Goal: Task Accomplishment & Management: Manage account settings

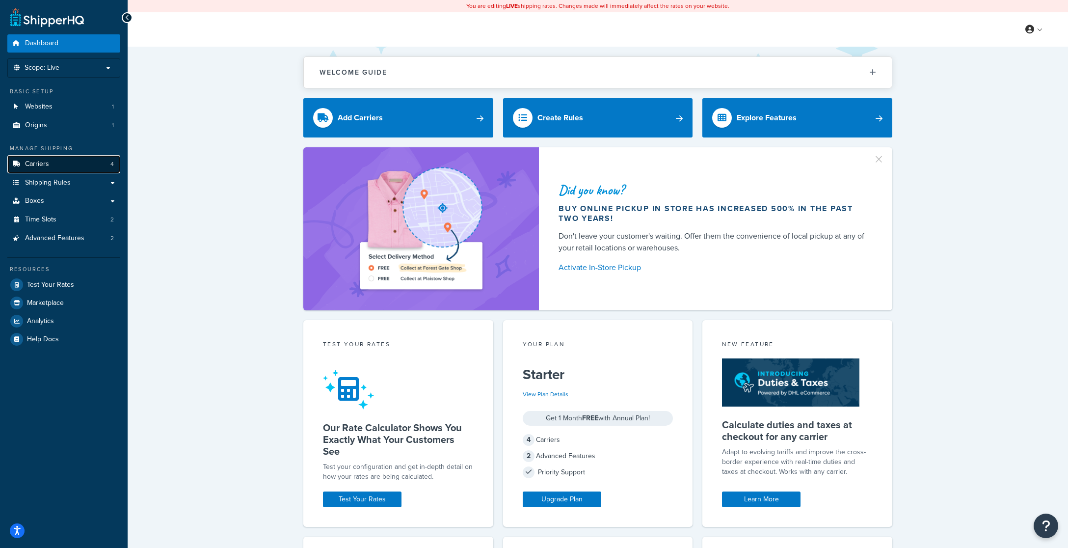
click at [54, 160] on link "Carriers 4" at bounding box center [63, 164] width 113 height 18
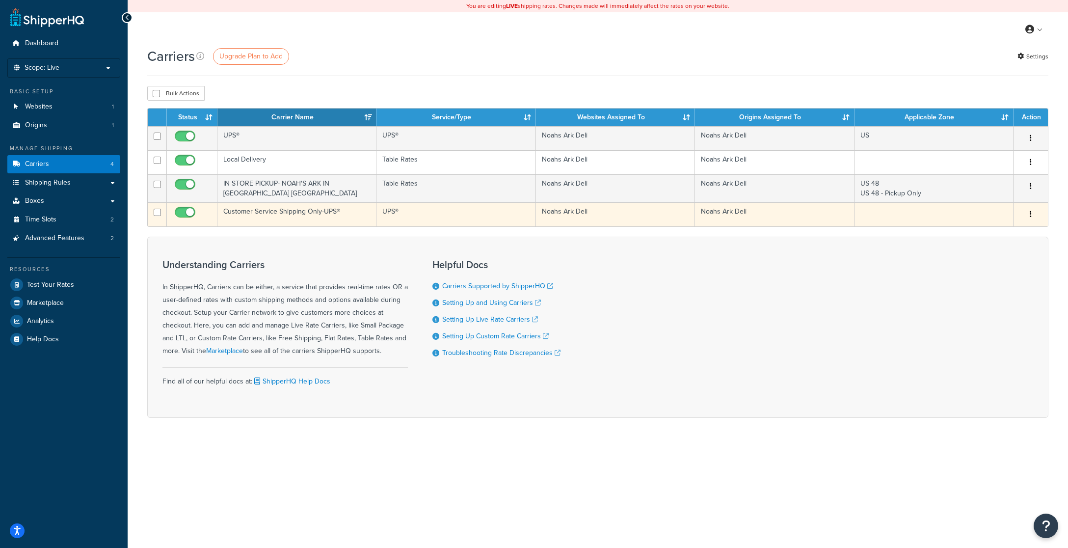
click at [1030, 214] on icon "button" at bounding box center [1031, 214] width 2 height 7
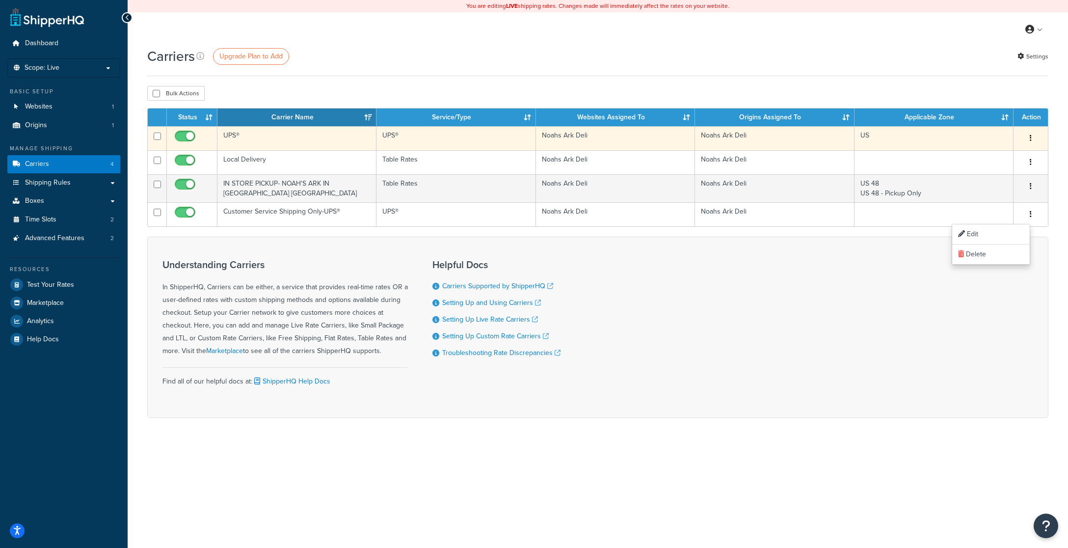
click at [1032, 140] on button "button" at bounding box center [1031, 139] width 14 height 16
click at [995, 156] on link "Edit" at bounding box center [991, 158] width 78 height 20
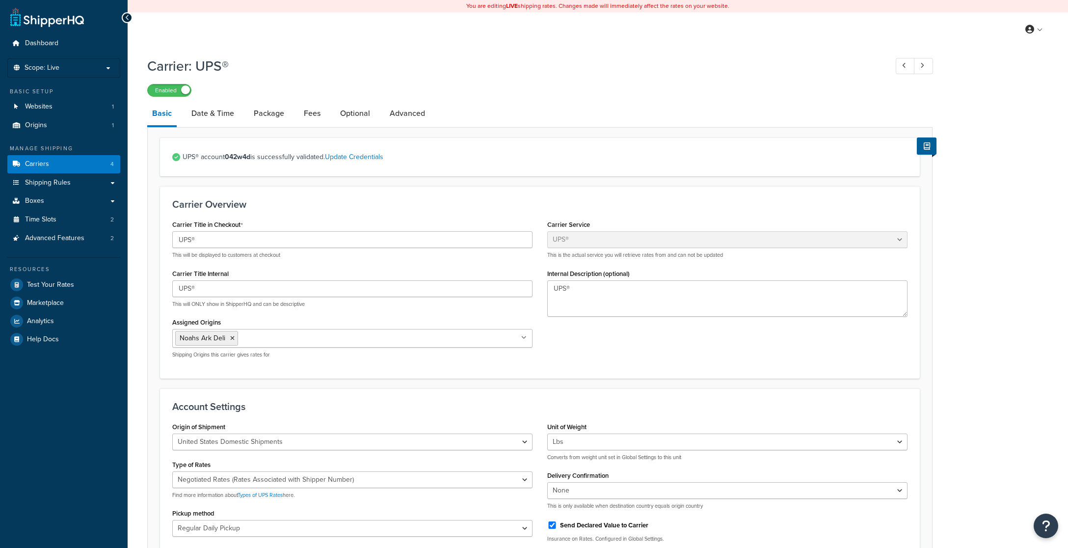
select select "ups"
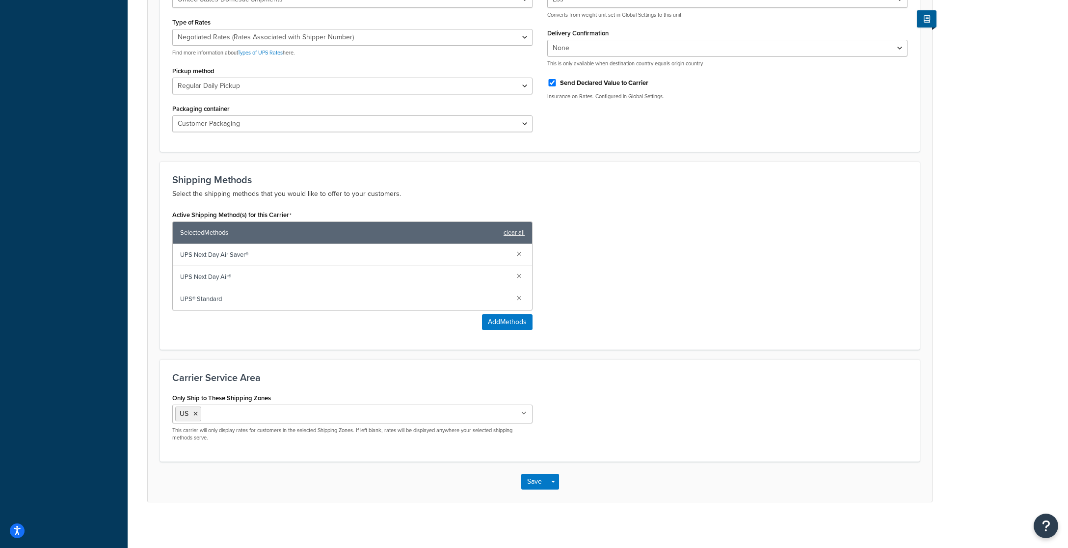
scroll to position [446, 0]
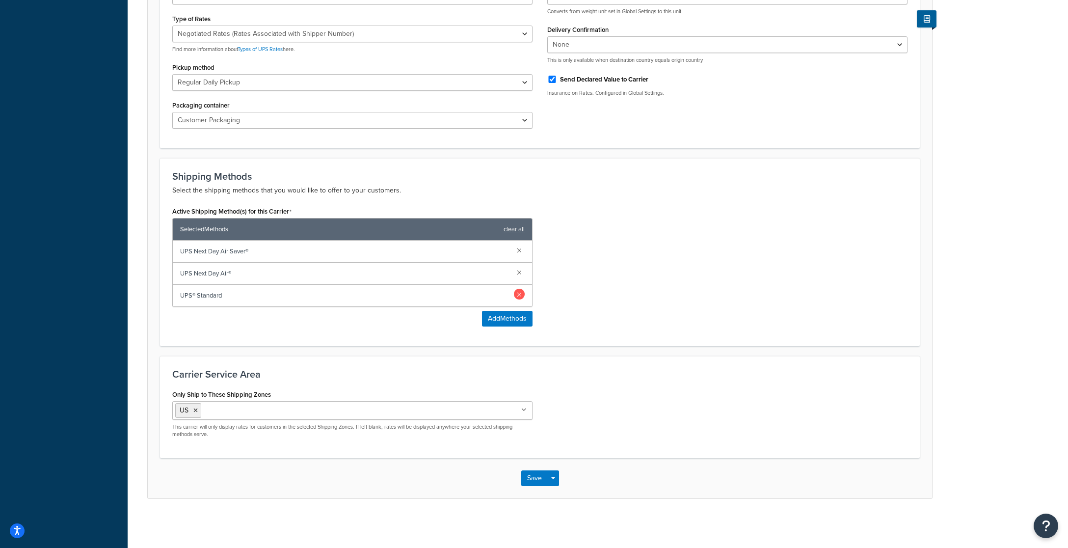
click at [518, 292] on link at bounding box center [519, 294] width 11 height 11
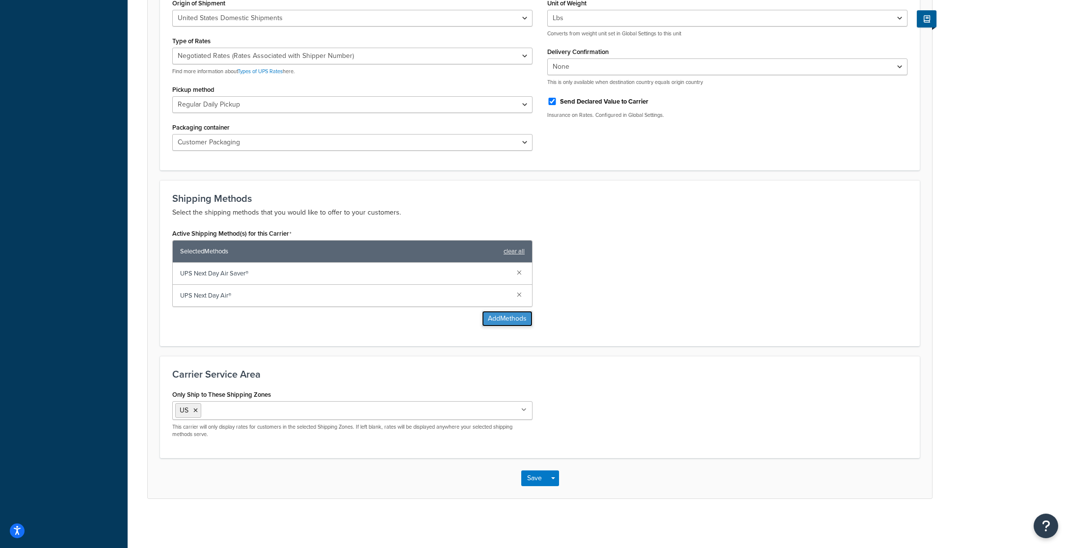
click at [503, 319] on button "Add Methods" at bounding box center [507, 319] width 51 height 16
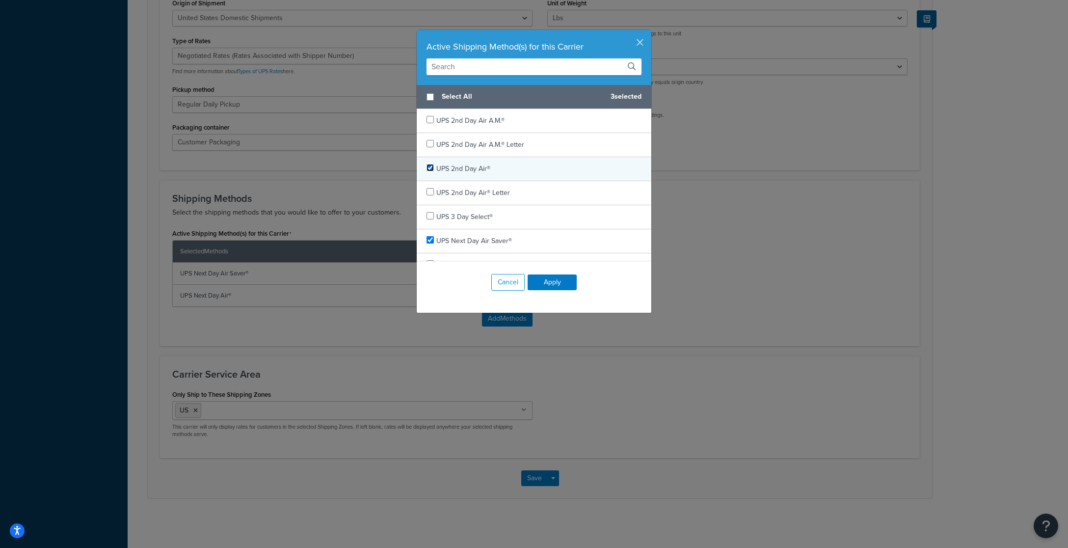
click at [431, 166] on input "checkbox" at bounding box center [429, 167] width 7 height 7
checkbox input "true"
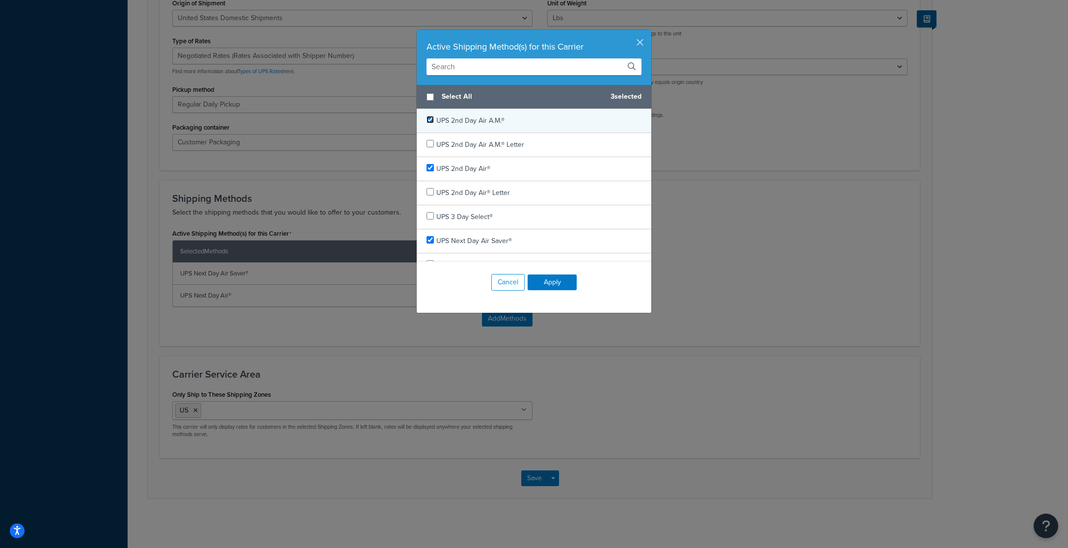
click at [429, 119] on input "checkbox" at bounding box center [429, 119] width 7 height 7
checkbox input "true"
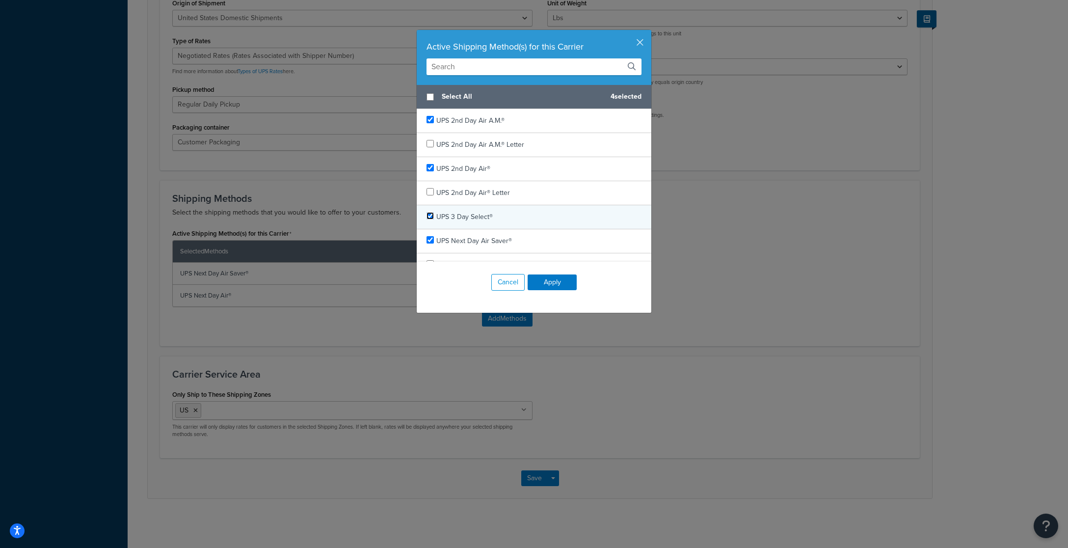
click at [428, 216] on input "checkbox" at bounding box center [429, 215] width 7 height 7
checkbox input "true"
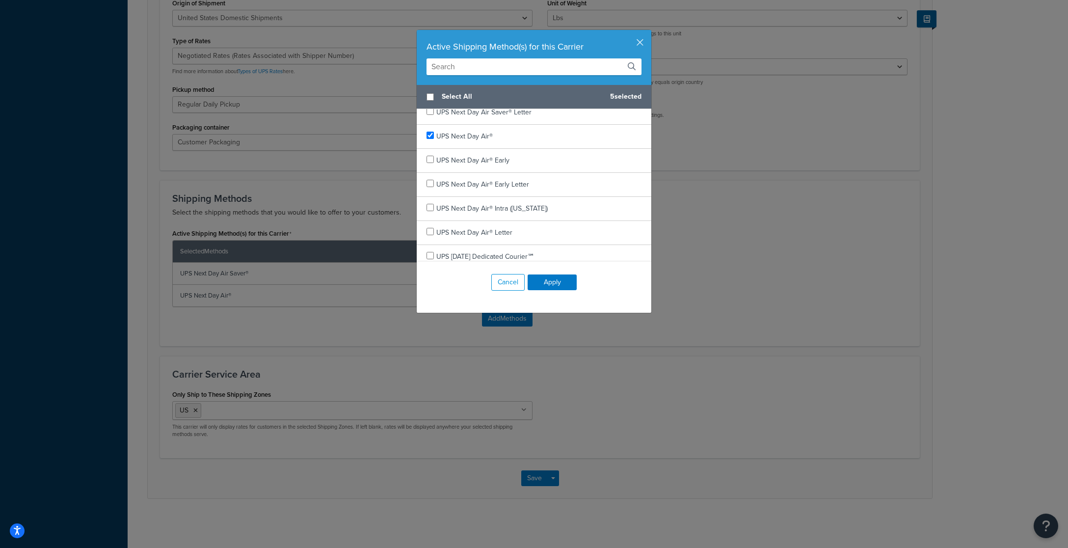
scroll to position [156, 0]
click at [431, 157] on input "checkbox" at bounding box center [429, 156] width 7 height 7
checkbox input "true"
click at [430, 205] on input "checkbox" at bounding box center [429, 204] width 7 height 7
checkbox input "true"
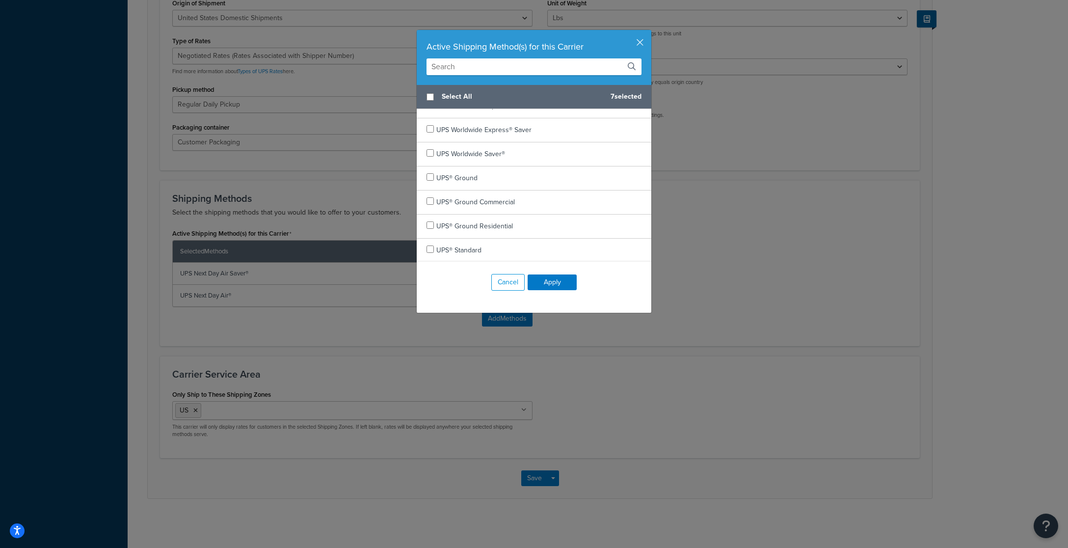
scroll to position [568, 0]
click at [432, 223] on input "checkbox" at bounding box center [429, 224] width 7 height 7
checkbox input "true"
click at [554, 282] on button "Apply" at bounding box center [552, 282] width 49 height 16
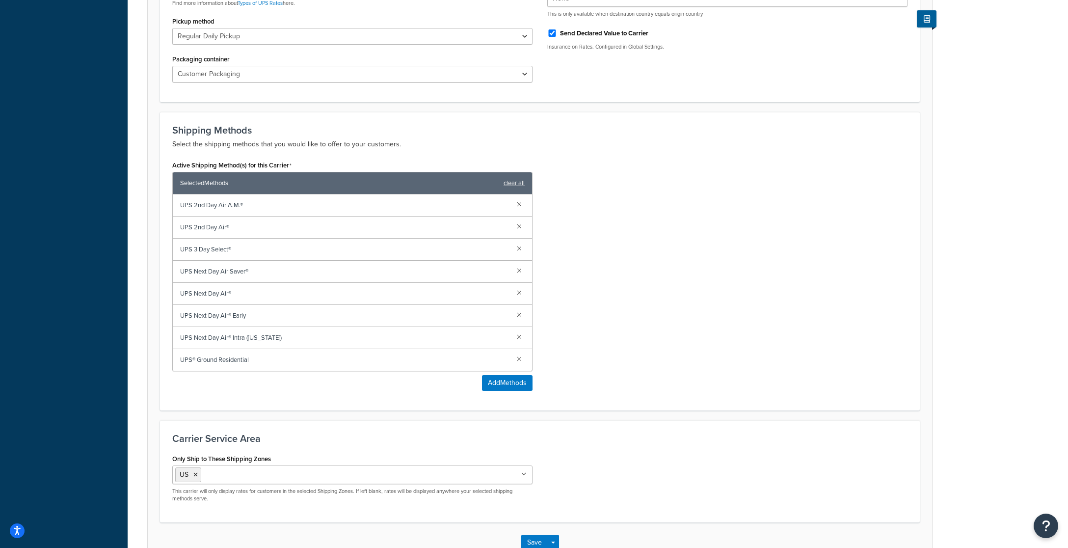
scroll to position [493, 0]
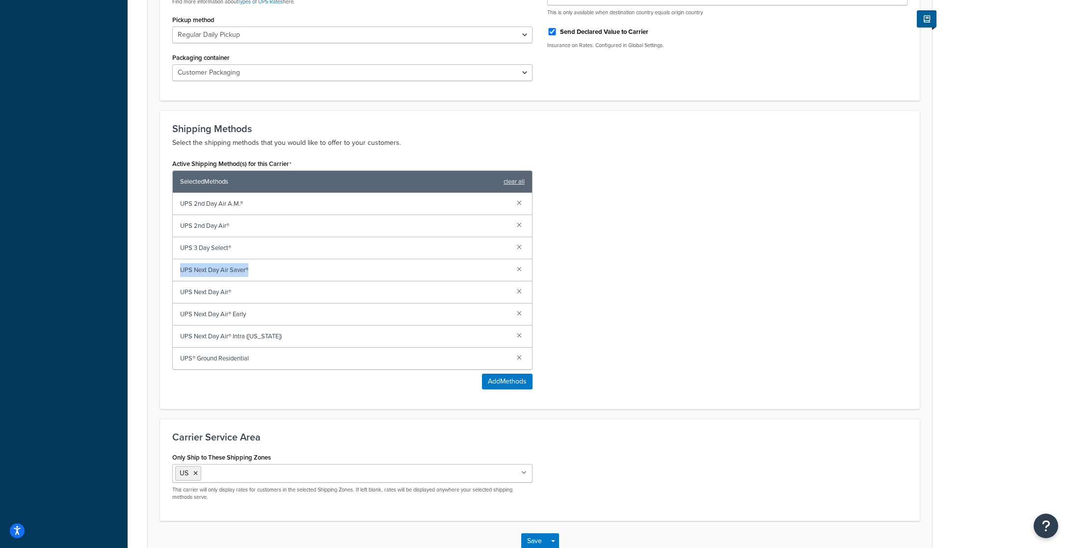
drag, startPoint x: 264, startPoint y: 268, endPoint x: 181, endPoint y: 268, distance: 82.9
click at [181, 268] on span "UPS Next Day Air Saver®" at bounding box center [344, 270] width 329 height 14
copy span "UPS Next Day Air Saver®"
drag, startPoint x: 233, startPoint y: 227, endPoint x: 176, endPoint y: 225, distance: 57.0
click at [176, 225] on div "UPS 2nd Day Air®" at bounding box center [352, 226] width 359 height 22
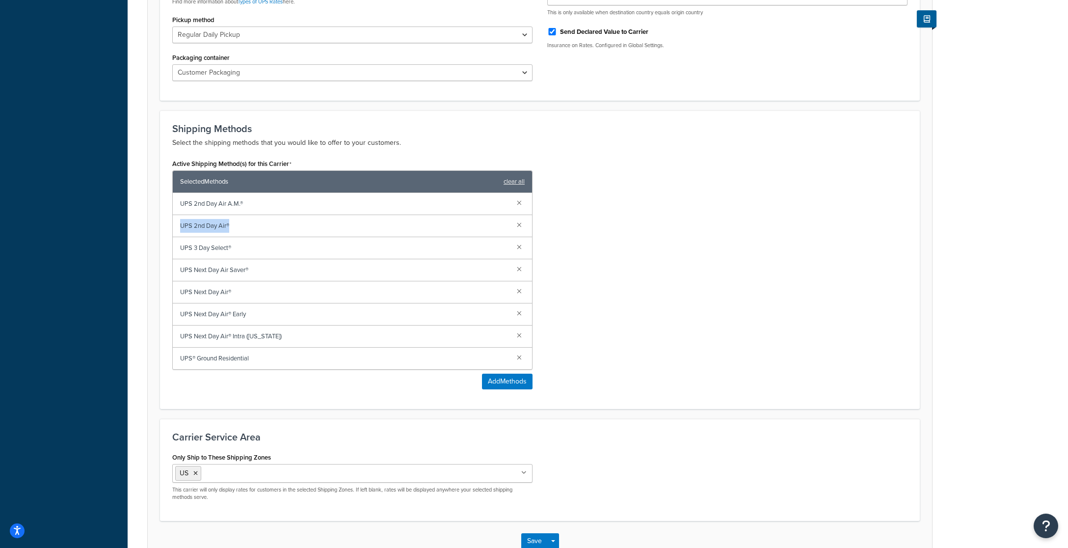
copy span "UPS 2nd Day Air®"
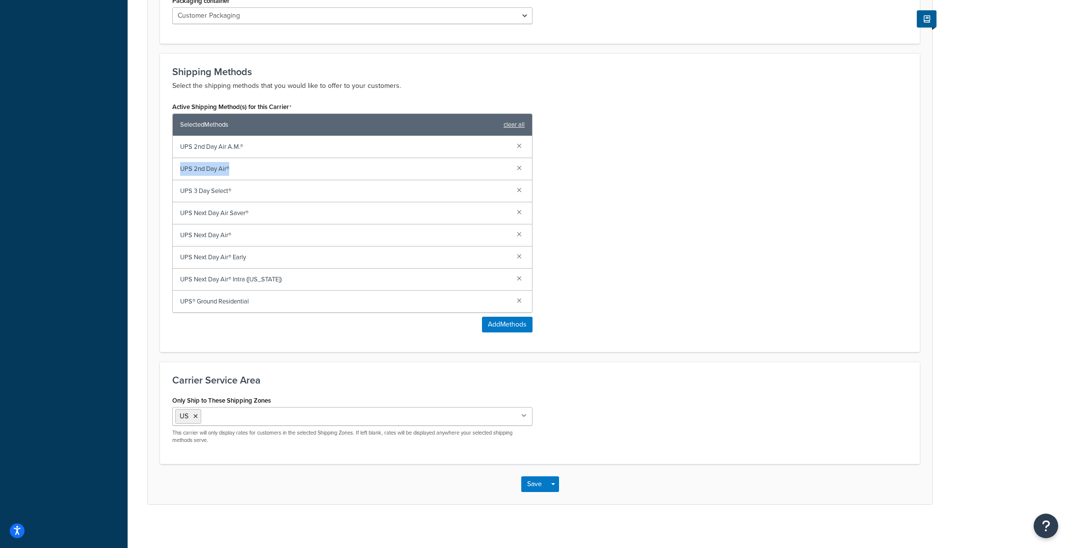
scroll to position [556, 0]
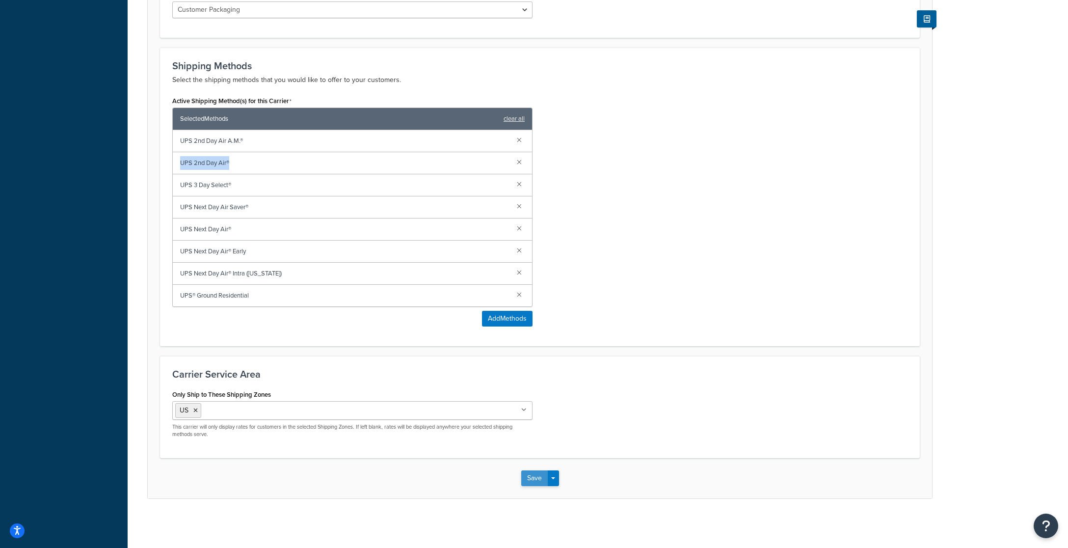
click at [532, 474] on button "Save" at bounding box center [534, 478] width 26 height 16
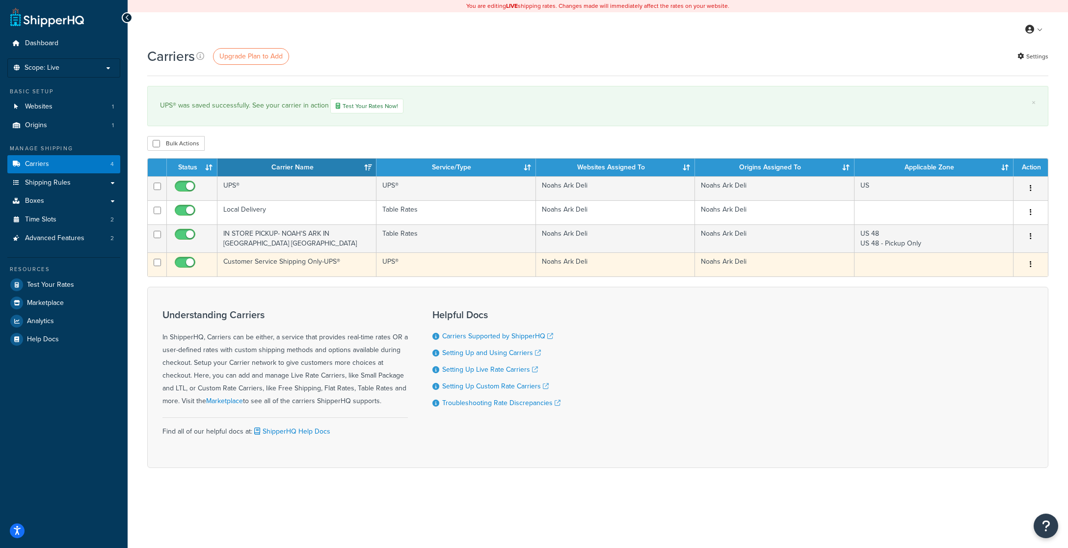
click at [1030, 264] on icon "button" at bounding box center [1031, 264] width 2 height 7
click at [976, 279] on link "Edit" at bounding box center [991, 284] width 78 height 20
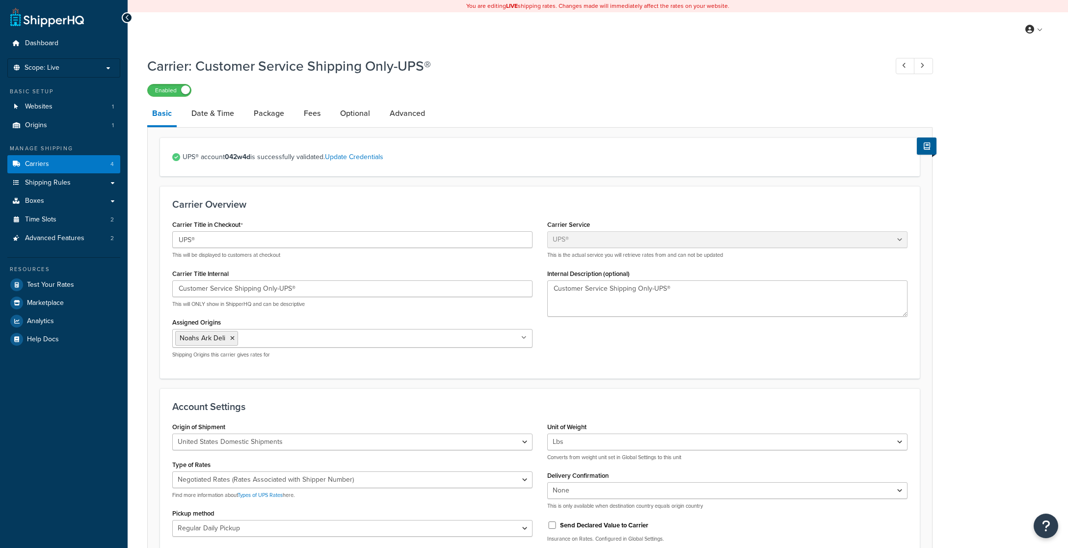
select select "ups"
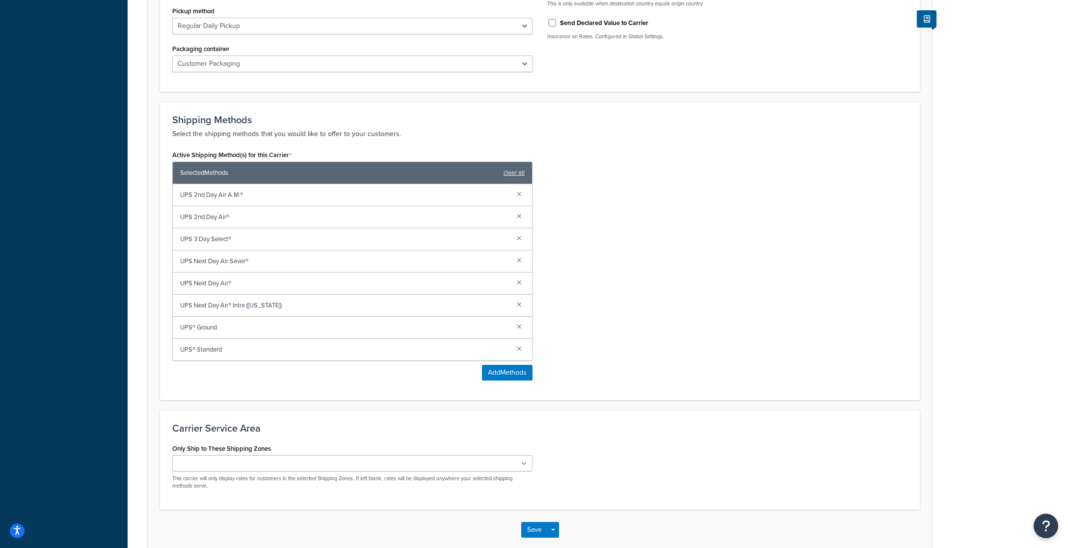
scroll to position [508, 0]
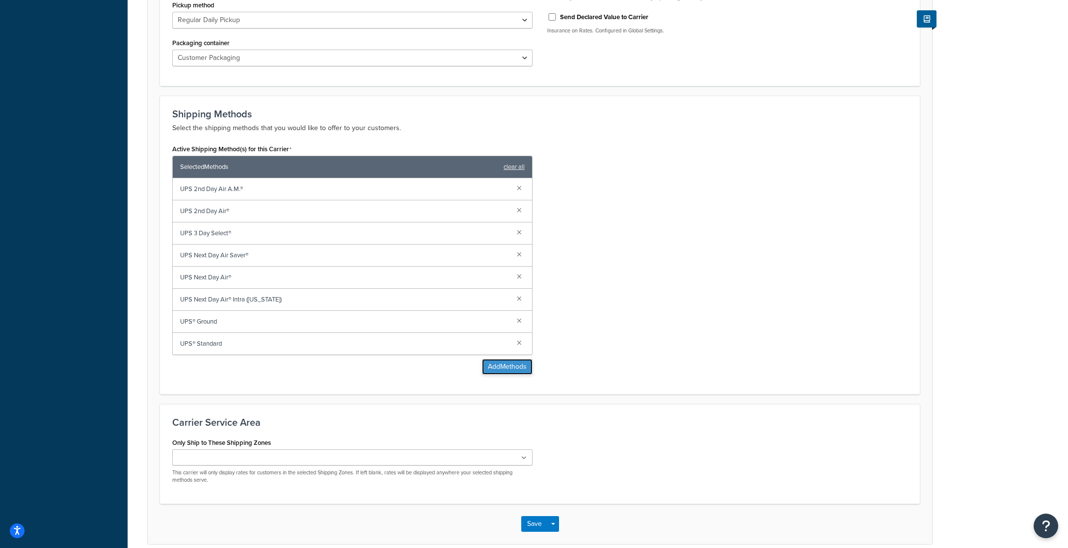
click at [510, 367] on button "Add Methods" at bounding box center [507, 367] width 51 height 16
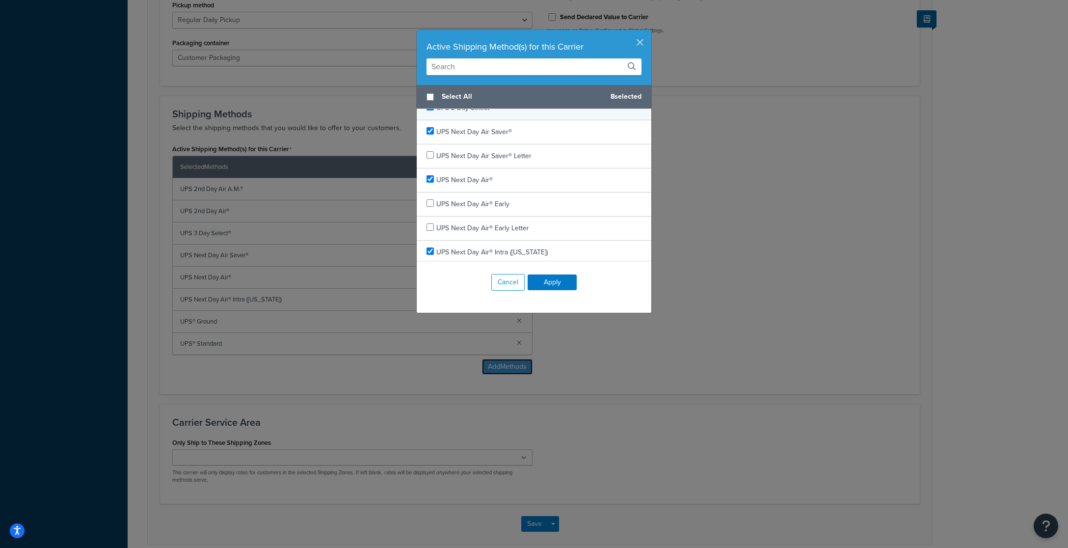
scroll to position [120, 0]
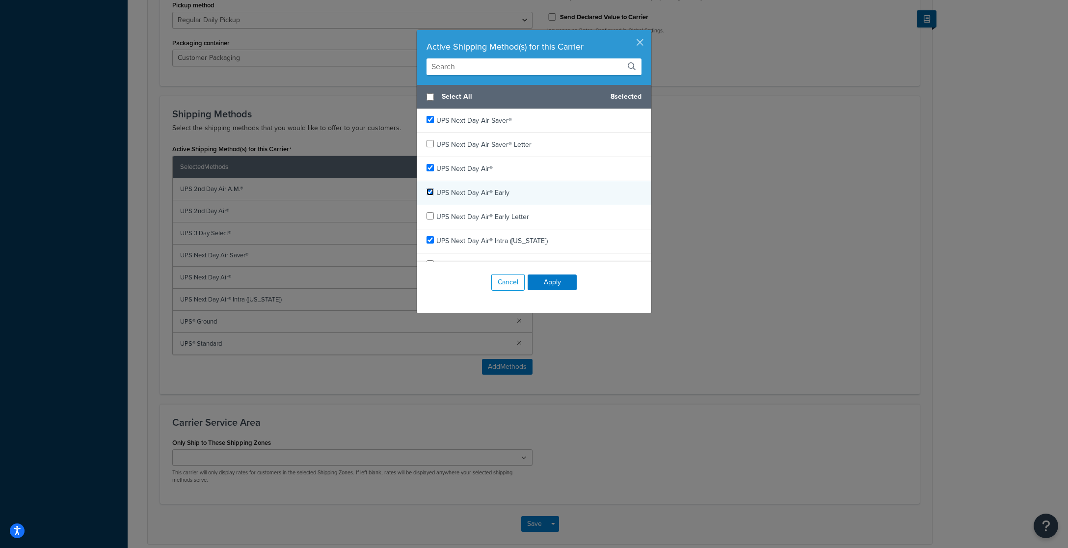
click at [429, 192] on input "checkbox" at bounding box center [429, 191] width 7 height 7
checkbox input "true"
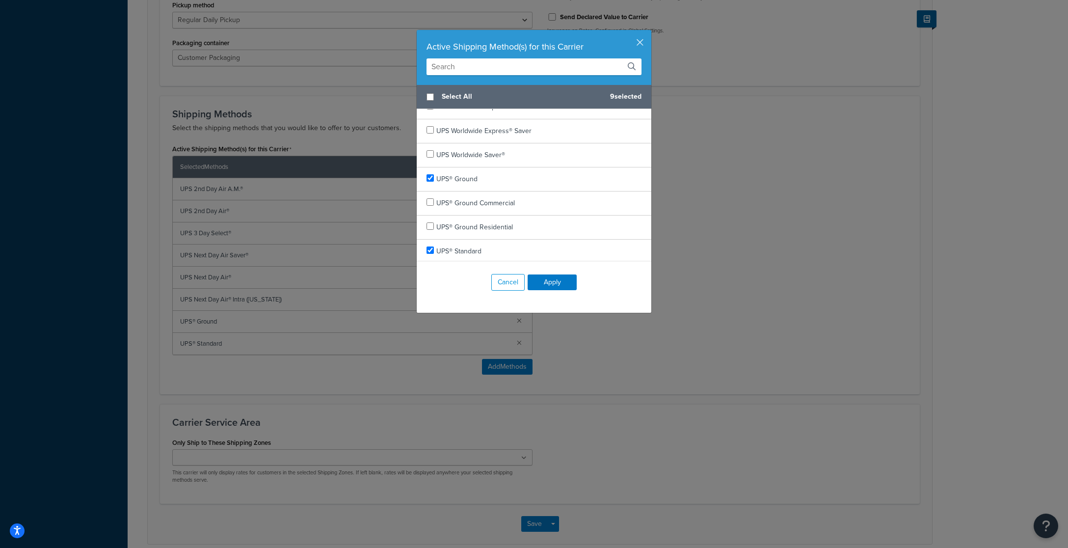
scroll to position [568, 0]
click at [432, 225] on input "checkbox" at bounding box center [429, 224] width 7 height 7
checkbox input "true"
click at [432, 177] on input "checkbox" at bounding box center [429, 176] width 7 height 7
checkbox input "false"
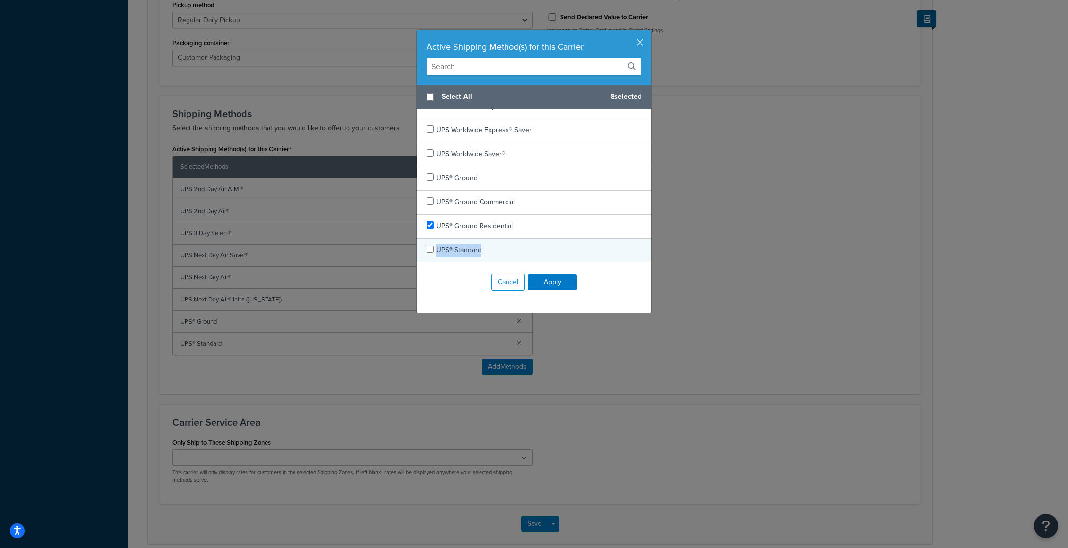
drag, startPoint x: 493, startPoint y: 247, endPoint x: 437, endPoint y: 247, distance: 55.9
click at [437, 247] on div "UPS® Standard" at bounding box center [534, 250] width 235 height 24
copy span "UPS® Standard"
click at [432, 249] on input "checkbox" at bounding box center [429, 248] width 7 height 7
click at [431, 251] on input "checkbox" at bounding box center [429, 248] width 7 height 7
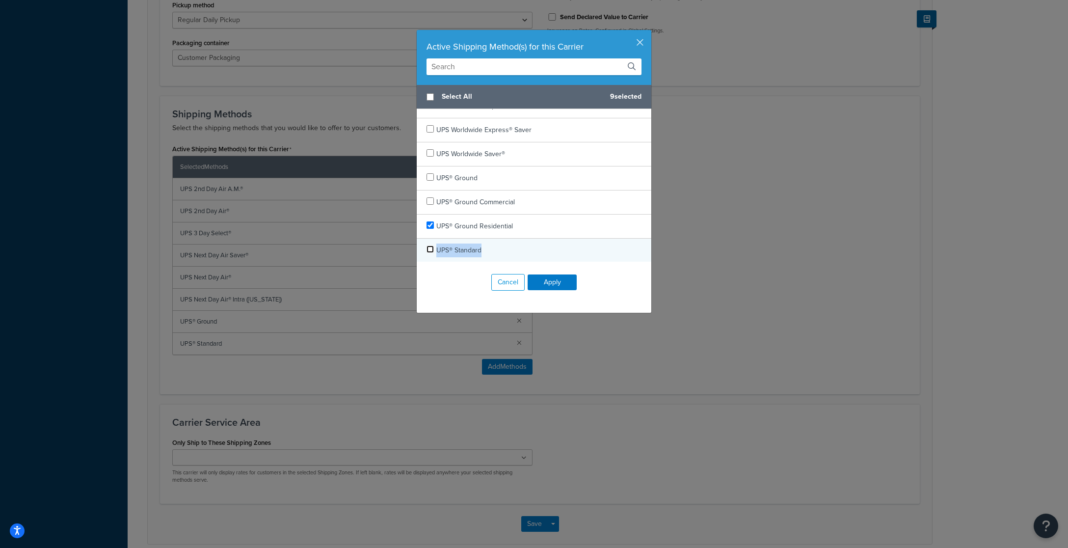
checkbox input "false"
click at [551, 282] on button "Apply" at bounding box center [552, 282] width 49 height 16
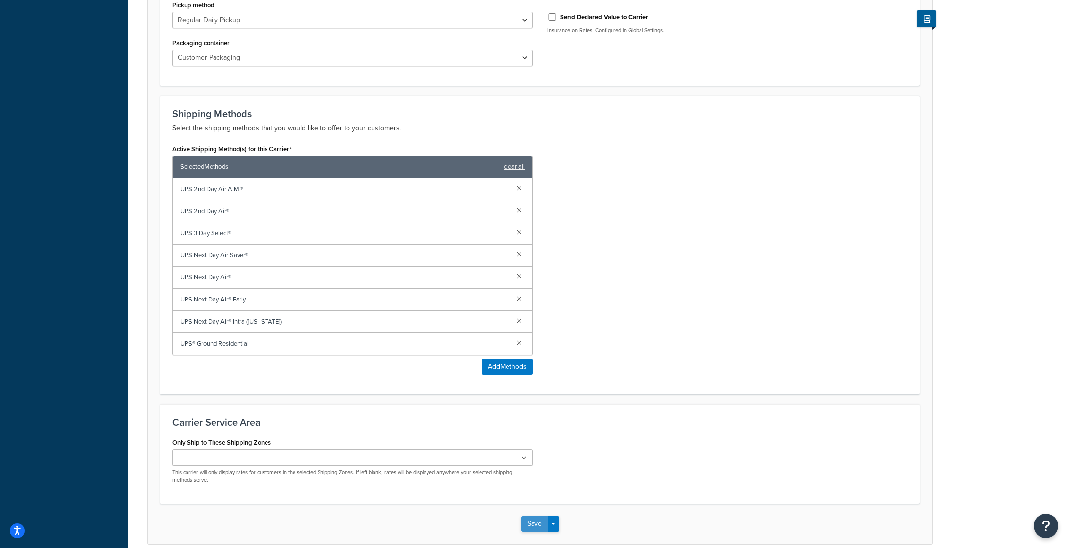
click at [538, 519] on button "Save" at bounding box center [534, 524] width 26 height 16
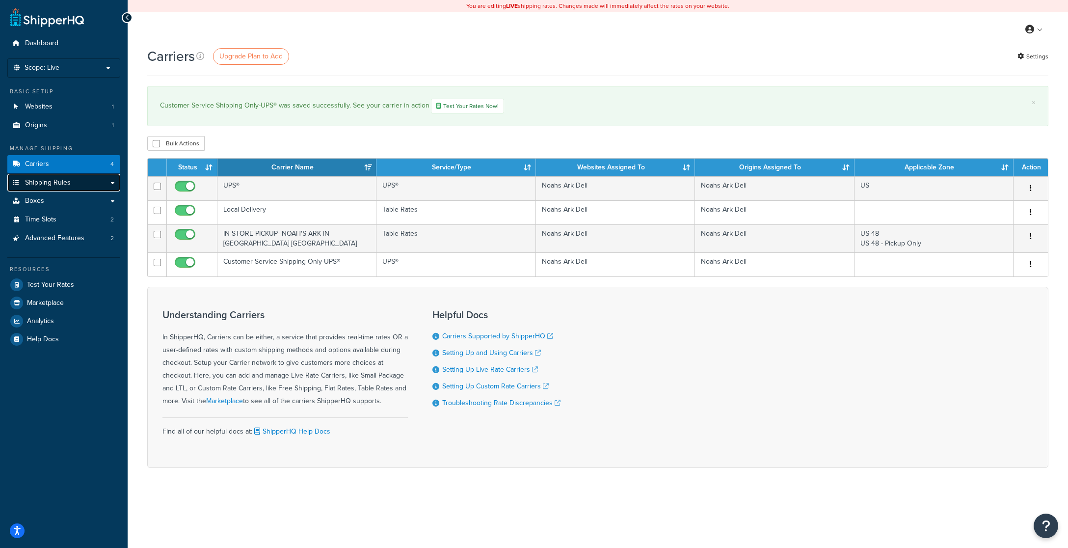
click at [50, 187] on span "Shipping Rules" at bounding box center [48, 183] width 46 height 8
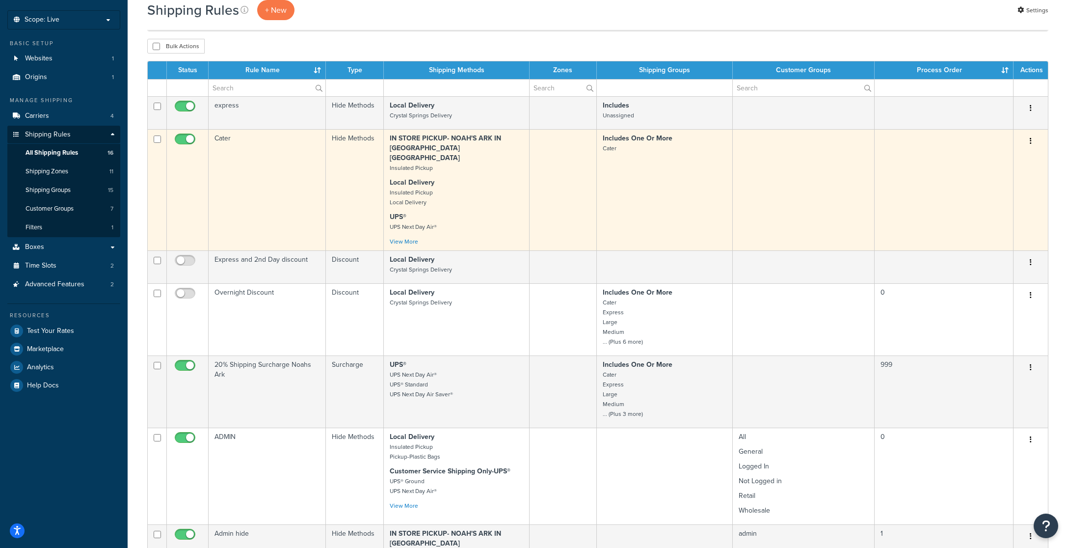
scroll to position [53, 0]
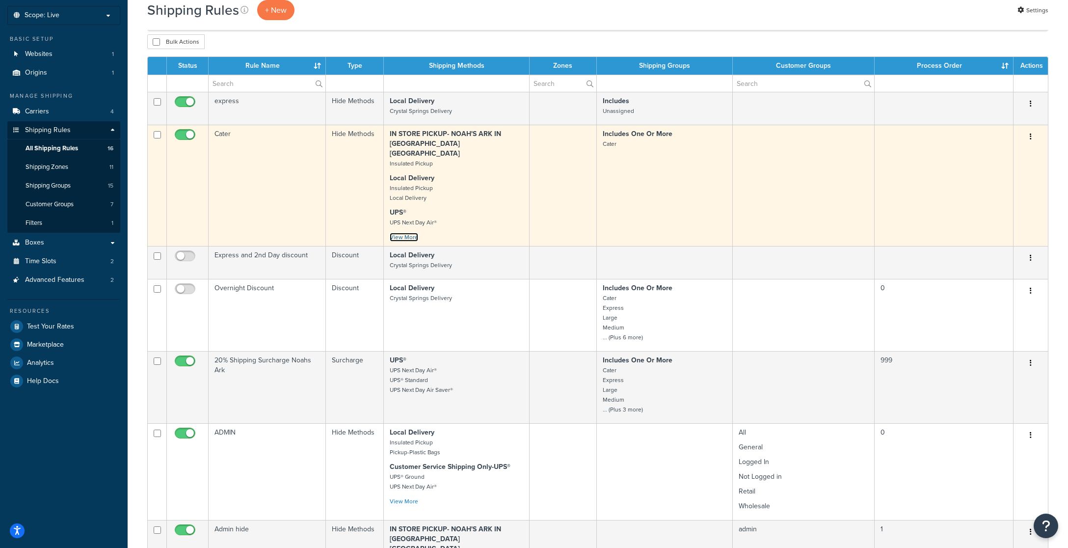
click at [397, 233] on link "View More" at bounding box center [404, 237] width 28 height 9
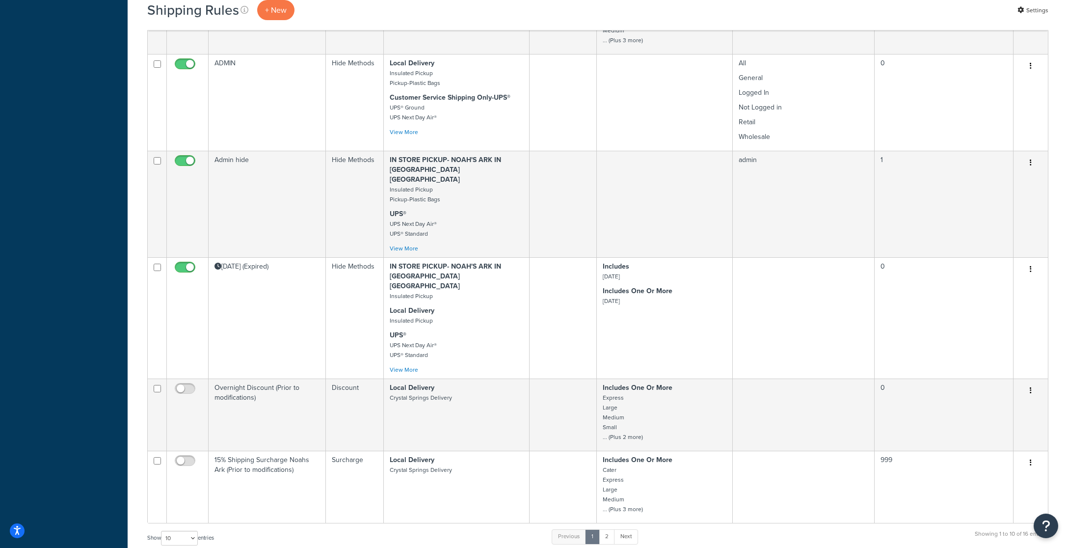
scroll to position [670, 0]
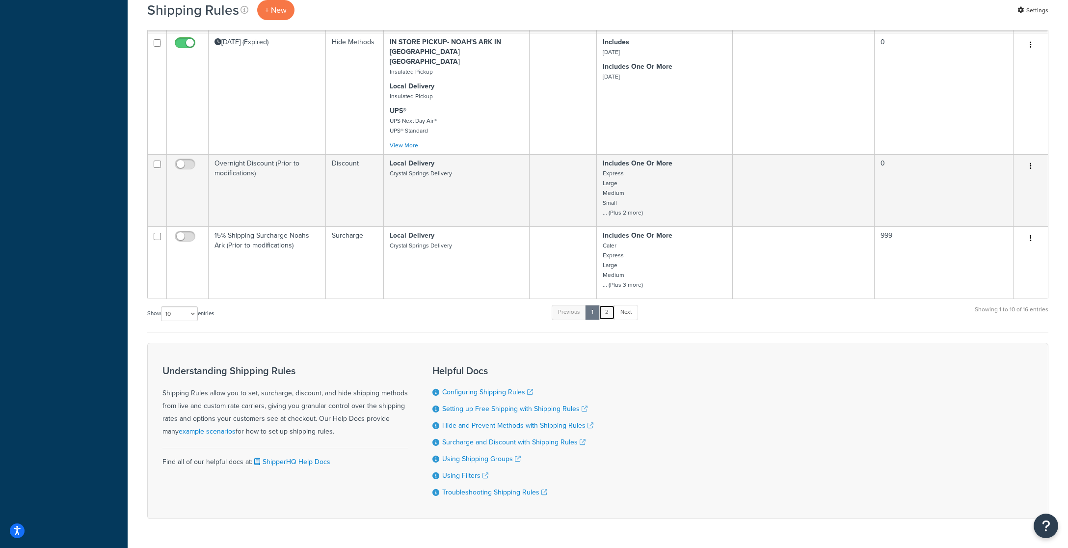
click at [605, 305] on link "2" at bounding box center [607, 312] width 16 height 15
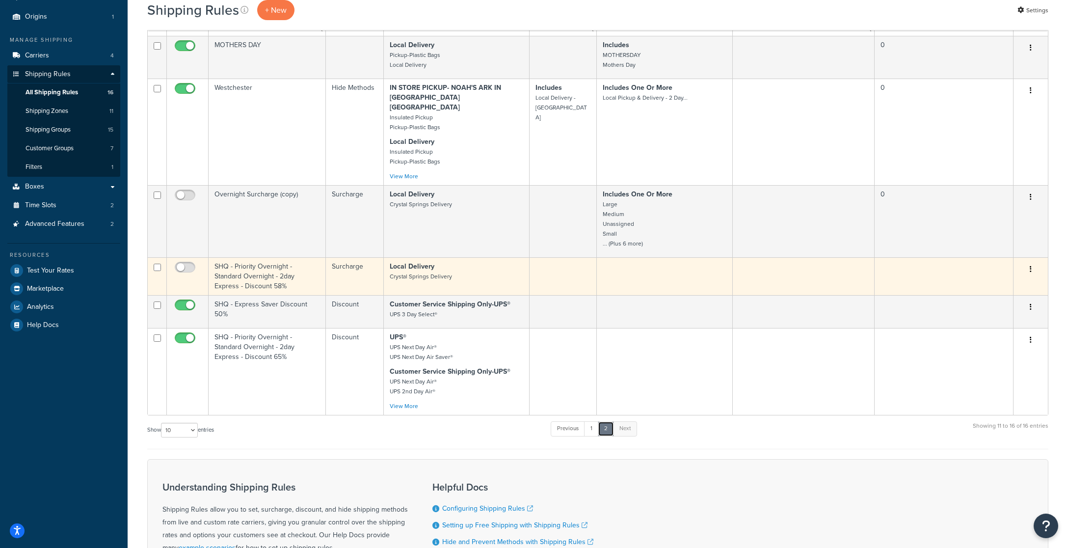
scroll to position [244, 0]
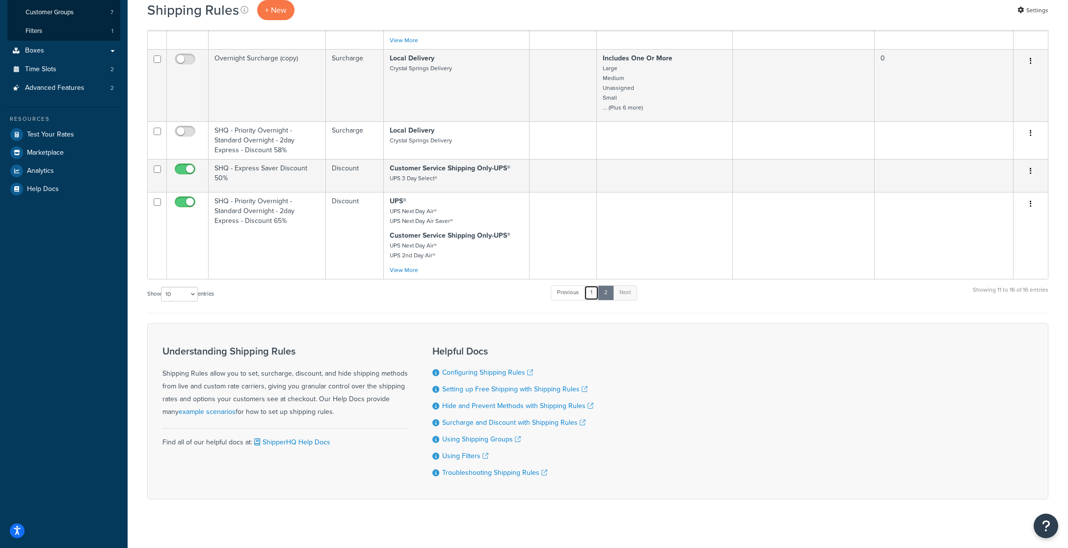
click at [592, 285] on link "1" at bounding box center [591, 292] width 15 height 15
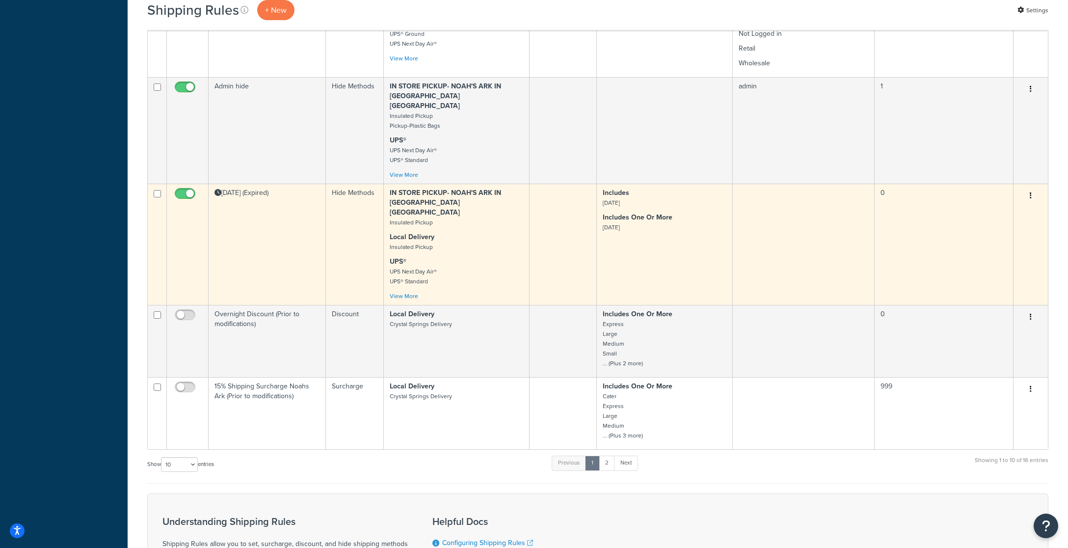
scroll to position [498, 0]
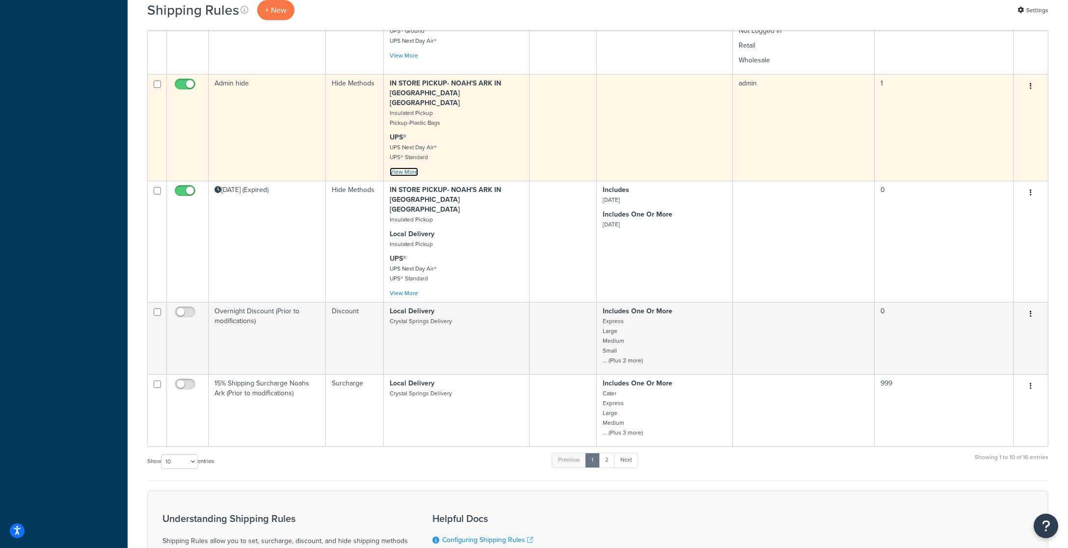
click at [409, 167] on link "View More" at bounding box center [404, 171] width 28 height 9
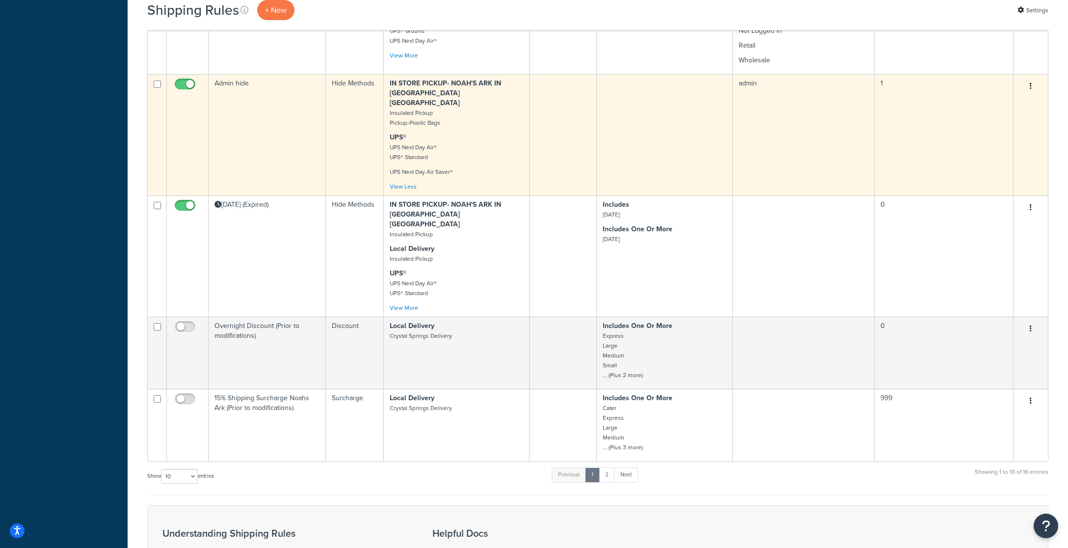
click at [1029, 79] on button "button" at bounding box center [1031, 87] width 14 height 16
click at [998, 95] on link "Edit" at bounding box center [998, 105] width 78 height 20
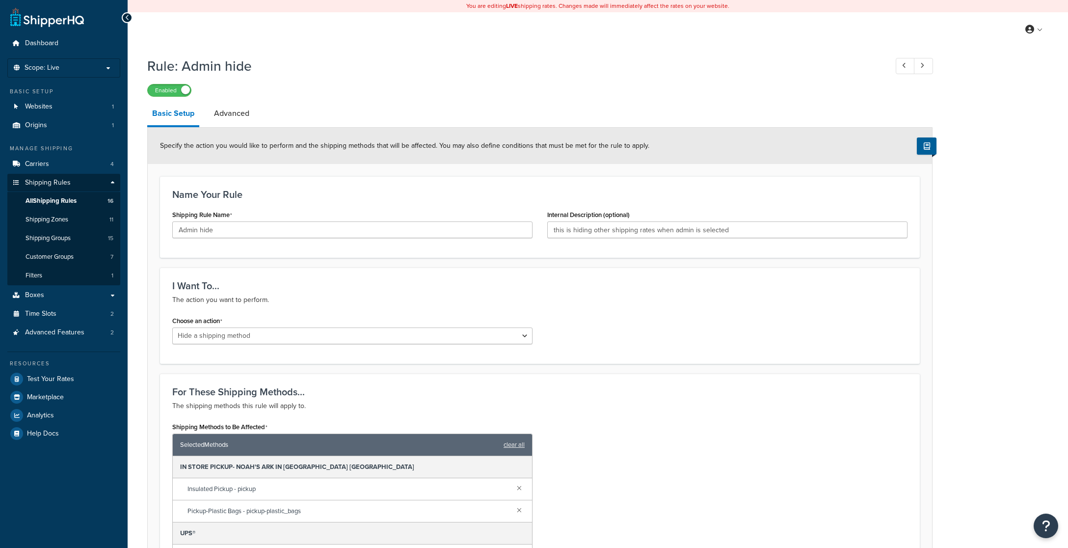
select select "HIDE"
click at [55, 185] on span "Shipping Rules" at bounding box center [48, 183] width 46 height 8
click at [359, 99] on div "Rule: Admin hide Enabled Basic Setup Advanced Specify the action you would like…" at bounding box center [539, 553] width 785 height 1002
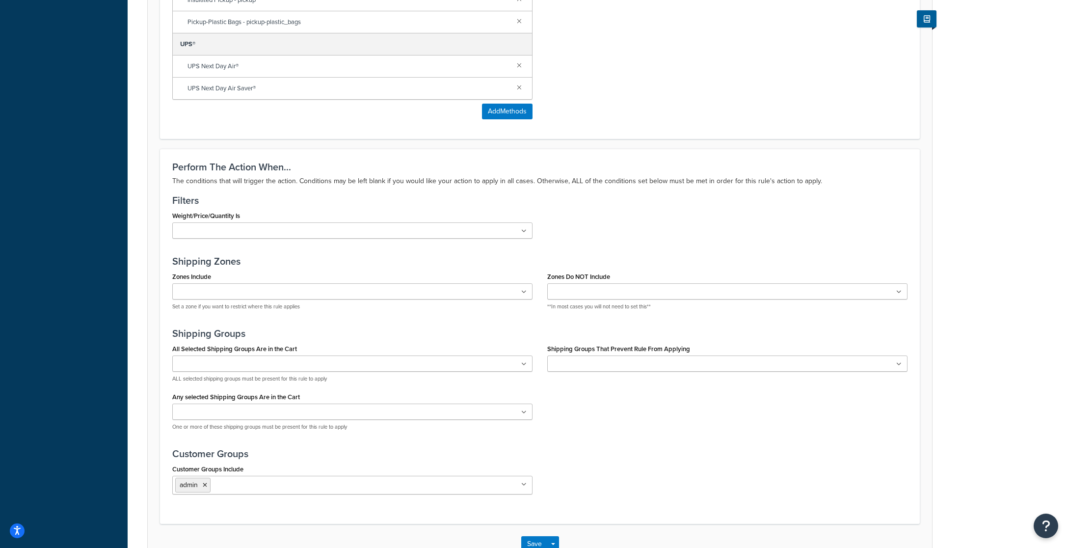
scroll to position [555, 0]
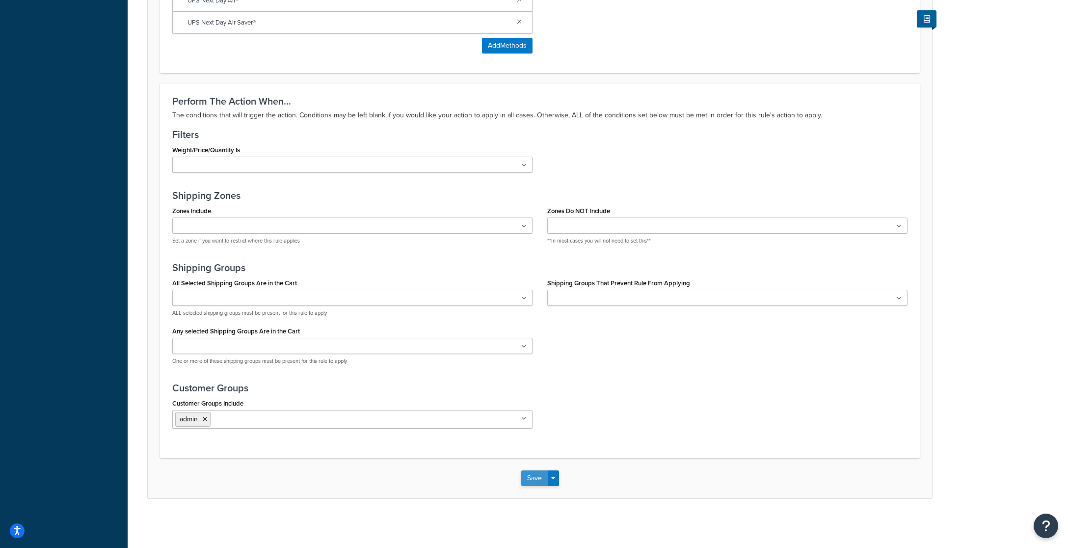
click at [535, 478] on button "Save" at bounding box center [534, 478] width 26 height 16
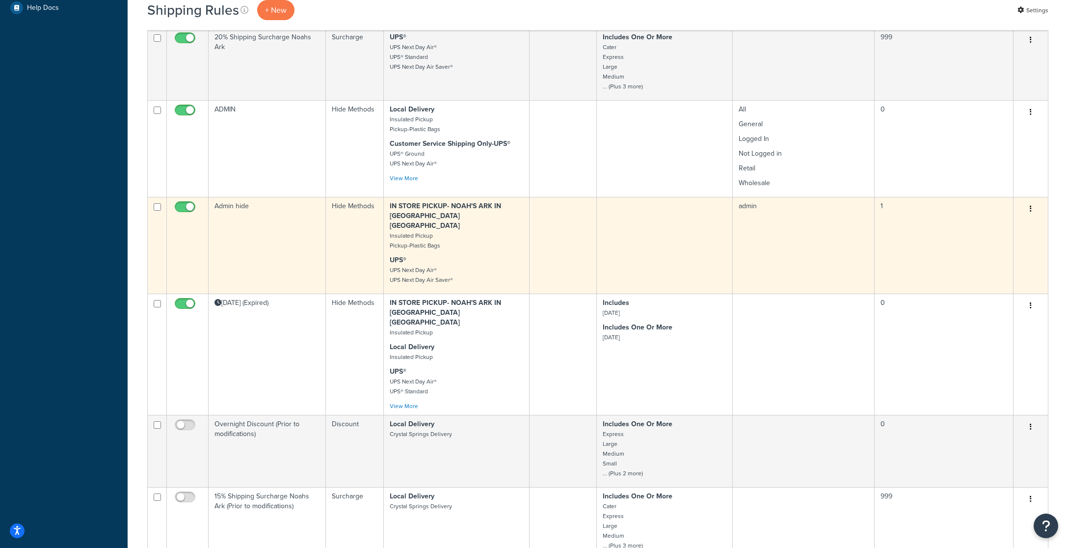
scroll to position [429, 0]
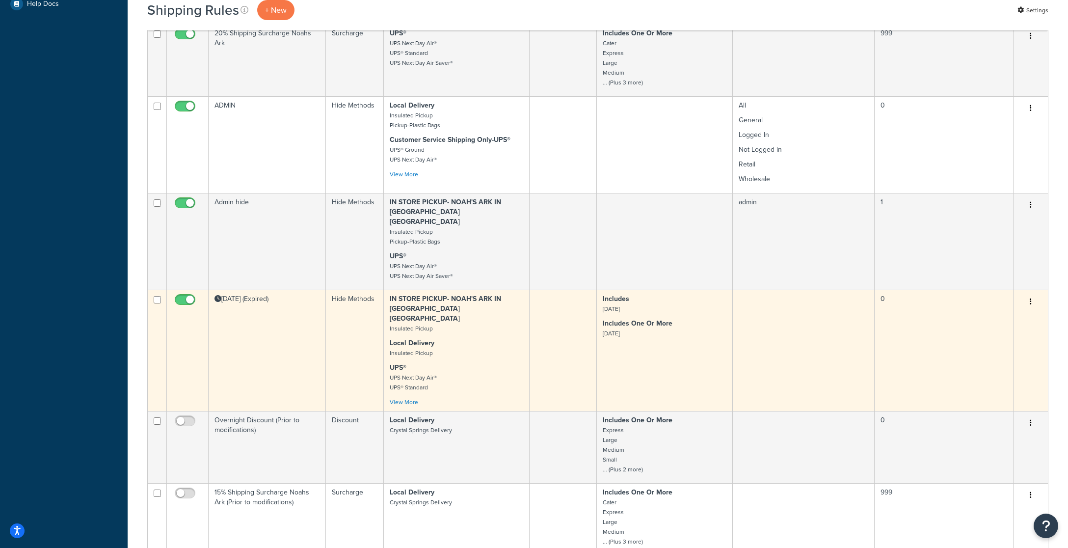
click at [1029, 294] on button "button" at bounding box center [1031, 302] width 14 height 16
click at [976, 310] on link "Edit" at bounding box center [998, 320] width 78 height 20
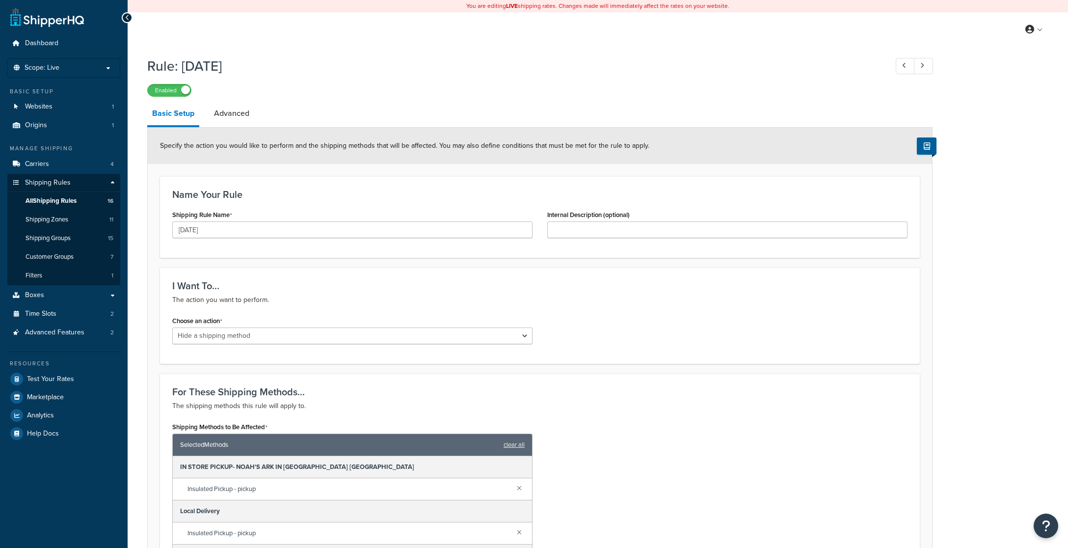
select select "HIDE"
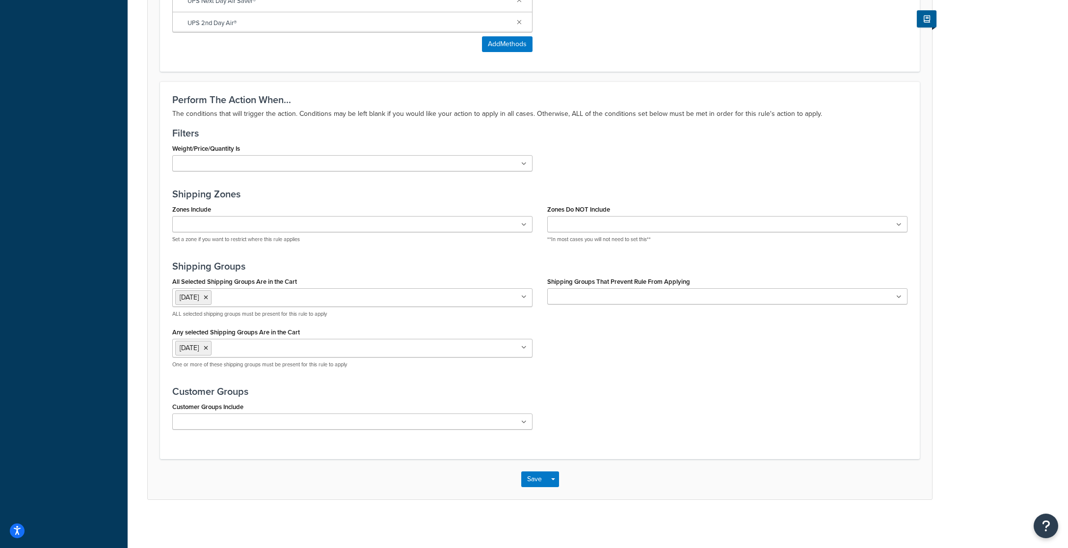
scroll to position [621, 0]
click at [532, 476] on button "Save" at bounding box center [534, 478] width 26 height 16
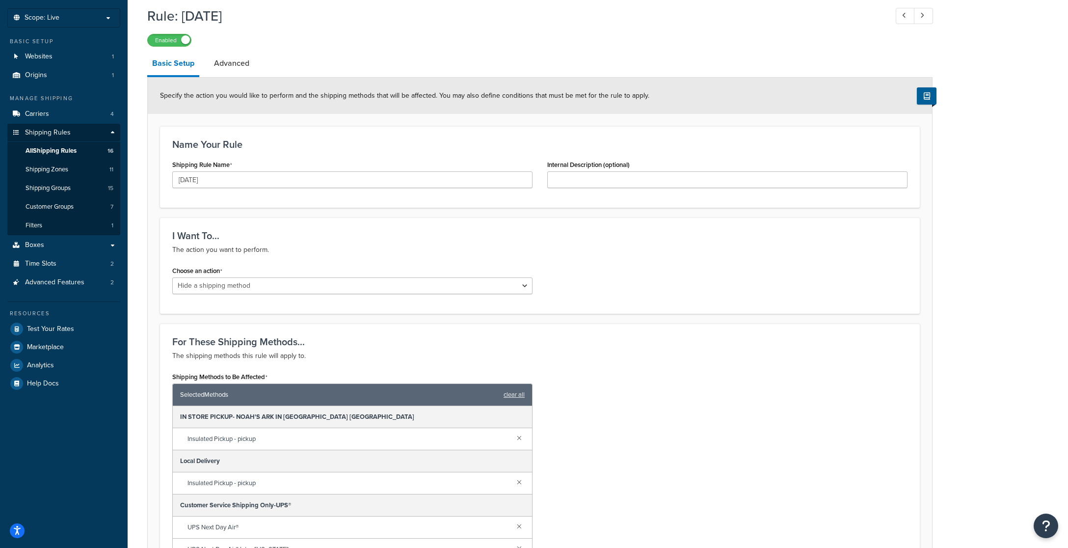
scroll to position [108, 0]
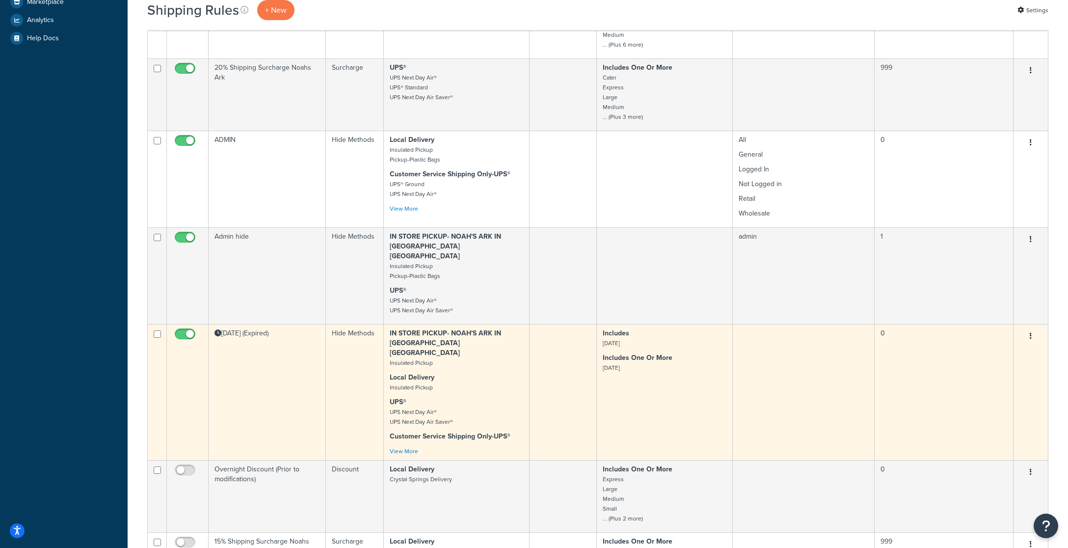
scroll to position [396, 0]
click at [409, 446] on link "View More" at bounding box center [404, 450] width 28 height 9
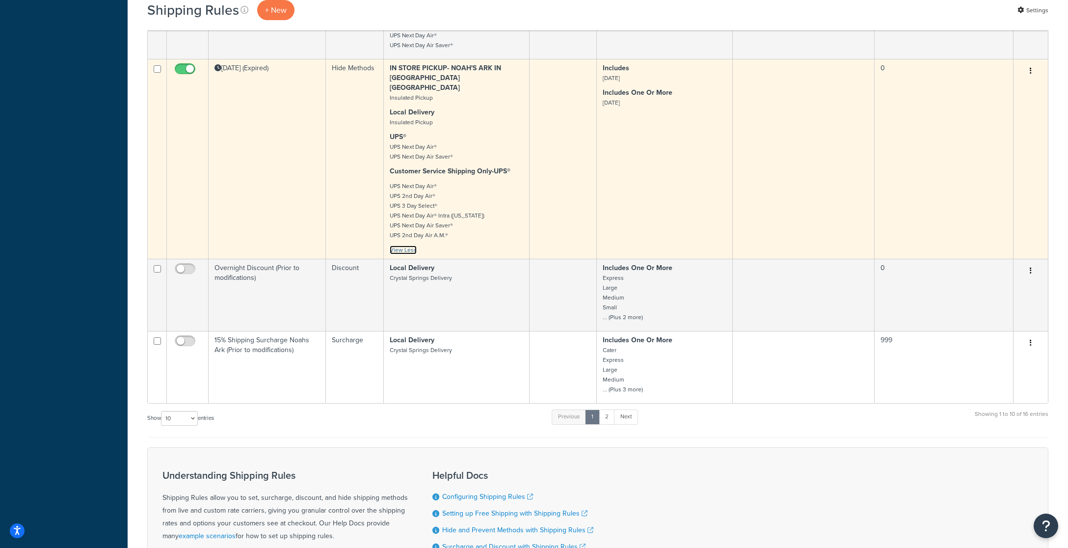
scroll to position [659, 0]
click at [405, 246] on link "View Less" at bounding box center [403, 250] width 27 height 9
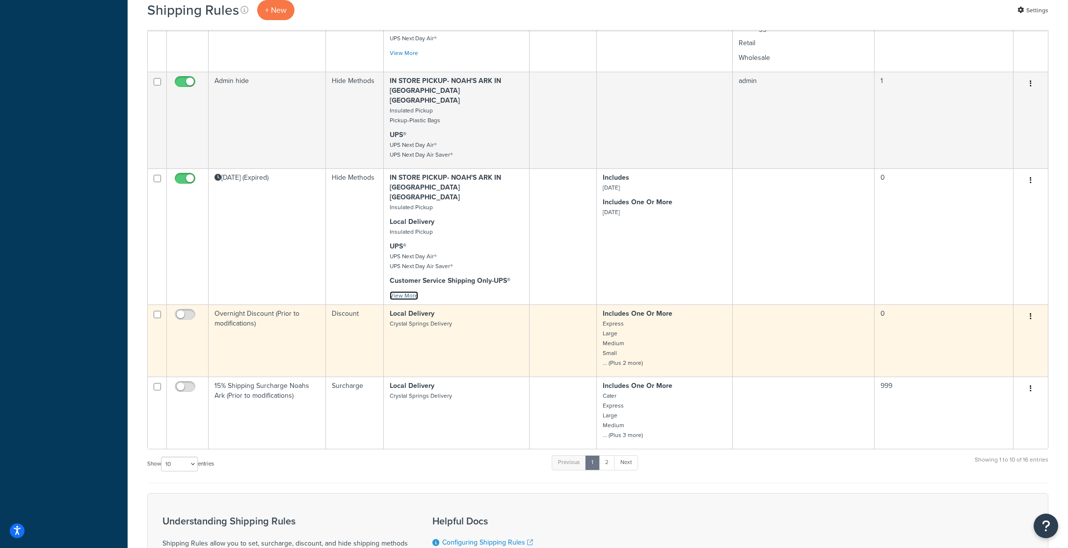
scroll to position [549, 0]
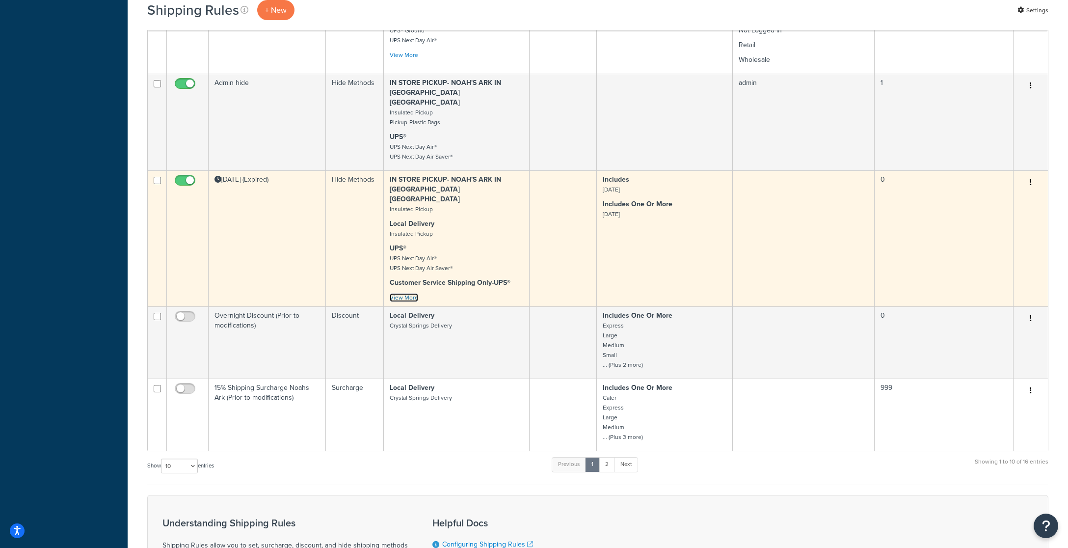
click at [403, 293] on link "View More" at bounding box center [404, 297] width 28 height 9
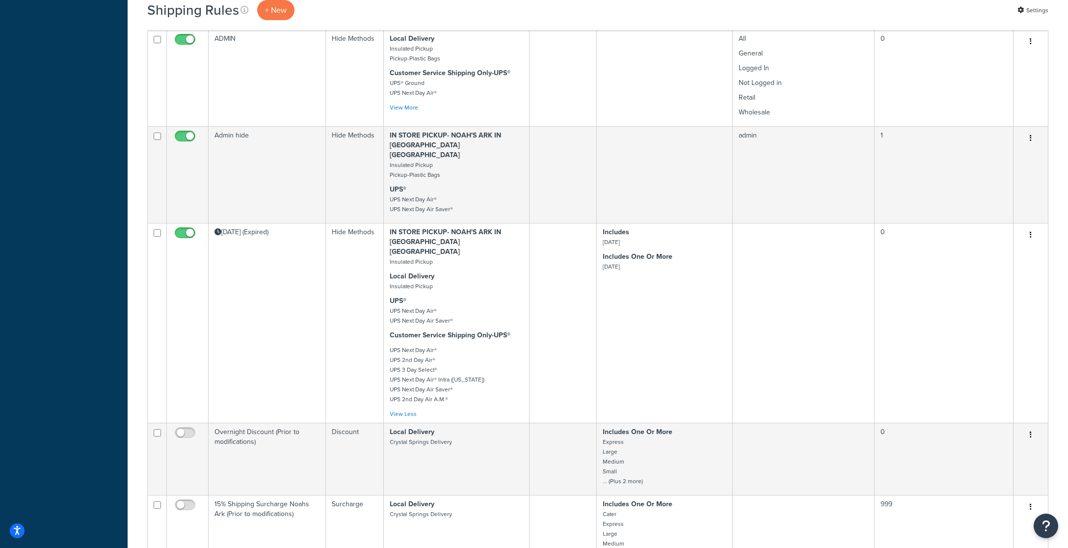
scroll to position [0, 0]
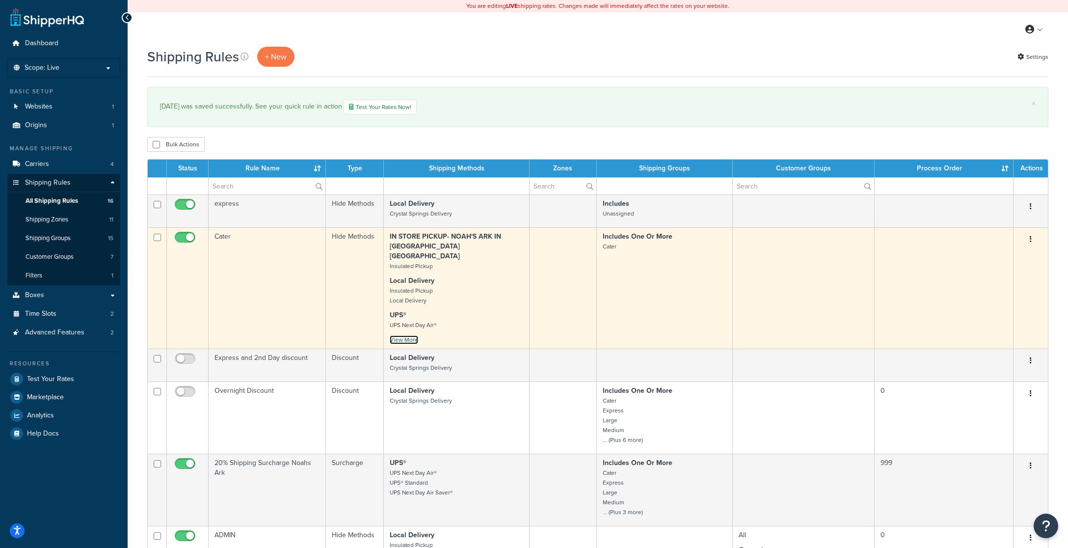
click at [401, 335] on link "View More" at bounding box center [404, 339] width 28 height 9
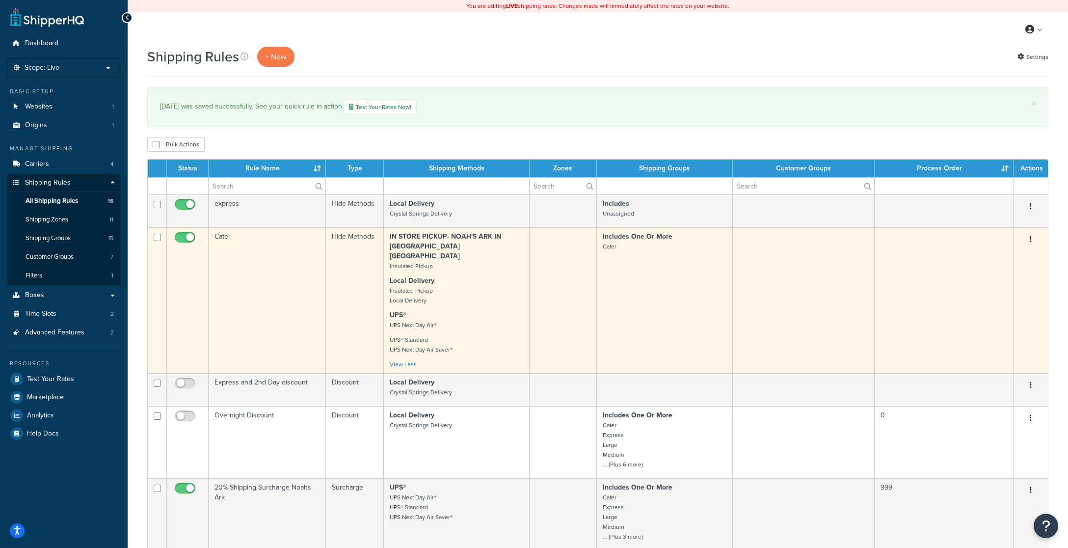
click at [1028, 238] on button "button" at bounding box center [1031, 240] width 14 height 16
click at [987, 253] on link "Edit" at bounding box center [998, 258] width 78 height 20
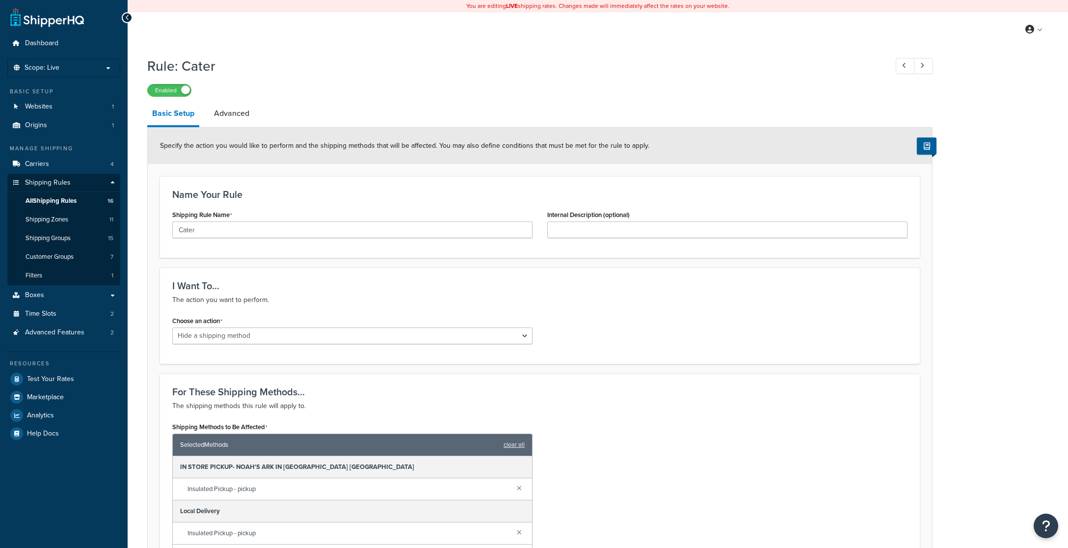
select select "HIDE"
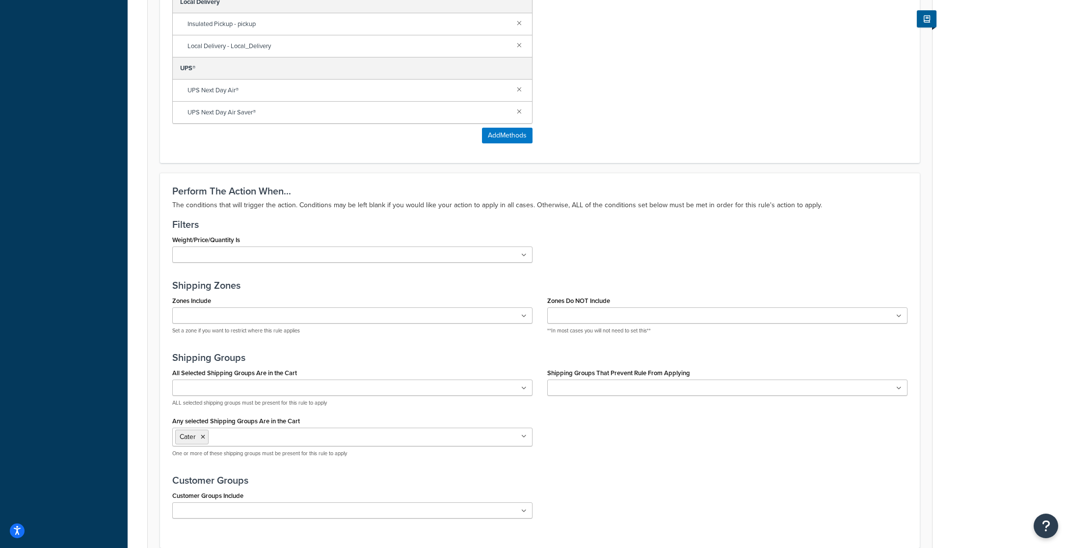
scroll to position [599, 0]
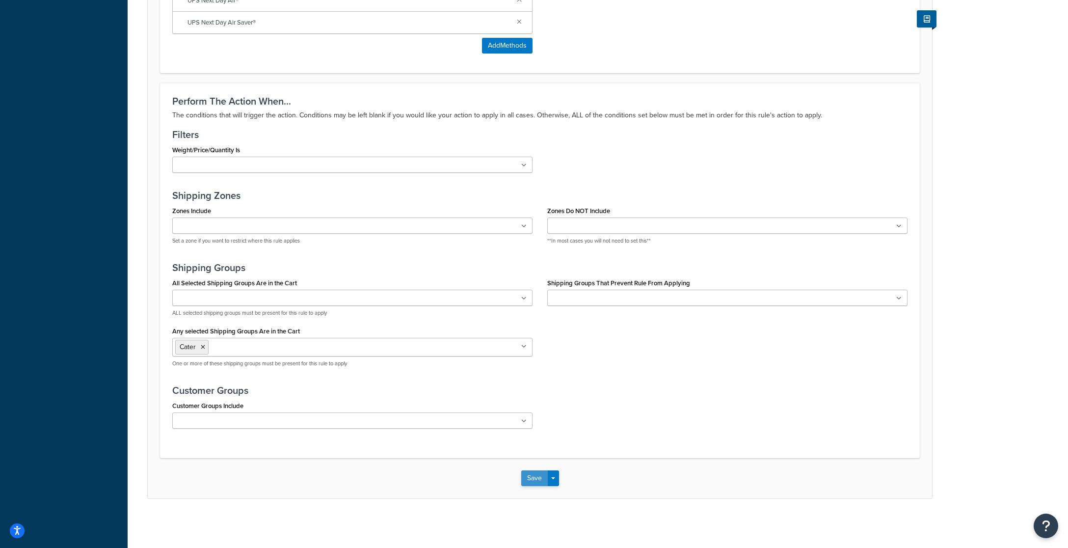
click at [528, 479] on button "Save" at bounding box center [534, 478] width 26 height 16
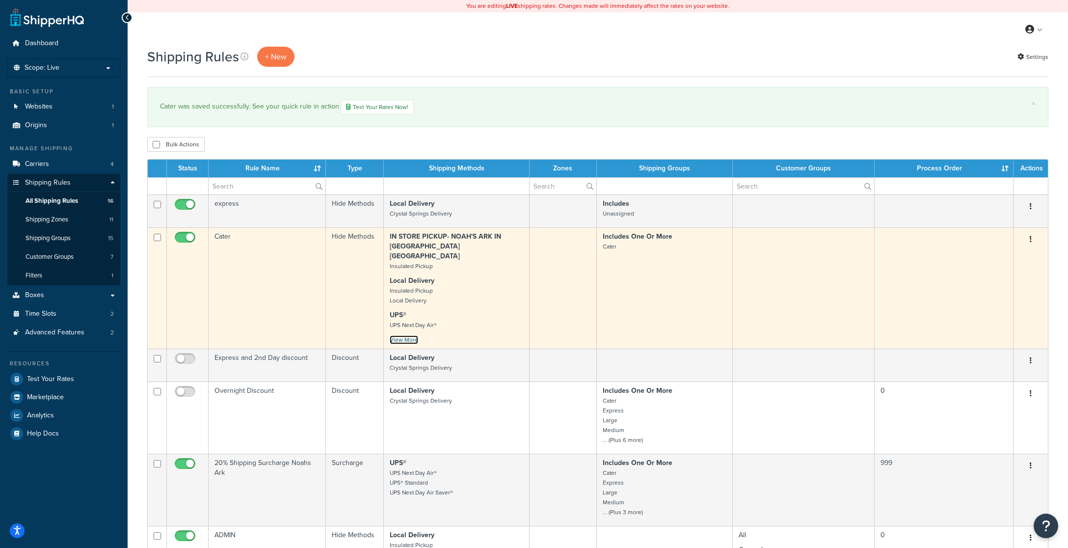
click at [404, 335] on link "View More" at bounding box center [404, 339] width 28 height 9
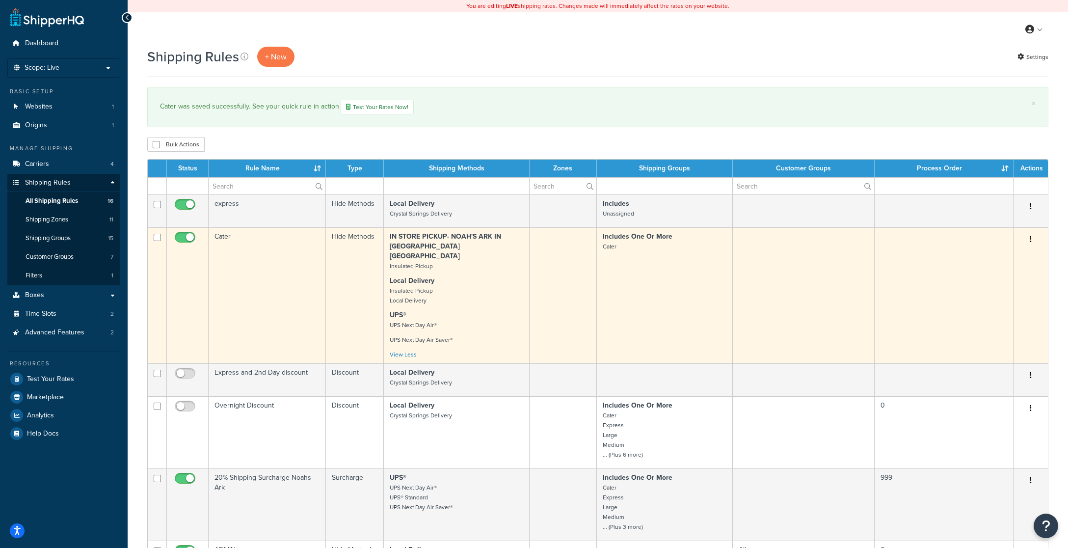
click at [1031, 236] on icon "button" at bounding box center [1031, 239] width 2 height 7
click at [988, 257] on link "Edit" at bounding box center [998, 258] width 78 height 20
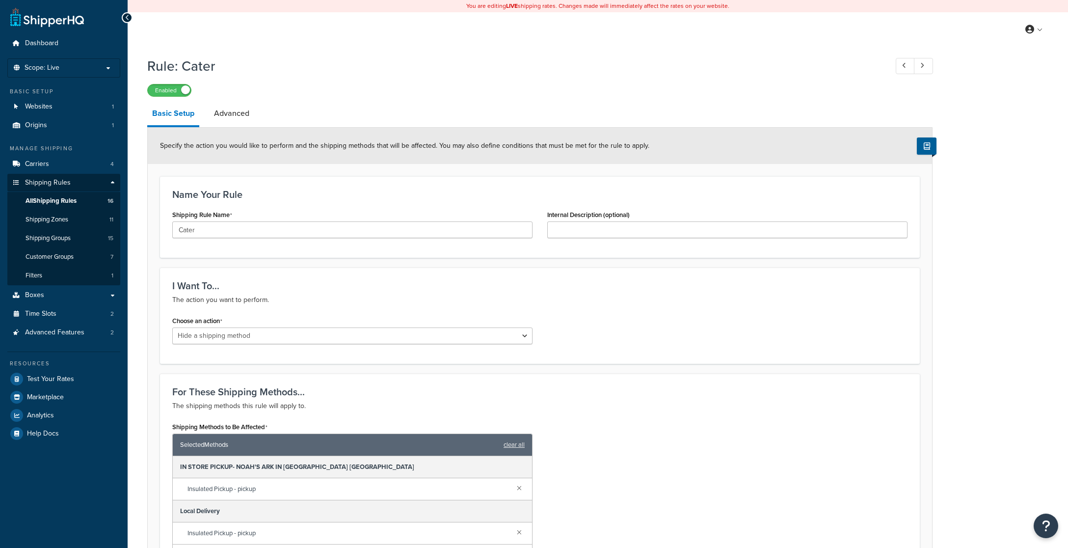
select select "HIDE"
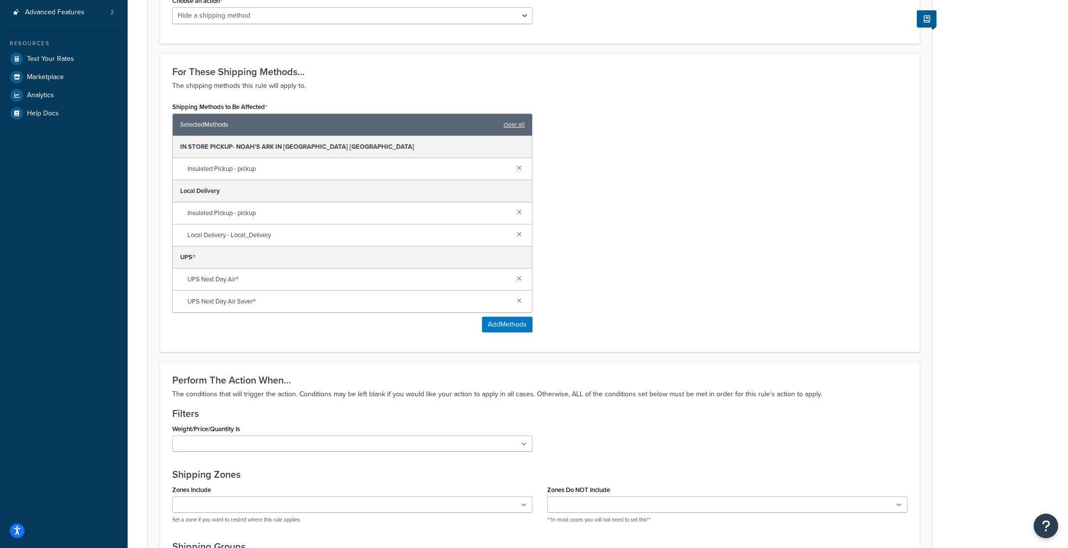
scroll to position [323, 0]
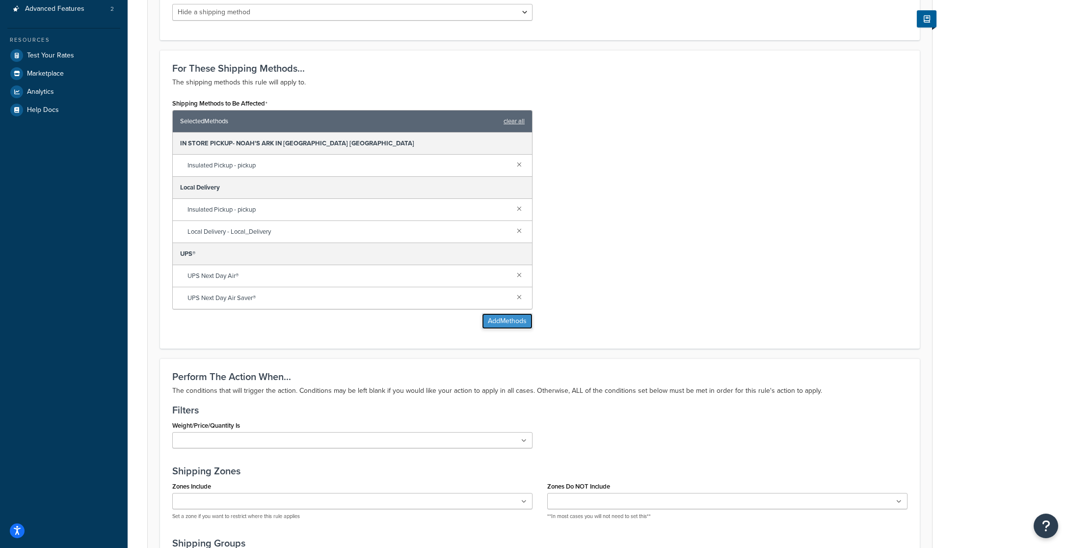
click at [509, 320] on button "Add Methods" at bounding box center [507, 321] width 51 height 16
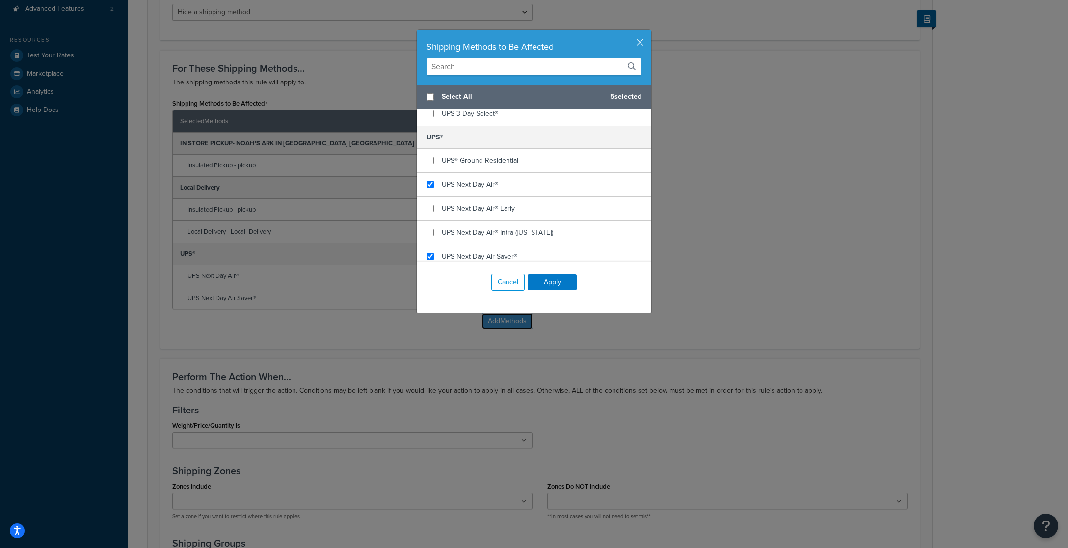
scroll to position [546, 0]
click at [429, 202] on input "checkbox" at bounding box center [429, 205] width 7 height 7
checkbox input "true"
click at [430, 226] on input "checkbox" at bounding box center [429, 229] width 7 height 7
checkbox input "true"
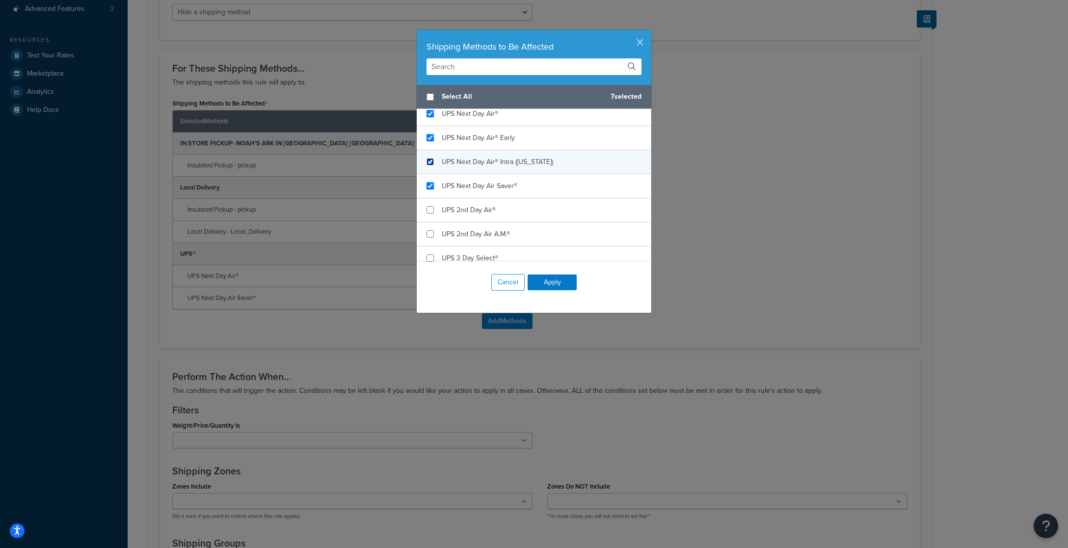
scroll to position [614, 0]
click at [430, 206] on input "checkbox" at bounding box center [429, 209] width 7 height 7
checkbox input "true"
click at [430, 230] on input "checkbox" at bounding box center [429, 233] width 7 height 7
checkbox input "true"
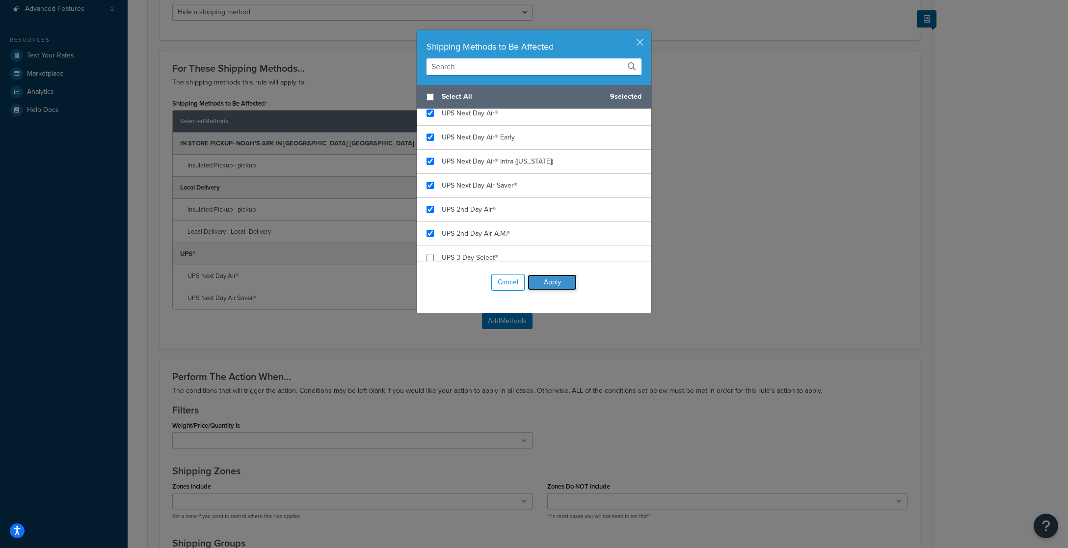
click at [554, 281] on button "Apply" at bounding box center [552, 282] width 49 height 16
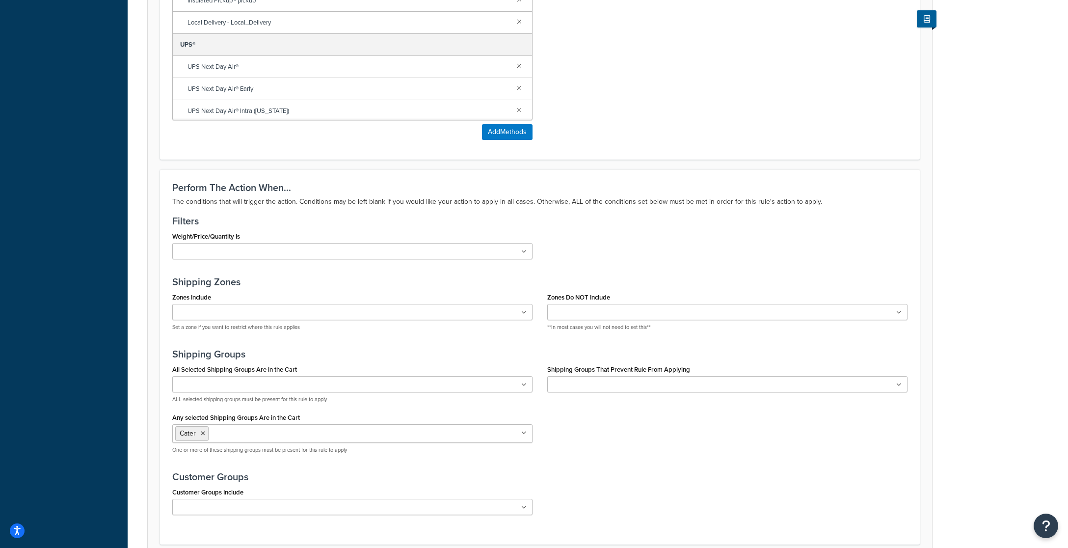
scroll to position [619, 0]
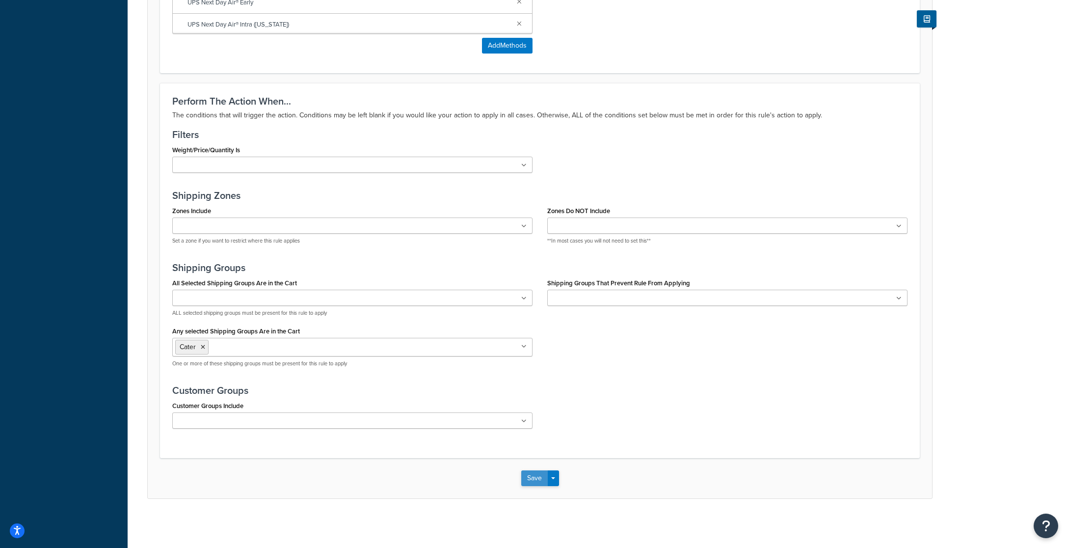
click at [537, 478] on button "Save" at bounding box center [534, 478] width 26 height 16
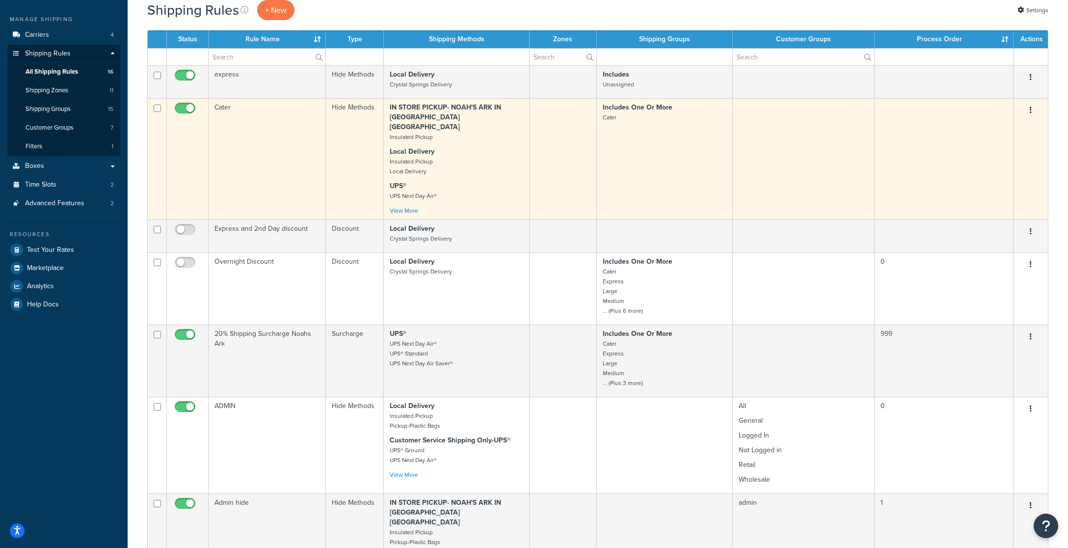
scroll to position [131, 0]
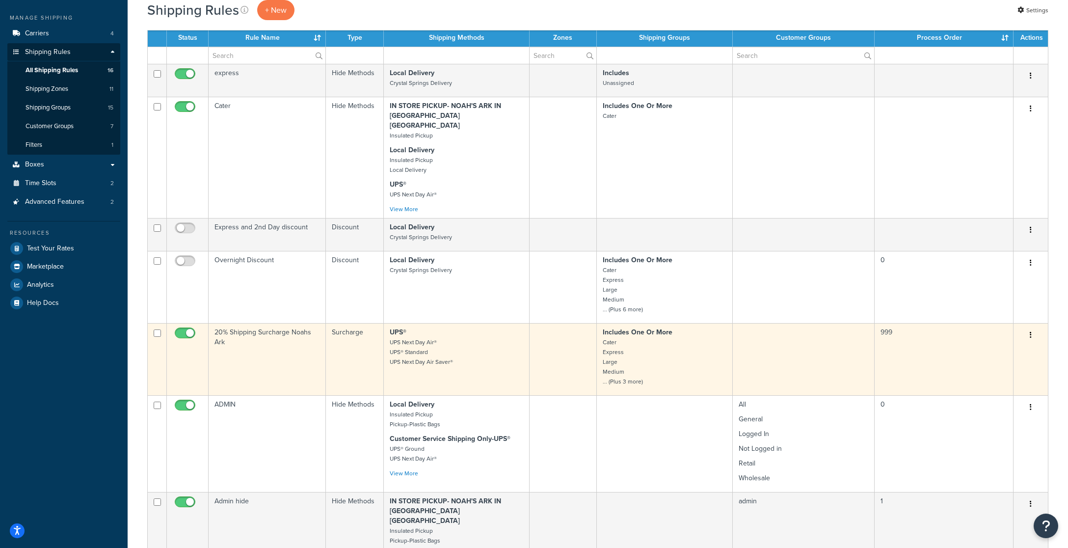
click at [1030, 331] on icon "button" at bounding box center [1031, 334] width 2 height 7
click at [994, 344] on link "Edit" at bounding box center [998, 354] width 78 height 20
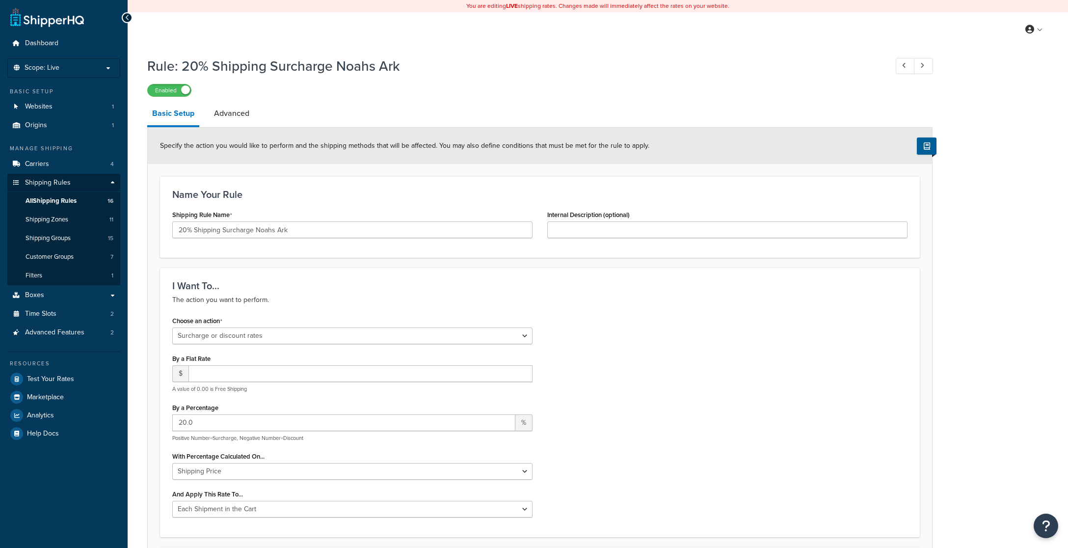
select select "SURCHARGE"
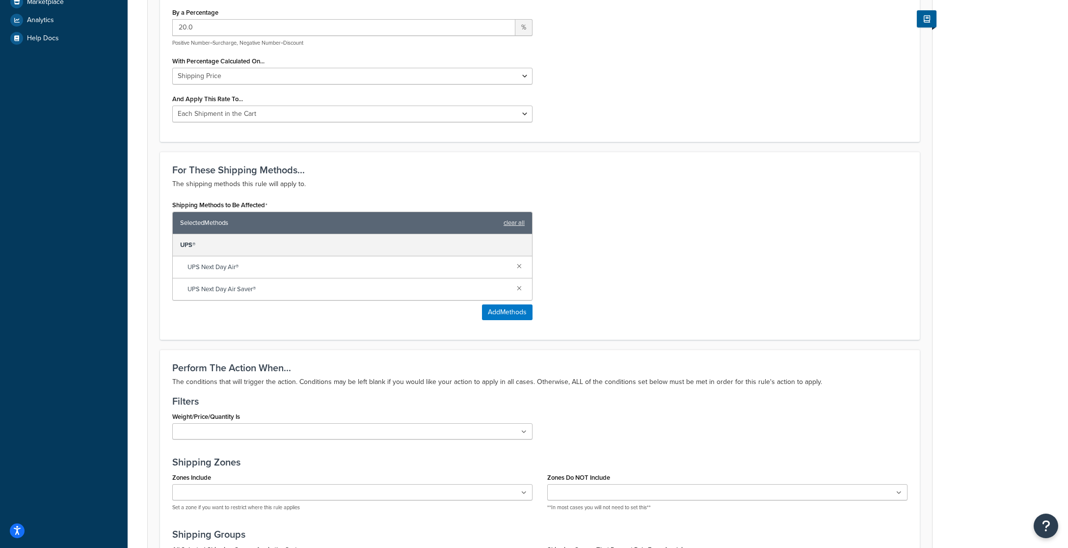
scroll to position [400, 0]
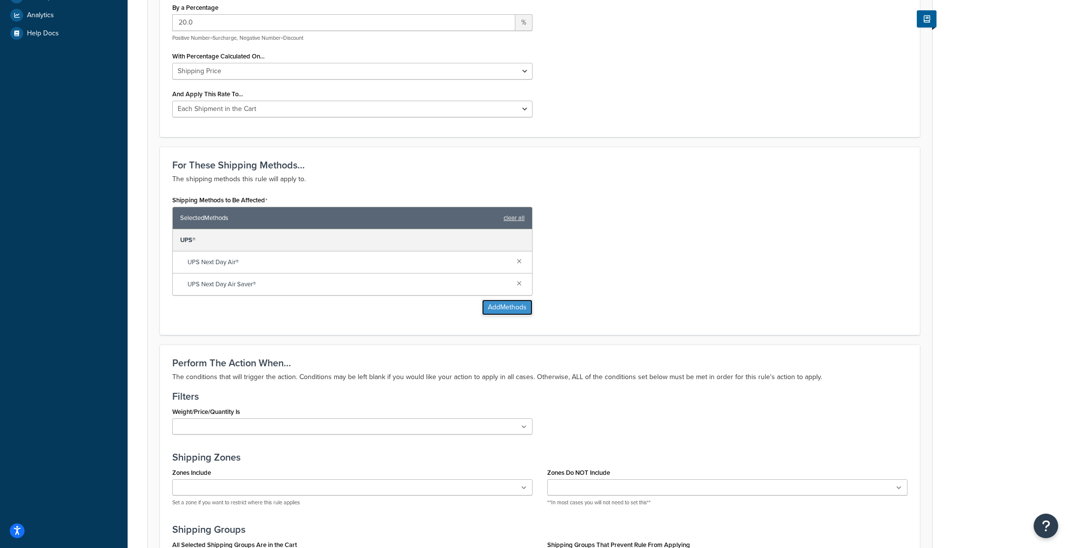
click at [500, 307] on button "Add Methods" at bounding box center [507, 307] width 51 height 16
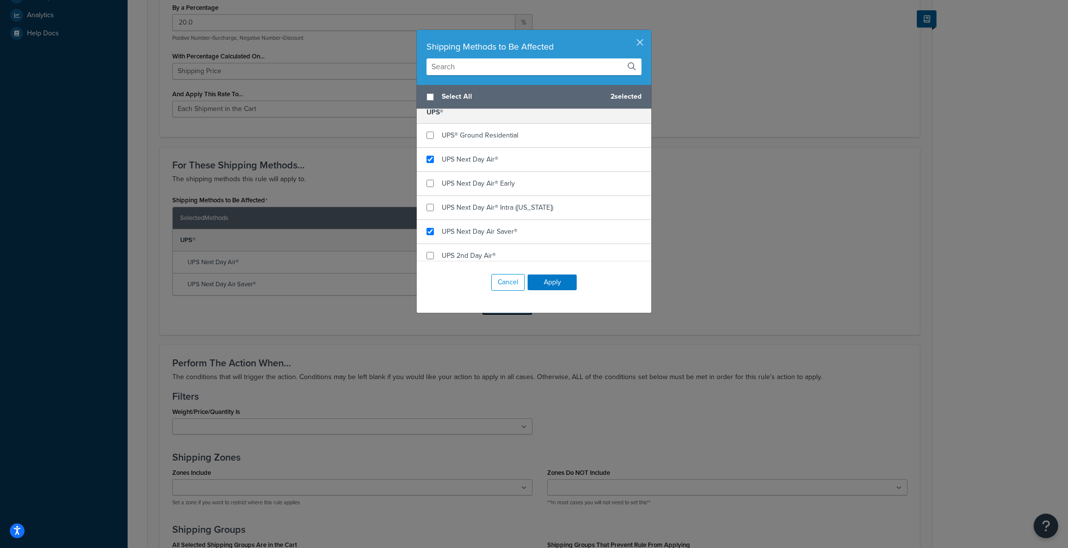
scroll to position [570, 0]
click at [432, 178] on input "checkbox" at bounding box center [429, 181] width 7 height 7
checkbox input "true"
click at [430, 202] on input "checkbox" at bounding box center [429, 205] width 7 height 7
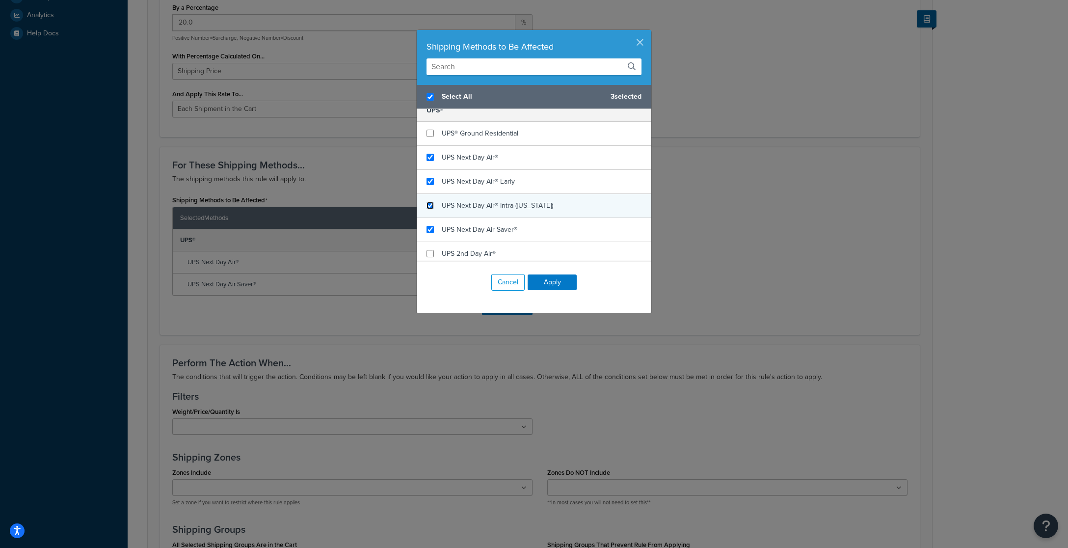
checkbox input "true"
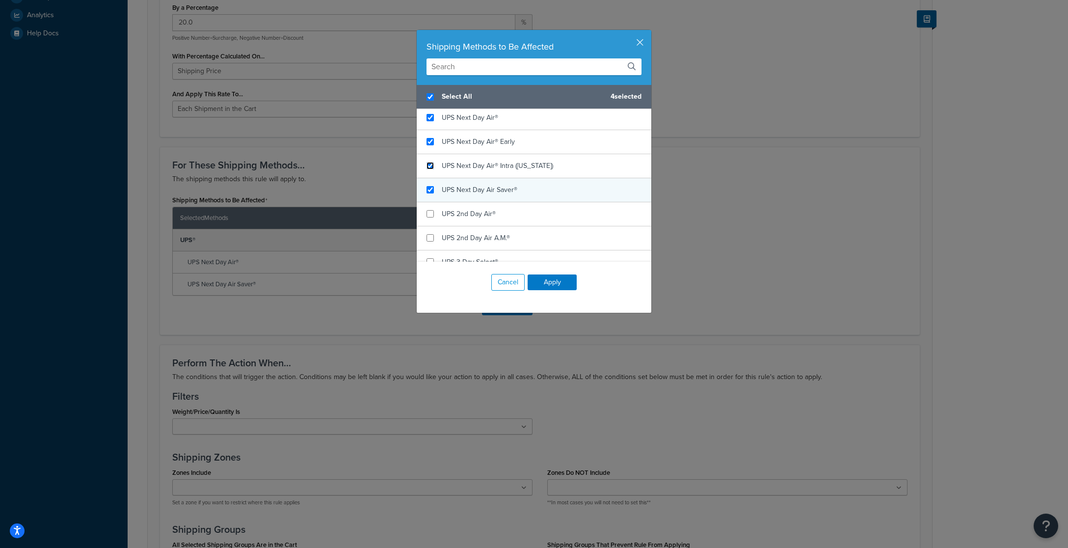
scroll to position [614, 0]
checkbox input "false"
click at [430, 206] on input "checkbox" at bounding box center [429, 209] width 7 height 7
checkbox input "true"
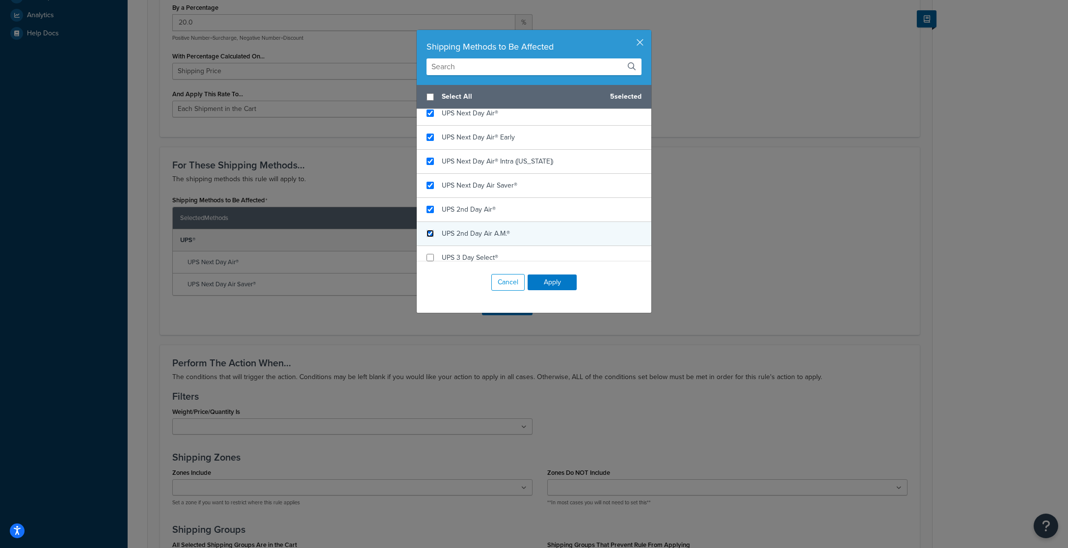
click at [431, 230] on input "checkbox" at bounding box center [429, 233] width 7 height 7
checkbox input "true"
click at [556, 283] on button "Apply" at bounding box center [552, 282] width 49 height 16
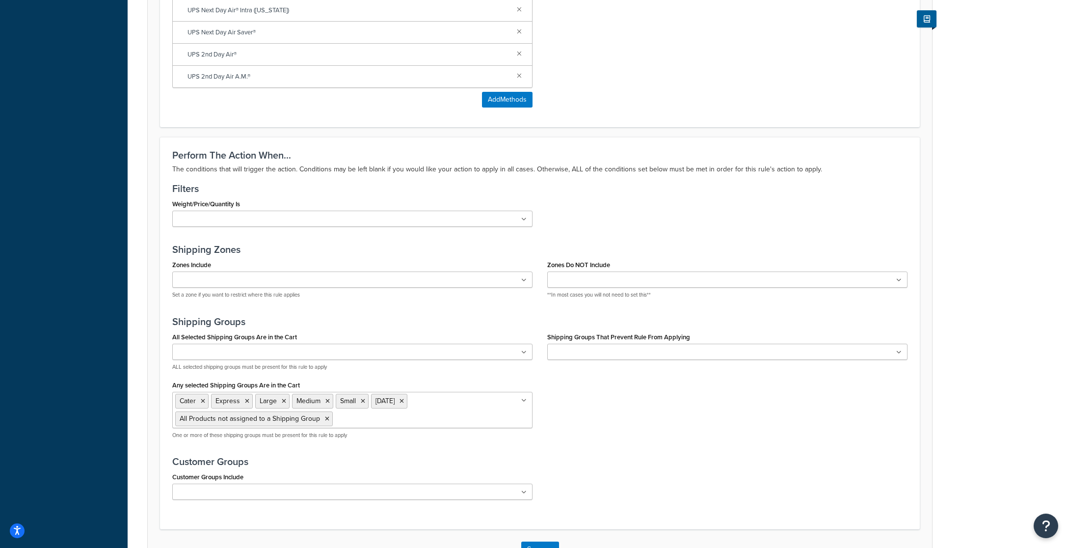
scroll to position [767, 0]
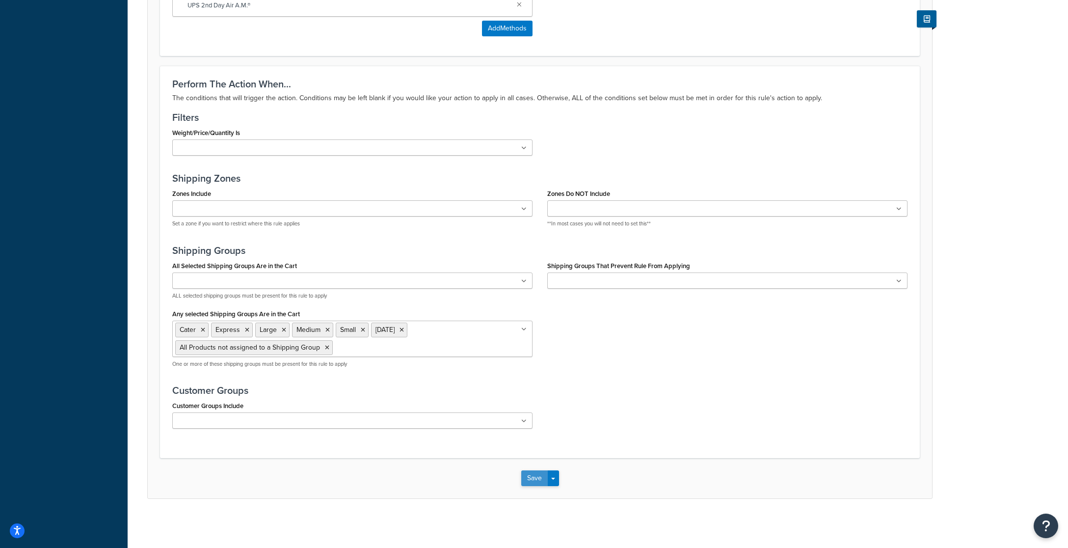
click at [539, 476] on button "Save" at bounding box center [534, 478] width 26 height 16
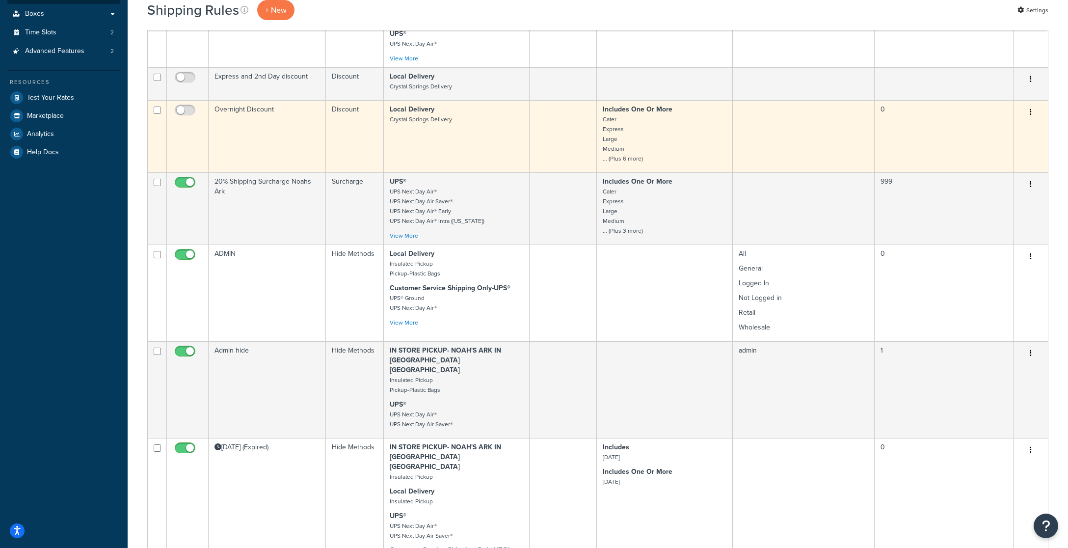
scroll to position [282, 0]
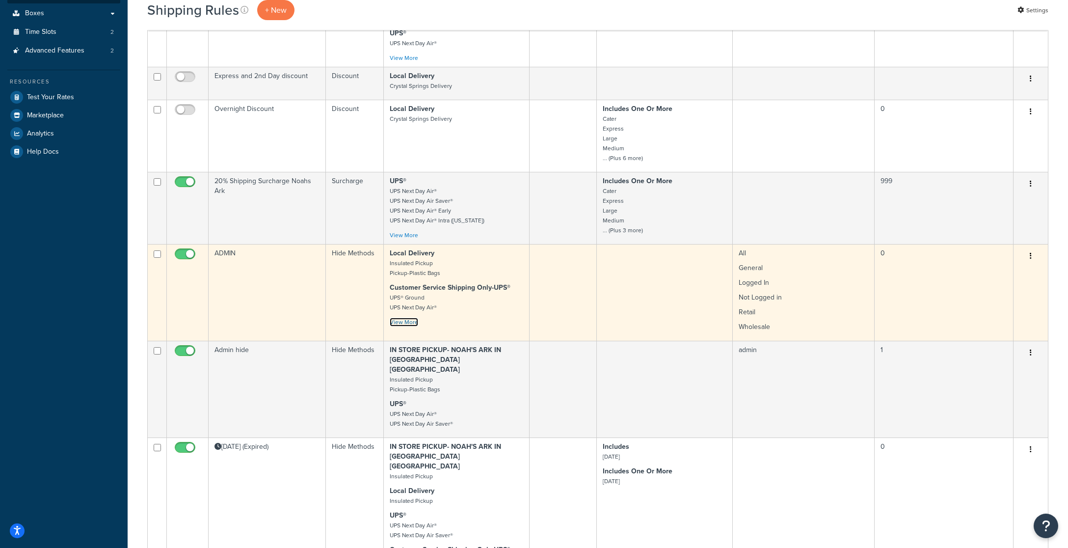
click at [404, 318] on link "View More" at bounding box center [404, 322] width 28 height 9
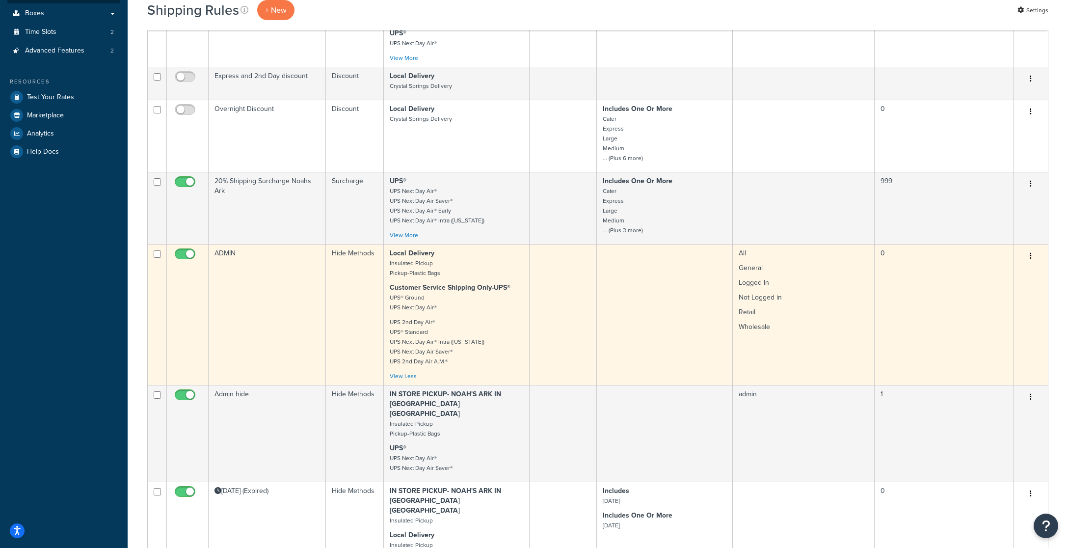
click at [1030, 252] on icon "button" at bounding box center [1031, 255] width 2 height 7
click at [989, 265] on link "Edit" at bounding box center [998, 275] width 78 height 20
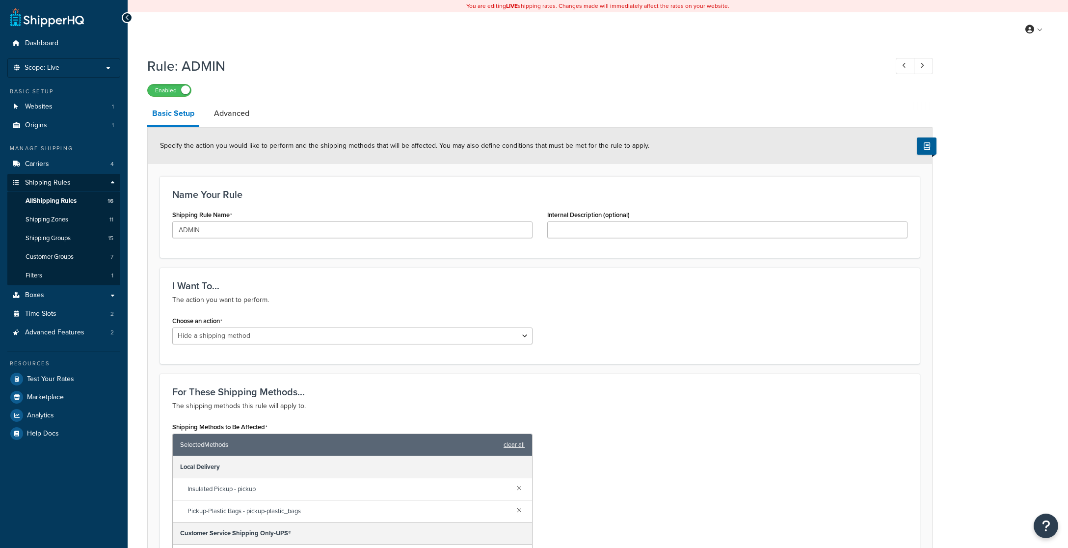
select select "HIDE"
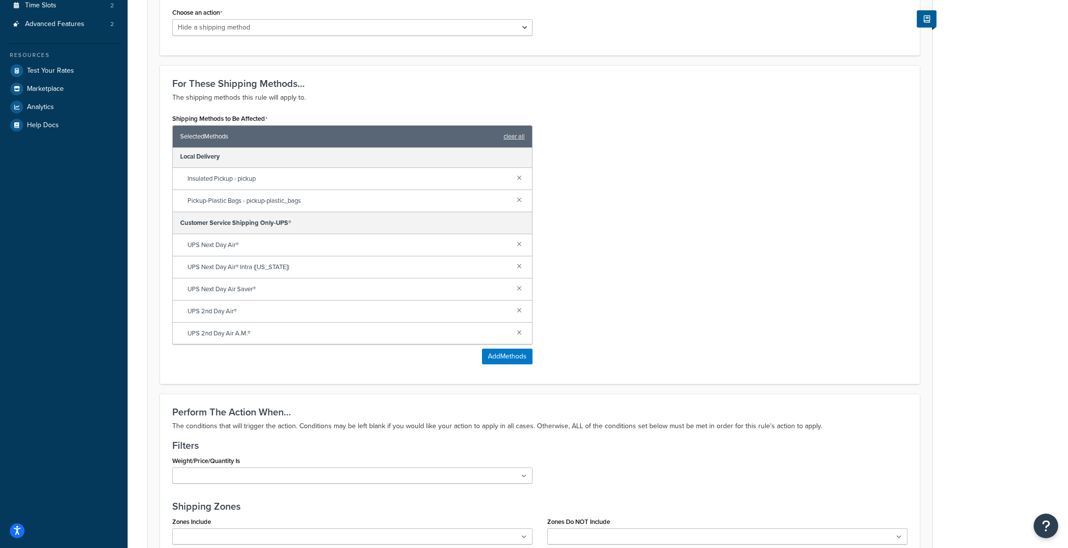
scroll to position [313, 0]
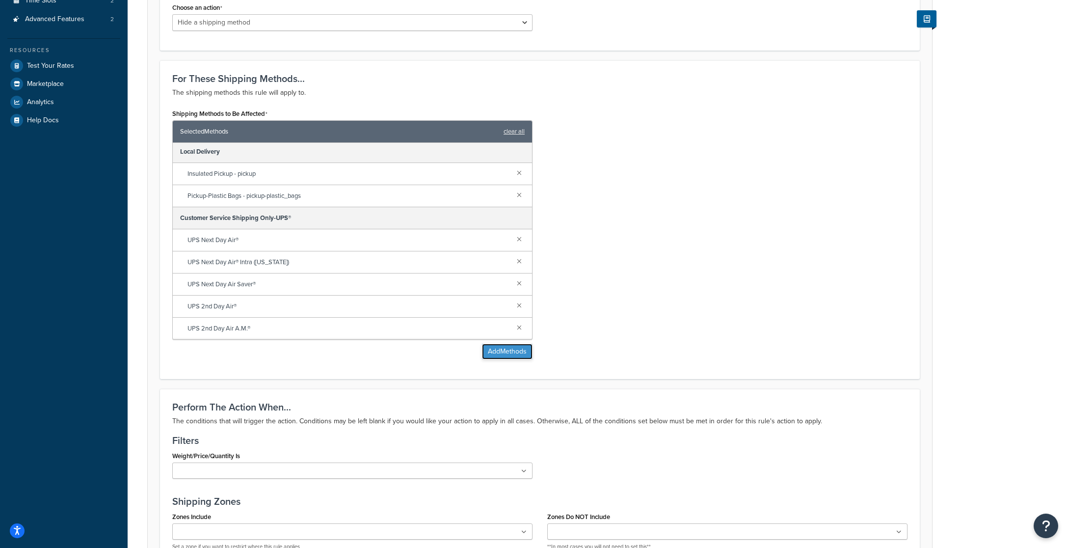
click at [509, 353] on button "Add Methods" at bounding box center [507, 352] width 51 height 16
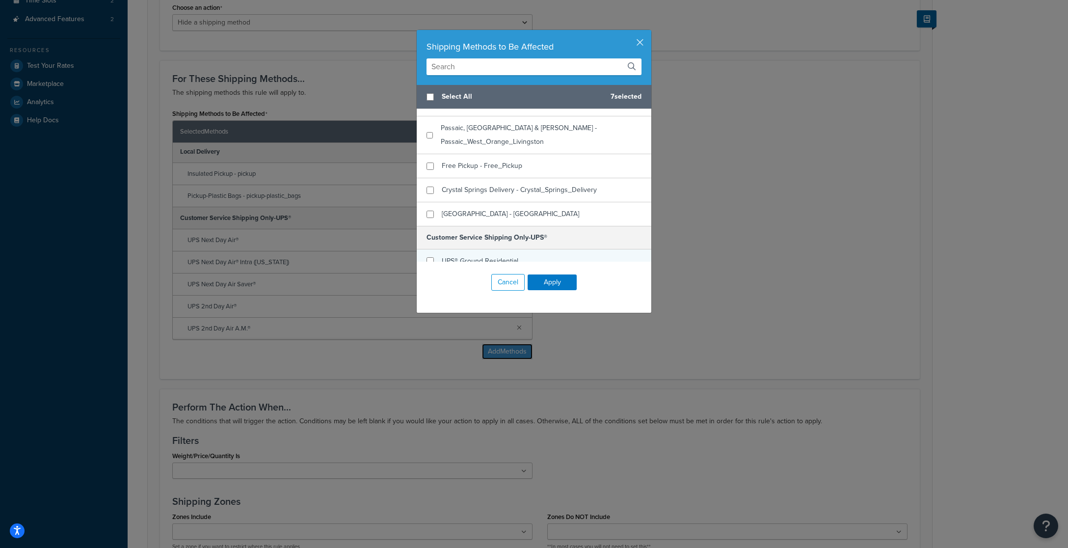
scroll to position [227, 0]
click at [559, 283] on button "Apply" at bounding box center [552, 282] width 49 height 16
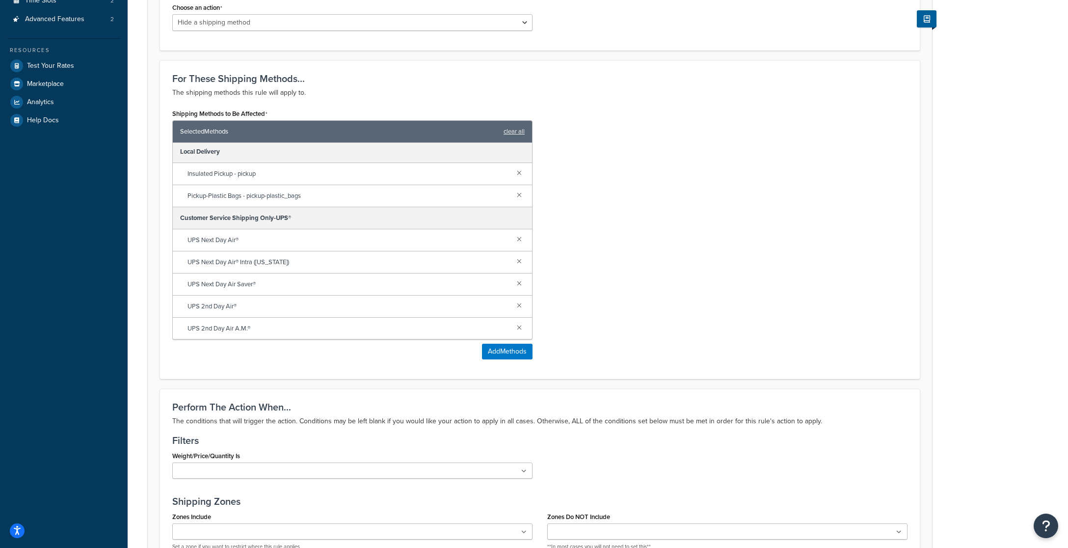
scroll to position [634, 0]
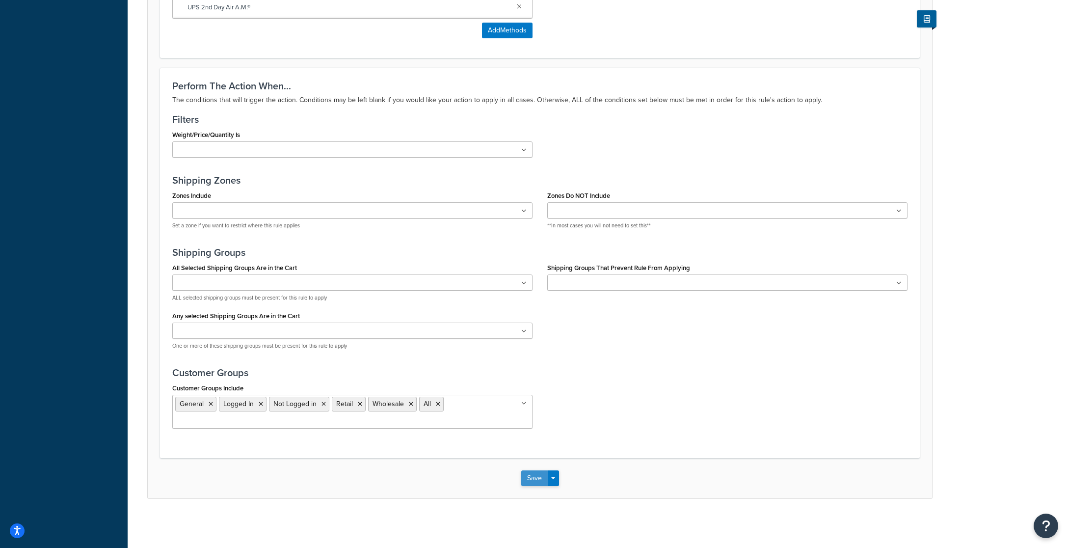
click at [535, 477] on button "Save" at bounding box center [534, 478] width 26 height 16
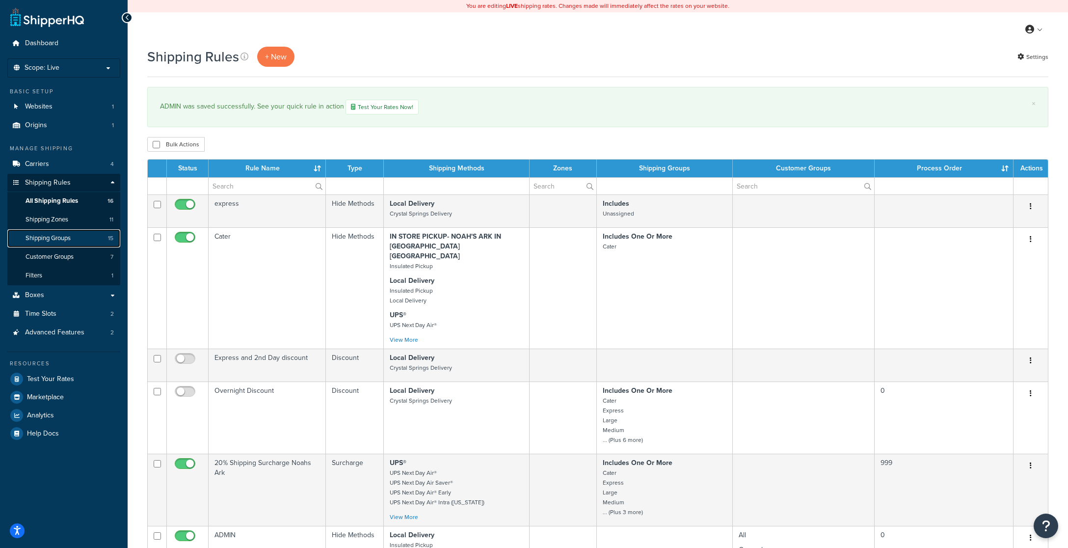
click at [63, 238] on span "Shipping Groups" at bounding box center [48, 238] width 45 height 8
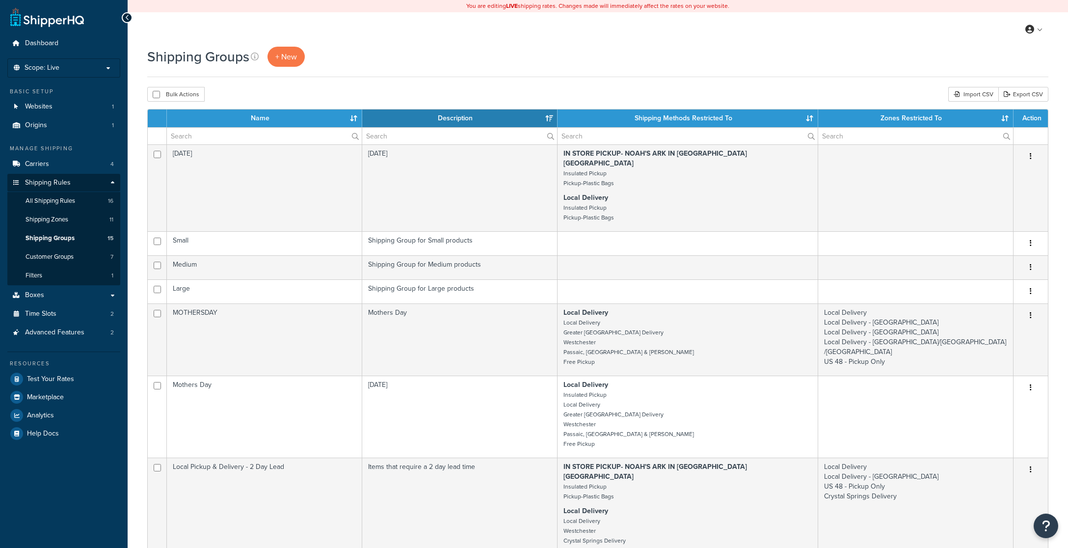
select select "15"
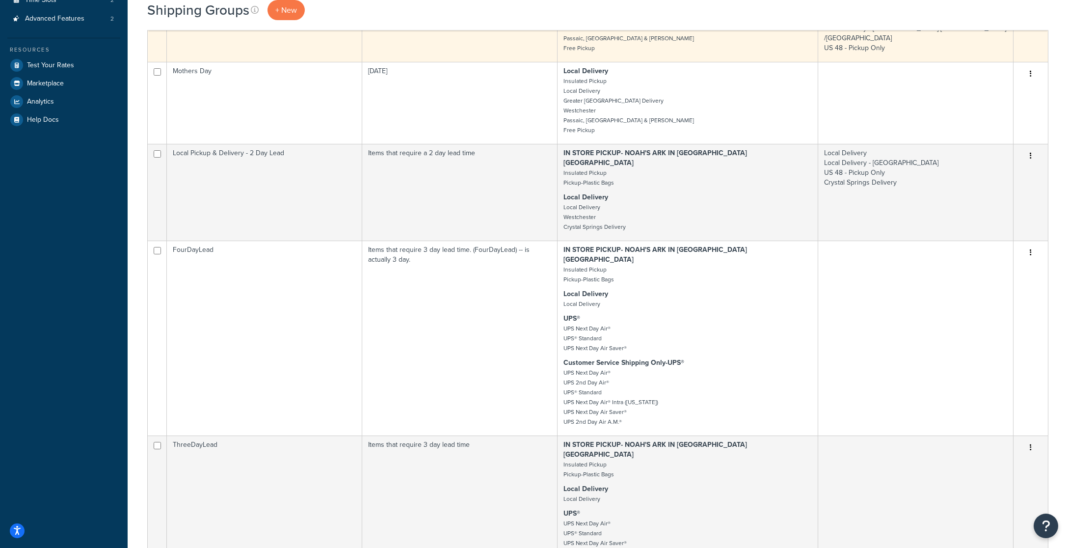
scroll to position [317, 0]
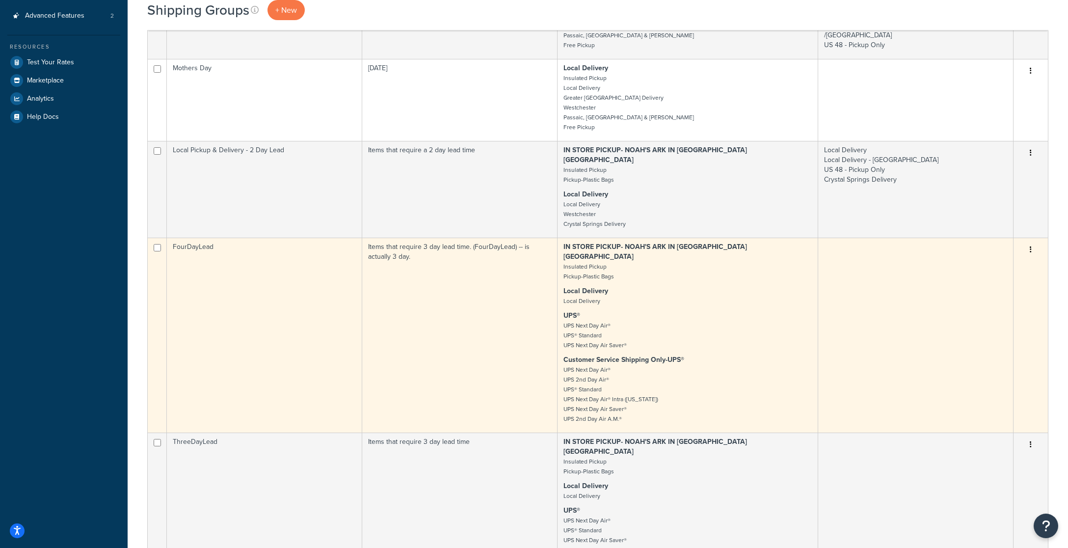
click at [1032, 242] on button "button" at bounding box center [1031, 250] width 14 height 16
click at [979, 248] on link "Edit" at bounding box center [991, 250] width 78 height 20
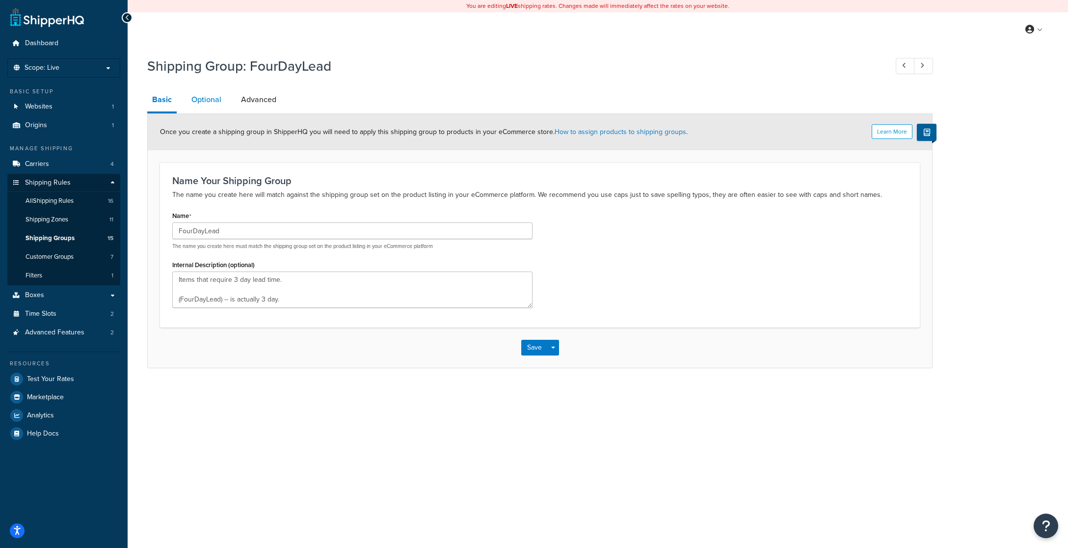
click at [202, 99] on link "Optional" at bounding box center [206, 100] width 40 height 24
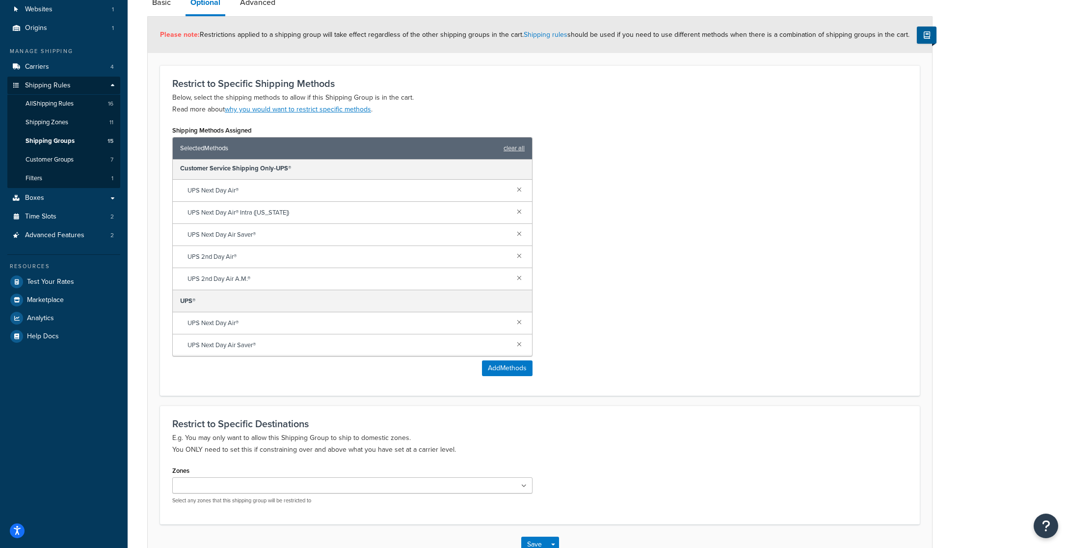
scroll to position [96, 0]
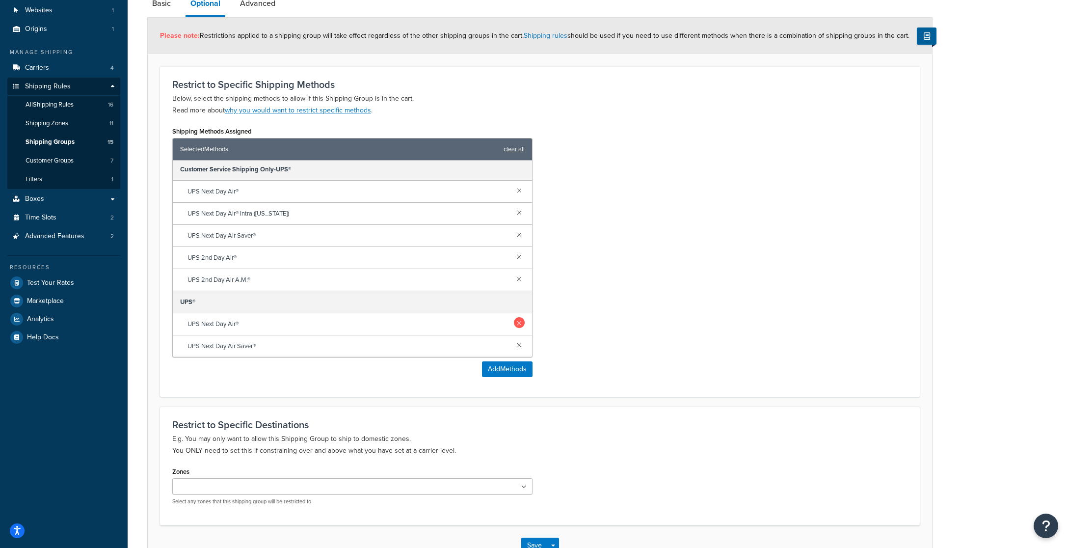
click at [516, 323] on link at bounding box center [519, 322] width 11 height 11
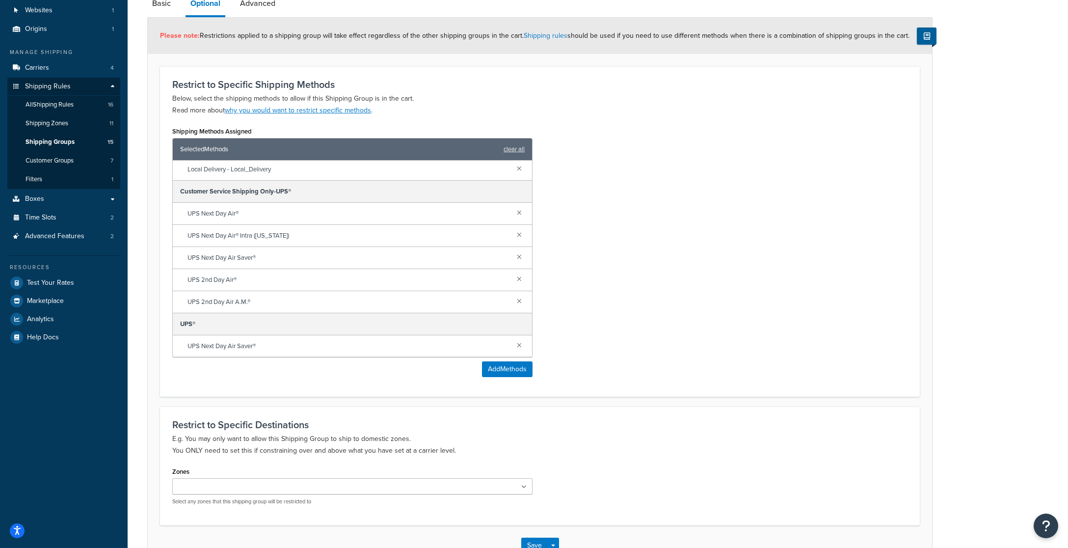
scroll to position [90, 0]
click at [521, 345] on link at bounding box center [519, 344] width 11 height 11
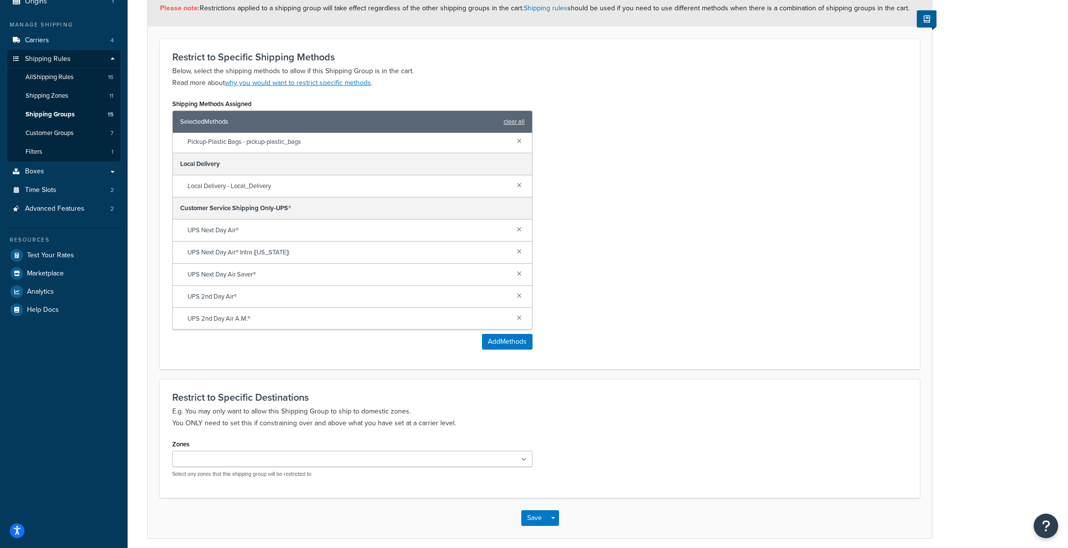
scroll to position [163, 0]
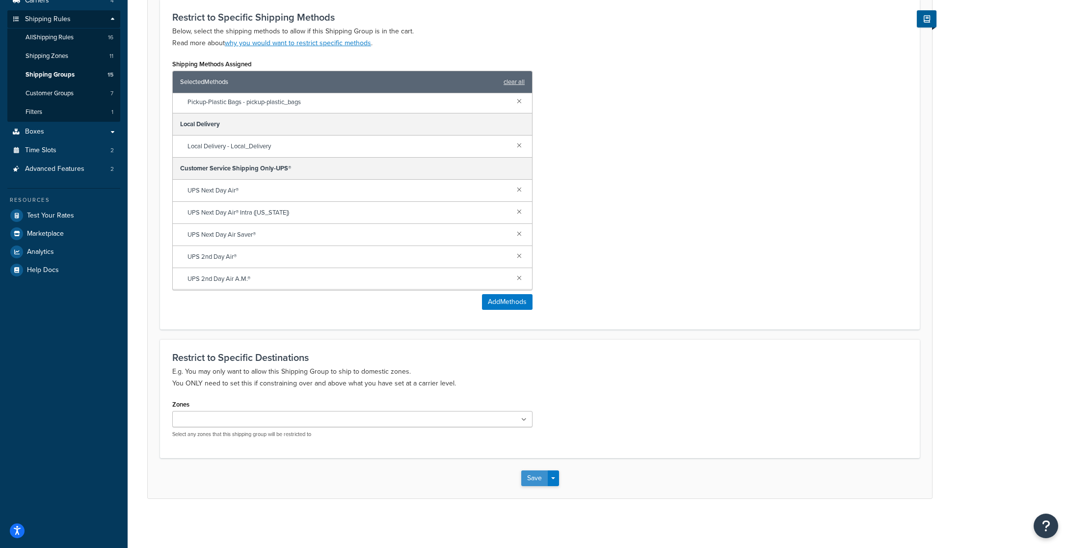
click at [532, 475] on button "Save" at bounding box center [534, 478] width 26 height 16
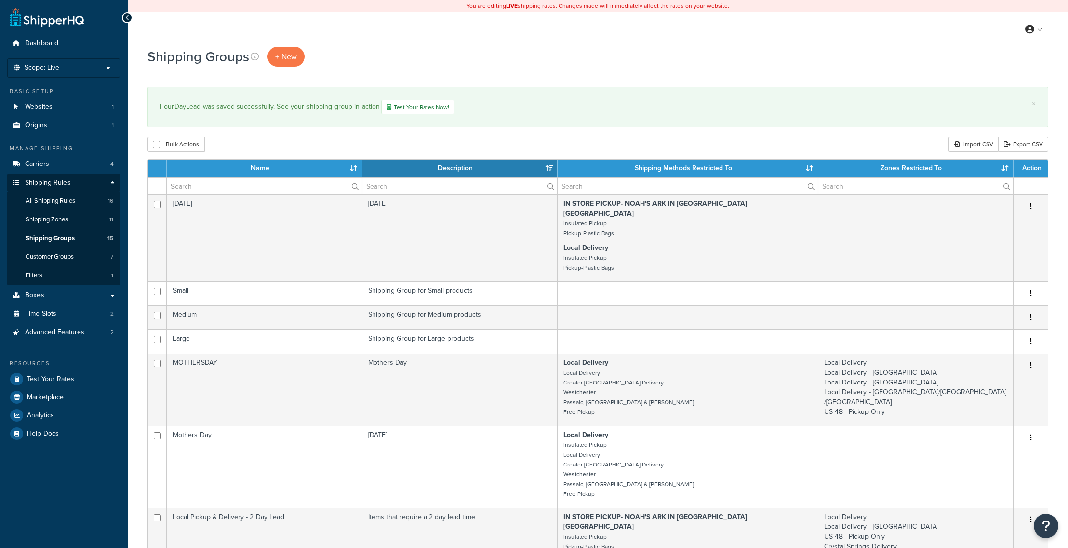
select select "15"
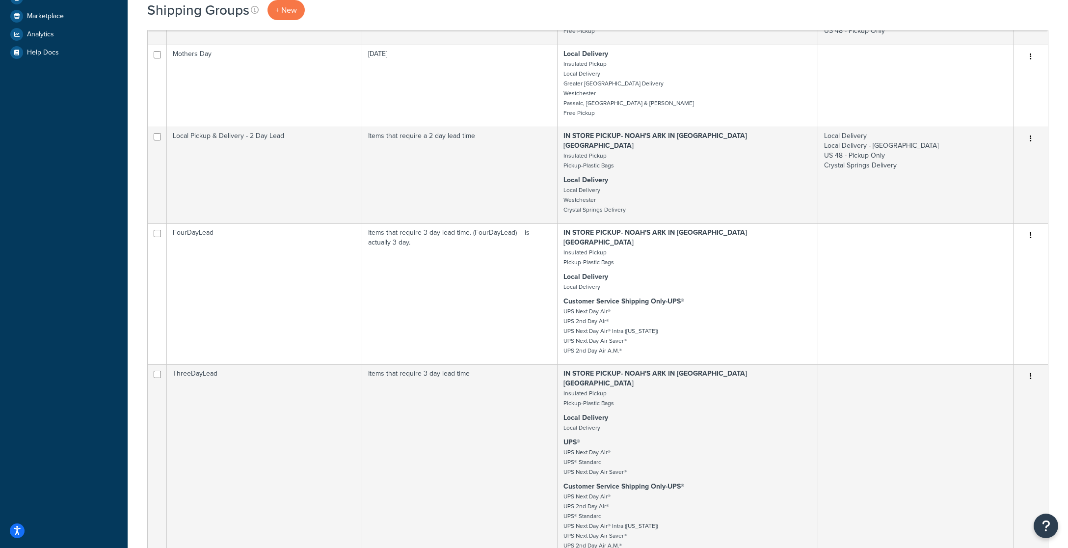
scroll to position [384, 0]
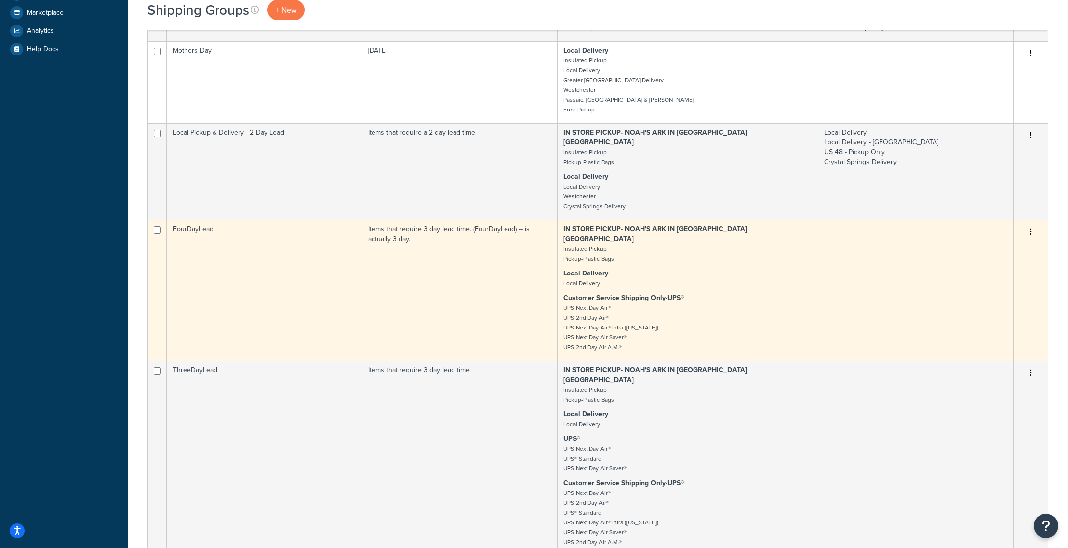
click at [1029, 224] on button "button" at bounding box center [1031, 232] width 14 height 16
click at [985, 230] on link "Edit" at bounding box center [991, 232] width 78 height 20
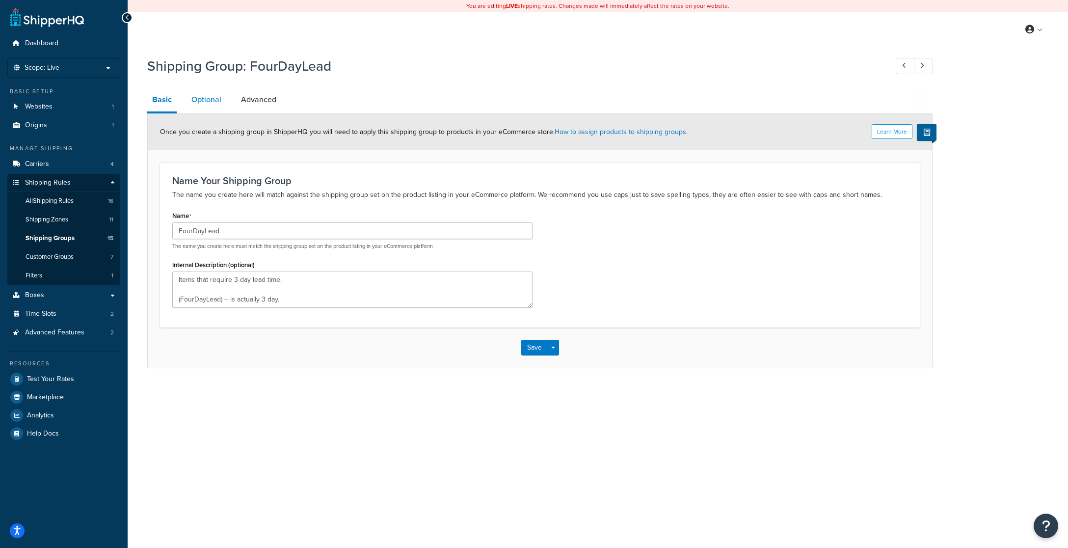
click at [198, 97] on link "Optional" at bounding box center [206, 100] width 40 height 24
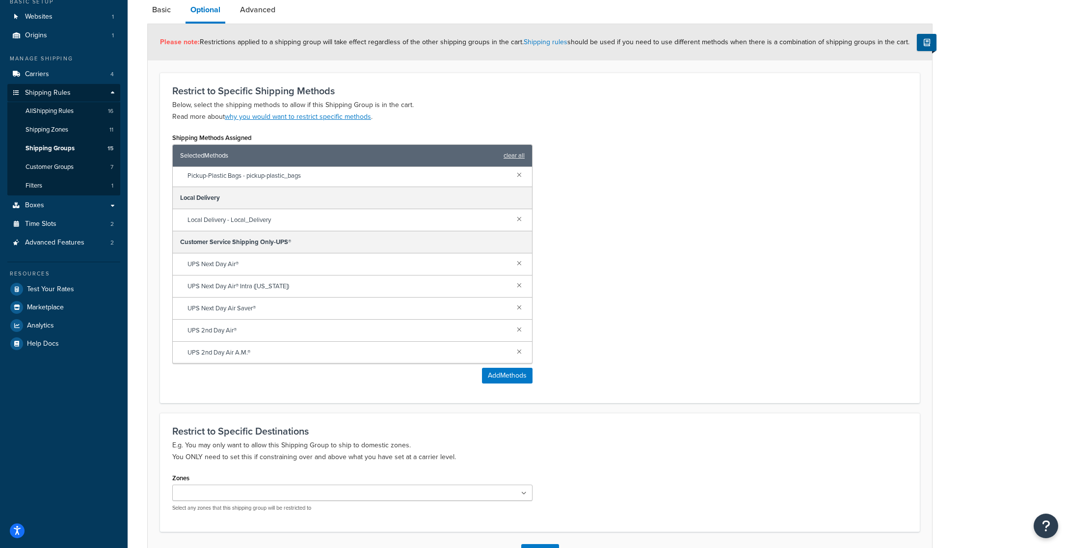
scroll to position [91, 0]
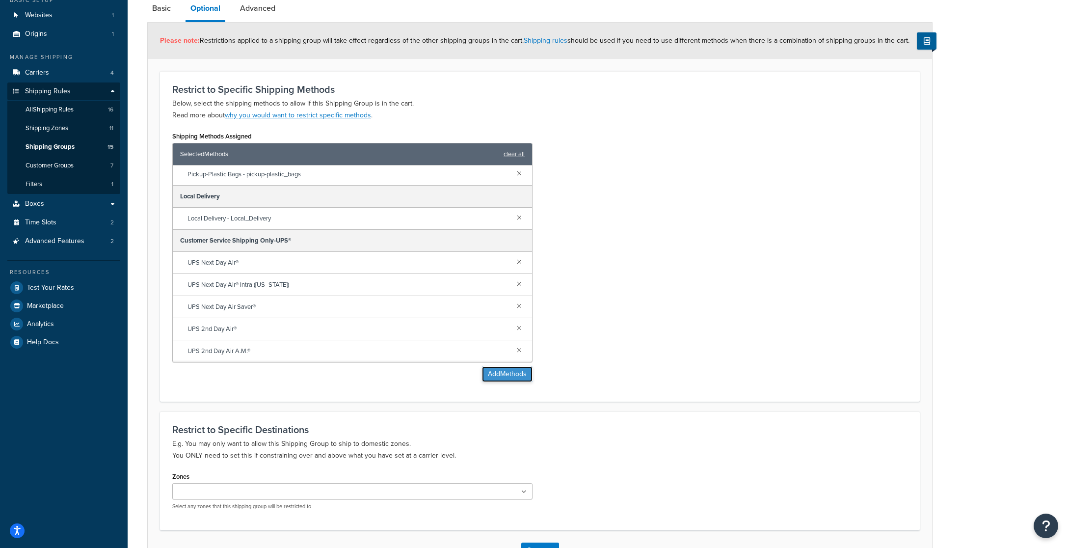
click at [496, 373] on button "Add Methods" at bounding box center [507, 374] width 51 height 16
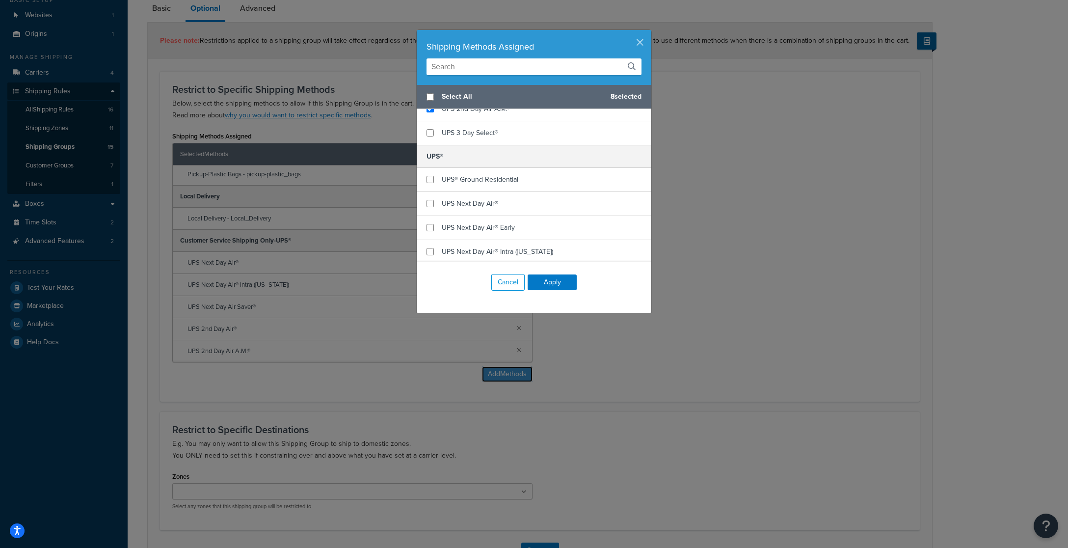
scroll to position [531, 0]
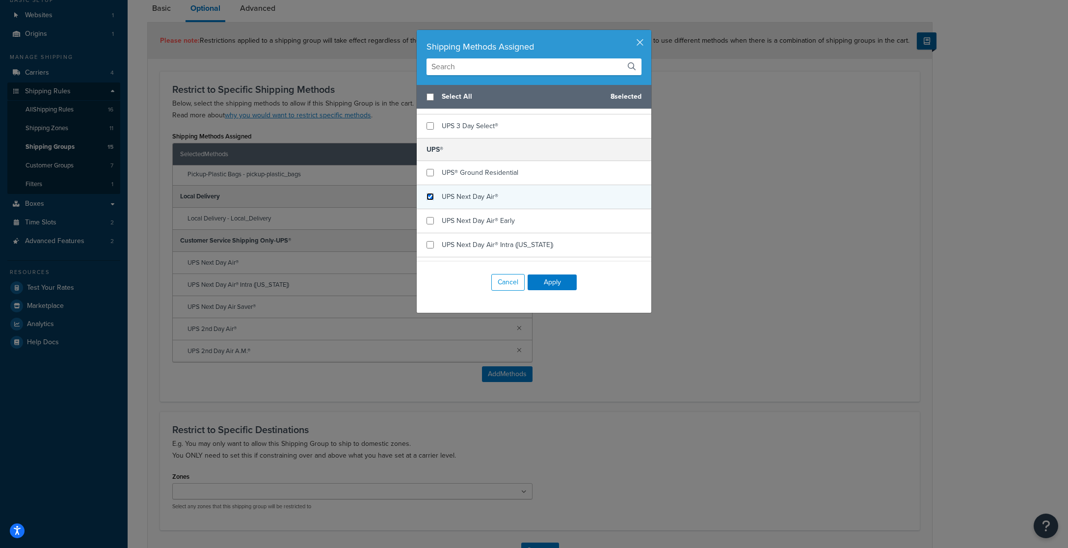
click at [429, 193] on input "checkbox" at bounding box center [429, 196] width 7 height 7
checkbox input "true"
click at [430, 217] on input "checkbox" at bounding box center [429, 220] width 7 height 7
checkbox input "true"
click at [431, 241] on input "checkbox" at bounding box center [429, 244] width 7 height 7
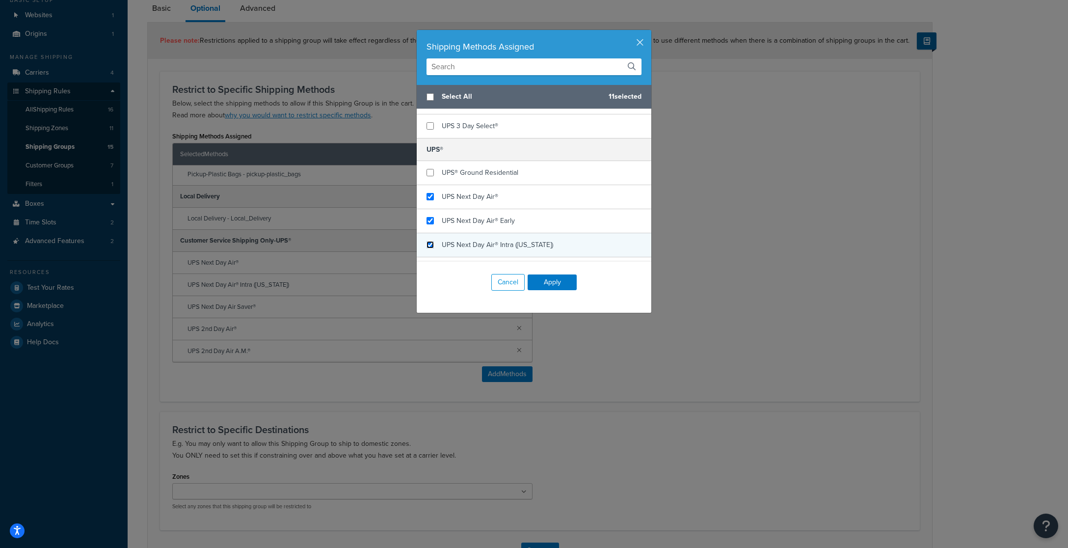
checkbox input "true"
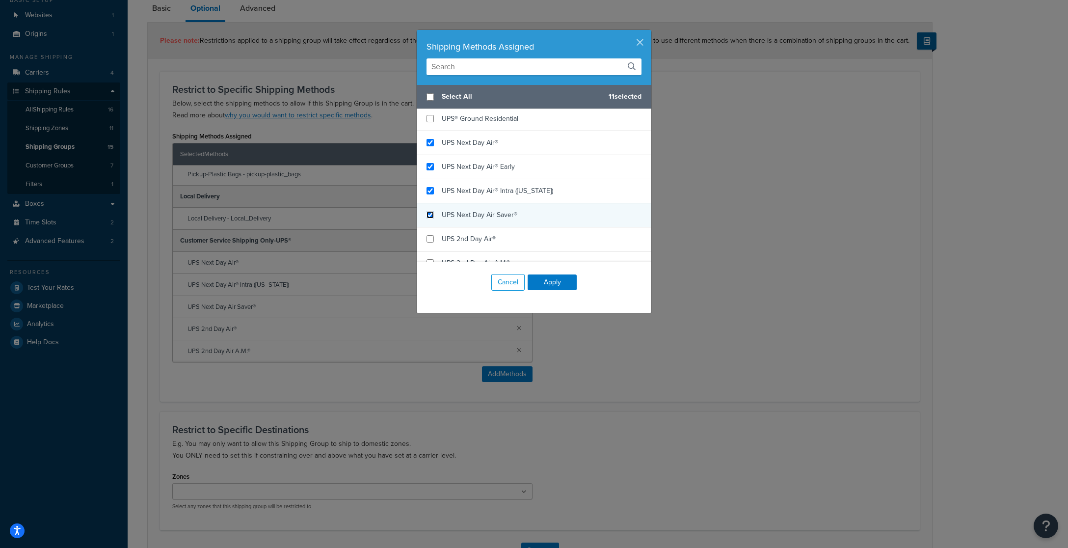
click at [431, 211] on input "checkbox" at bounding box center [429, 214] width 7 height 7
checkbox input "true"
click at [429, 235] on input "checkbox" at bounding box center [429, 238] width 7 height 7
checkbox input "true"
click at [431, 259] on input "checkbox" at bounding box center [429, 262] width 7 height 7
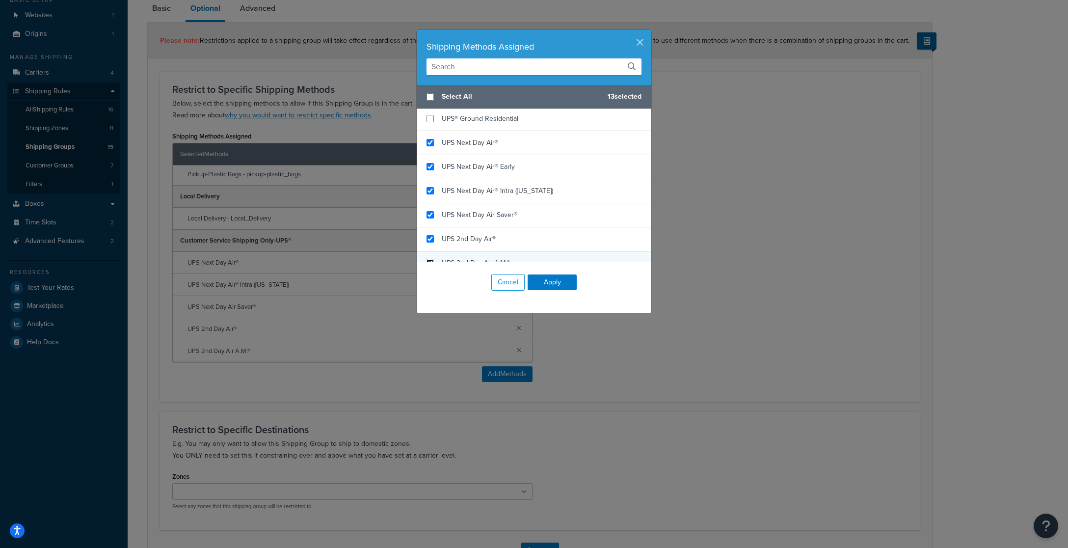
checkbox input "true"
click at [556, 284] on button "Apply" at bounding box center [552, 282] width 49 height 16
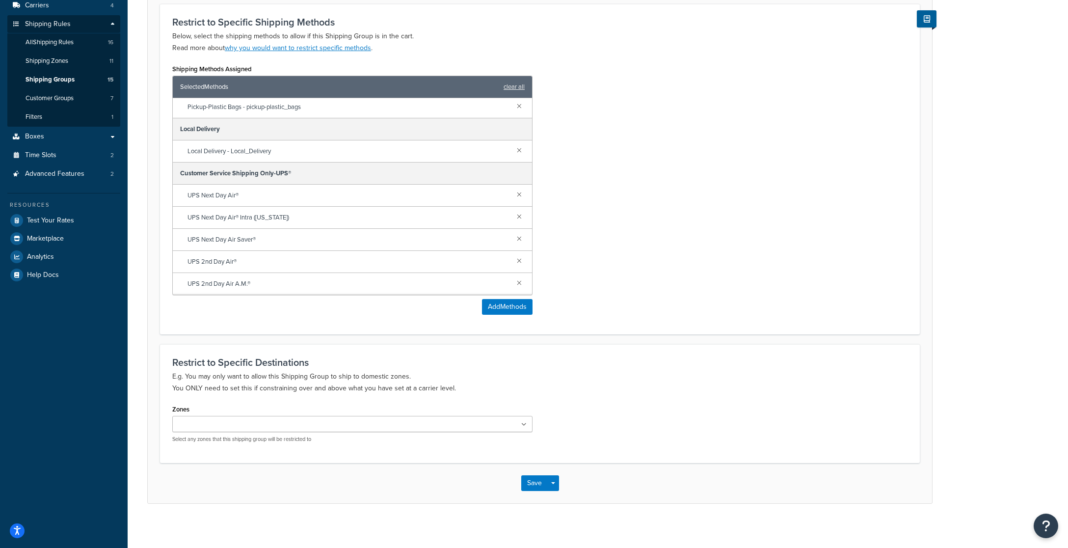
scroll to position [163, 0]
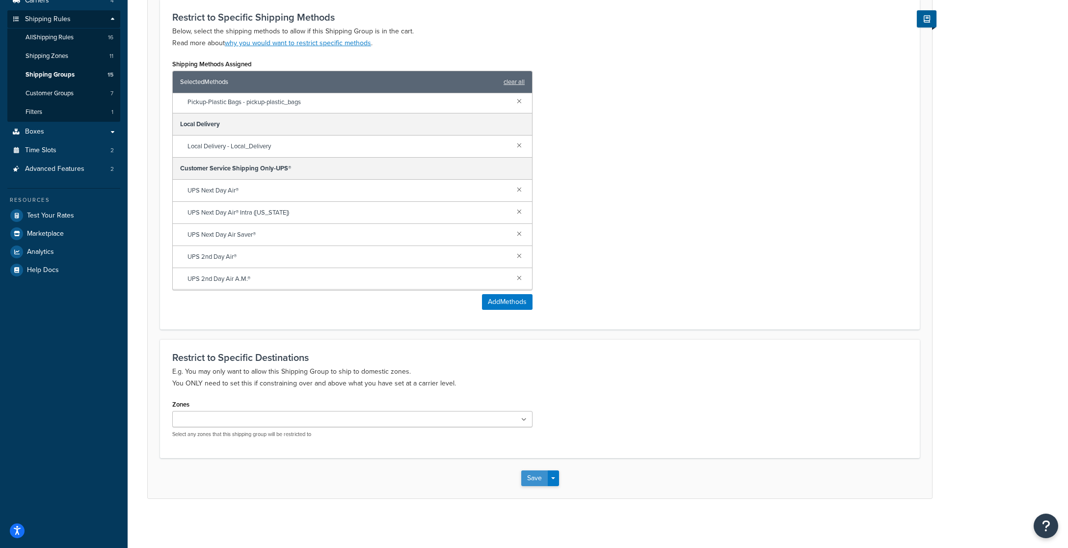
click at [530, 476] on button "Save" at bounding box center [534, 478] width 26 height 16
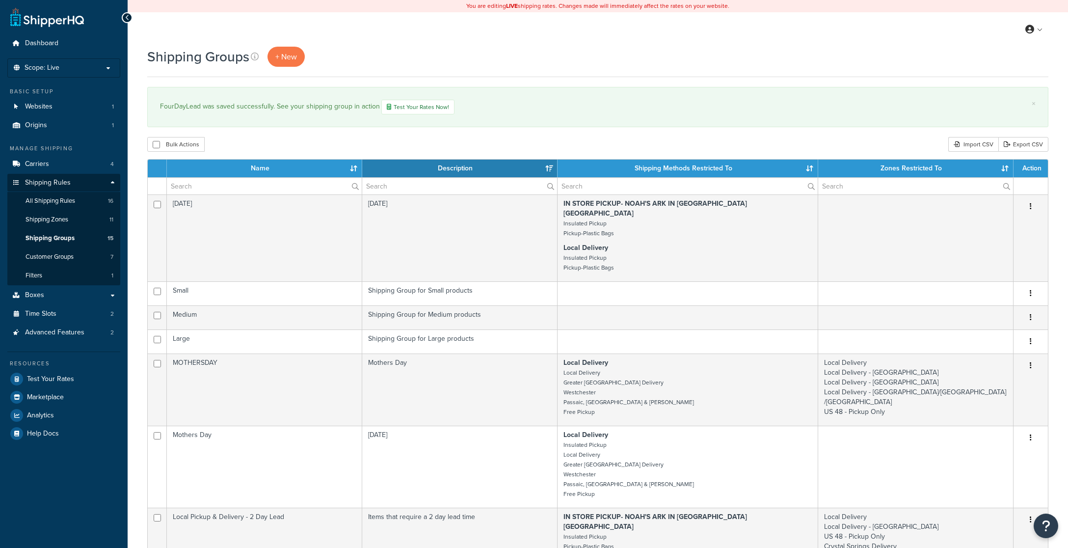
select select "15"
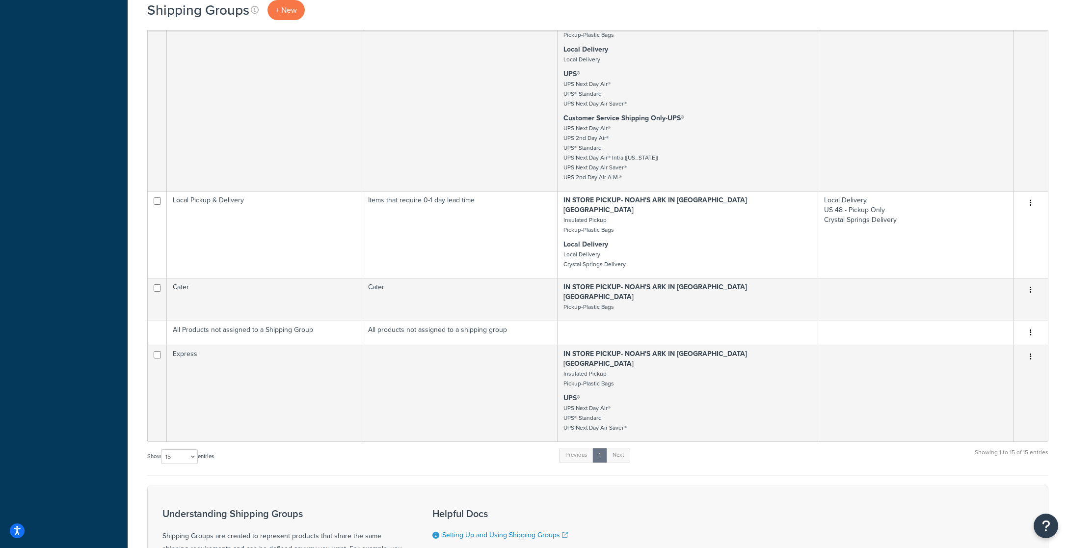
scroll to position [1224, 0]
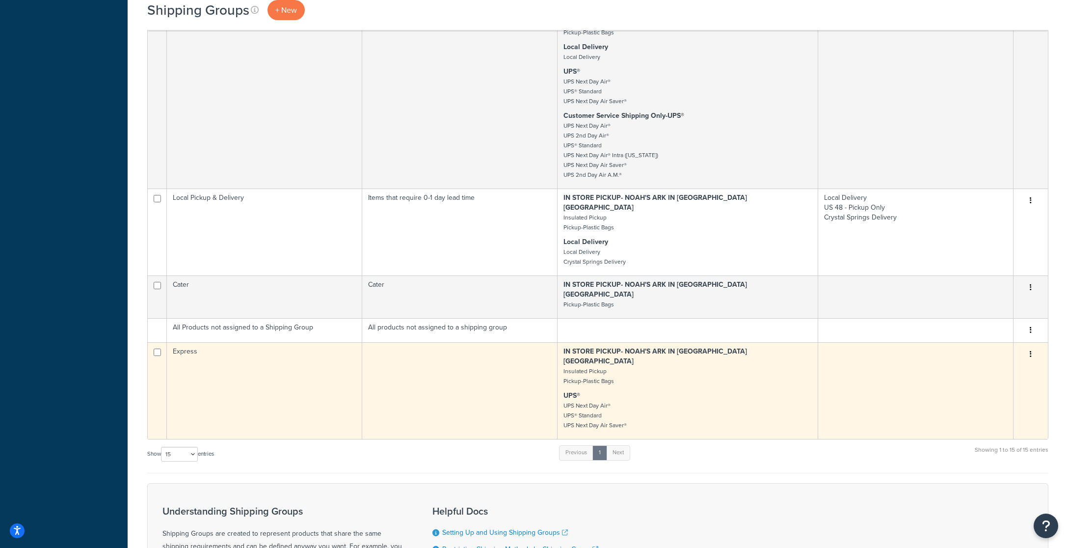
click at [1032, 346] on button "button" at bounding box center [1031, 354] width 14 height 16
click at [992, 293] on link "Edit" at bounding box center [991, 296] width 78 height 20
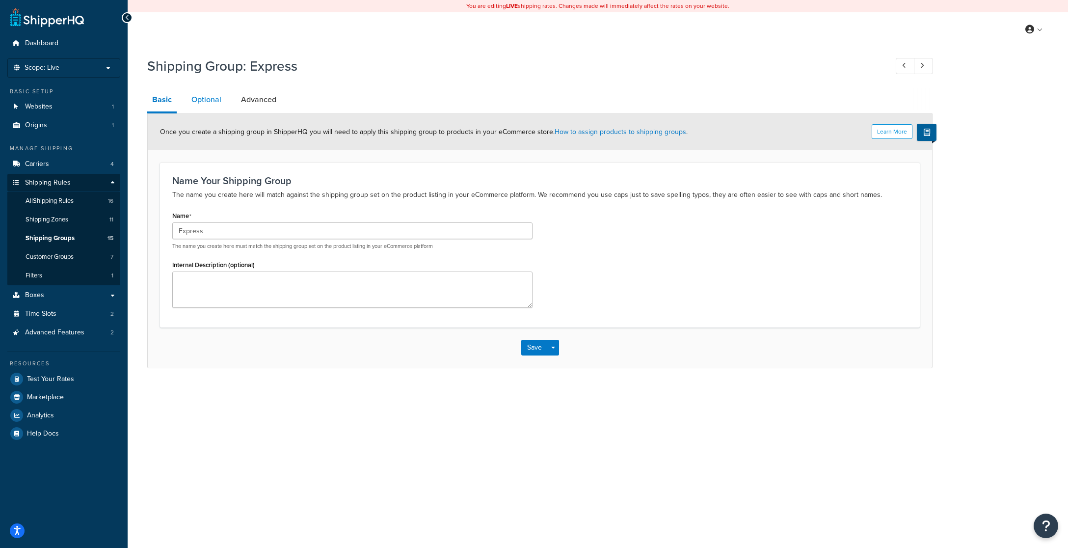
click at [205, 104] on link "Optional" at bounding box center [206, 100] width 40 height 24
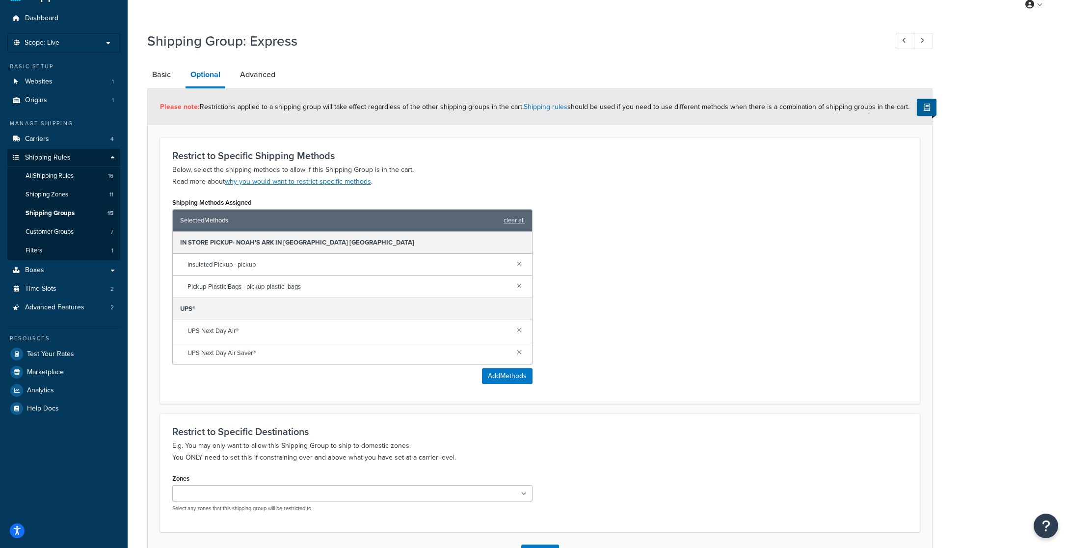
scroll to position [26, 0]
click at [500, 377] on button "Add Methods" at bounding box center [507, 376] width 51 height 16
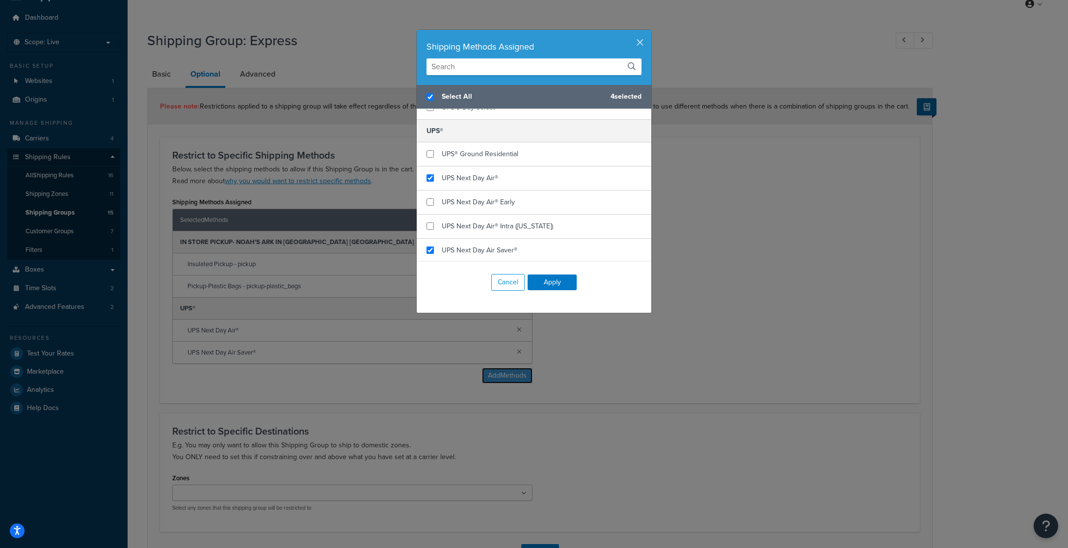
scroll to position [551, 0]
checkbox input "false"
click at [431, 197] on input "checkbox" at bounding box center [429, 200] width 7 height 7
checkbox input "true"
click at [431, 221] on input "checkbox" at bounding box center [429, 224] width 7 height 7
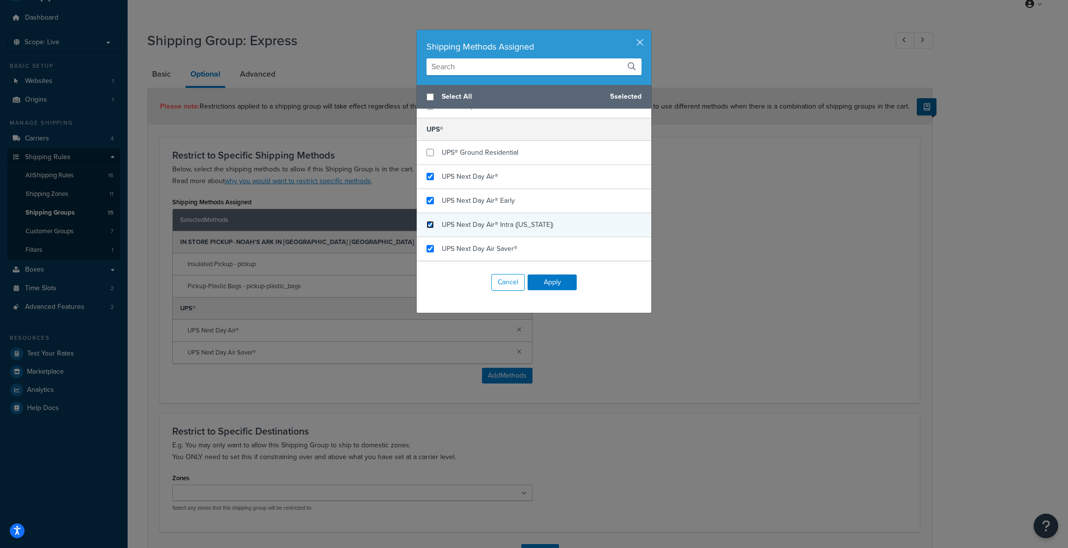
checkbox input "true"
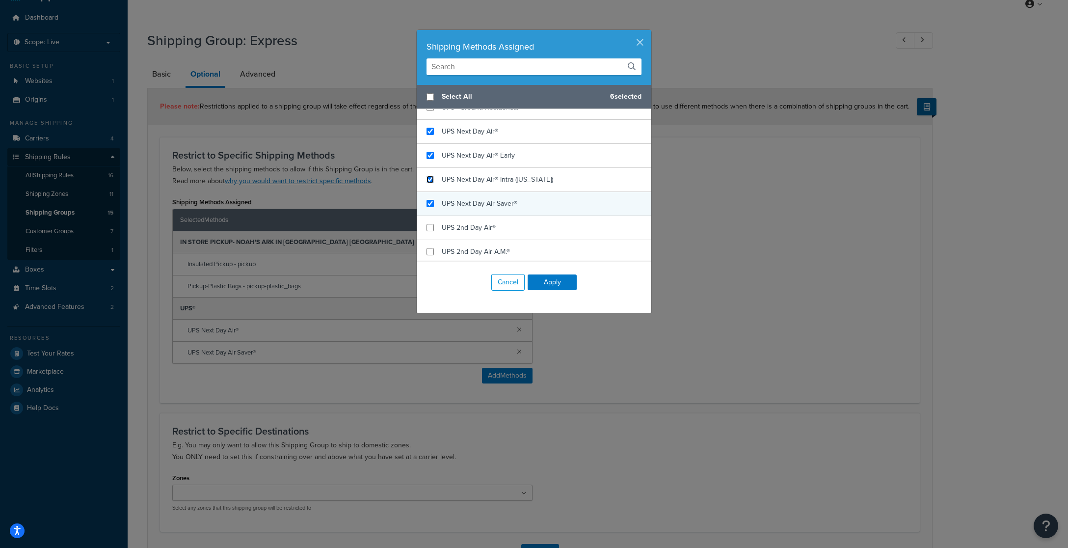
scroll to position [614, 0]
click at [432, 206] on input "checkbox" at bounding box center [429, 209] width 7 height 7
checkbox input "true"
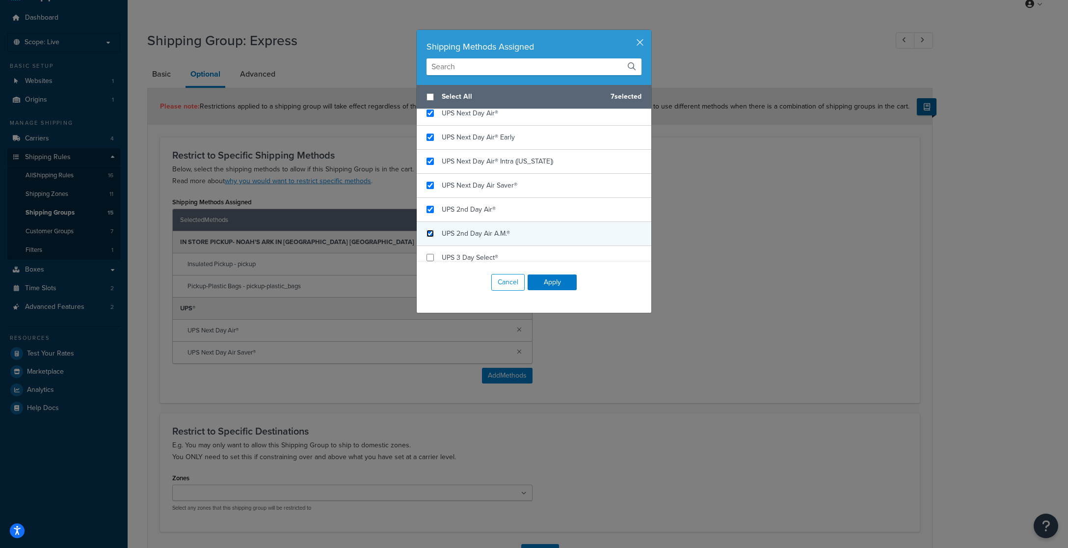
click at [430, 230] on input "checkbox" at bounding box center [429, 233] width 7 height 7
checkbox input "true"
click at [543, 279] on button "Apply" at bounding box center [552, 282] width 49 height 16
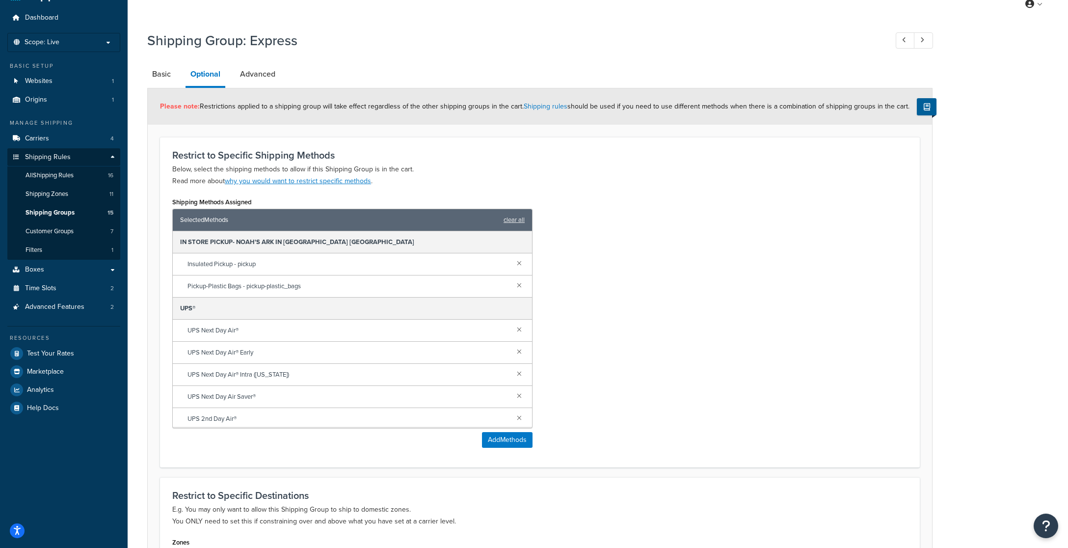
scroll to position [163, 0]
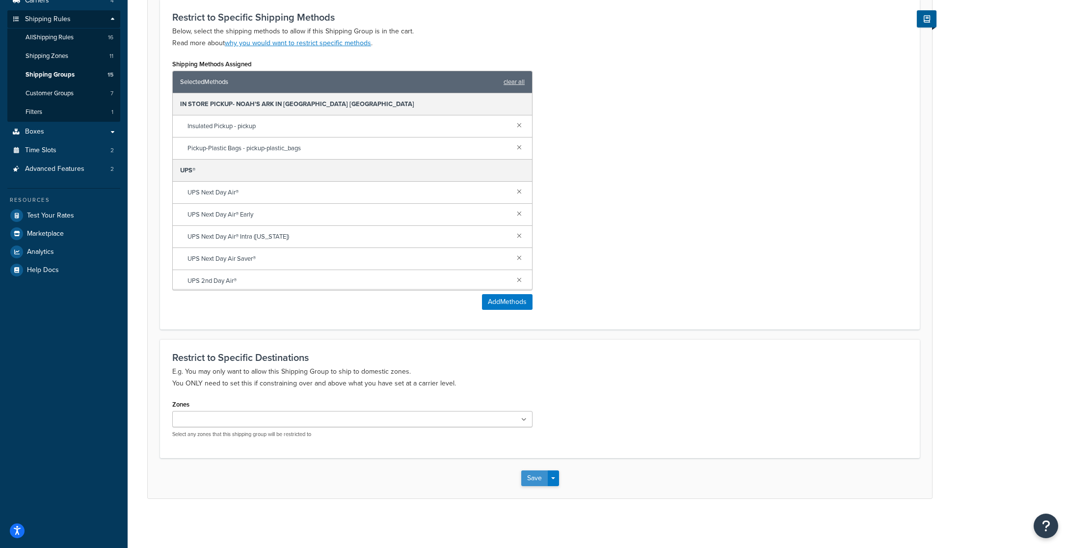
click at [534, 482] on button "Save" at bounding box center [534, 478] width 26 height 16
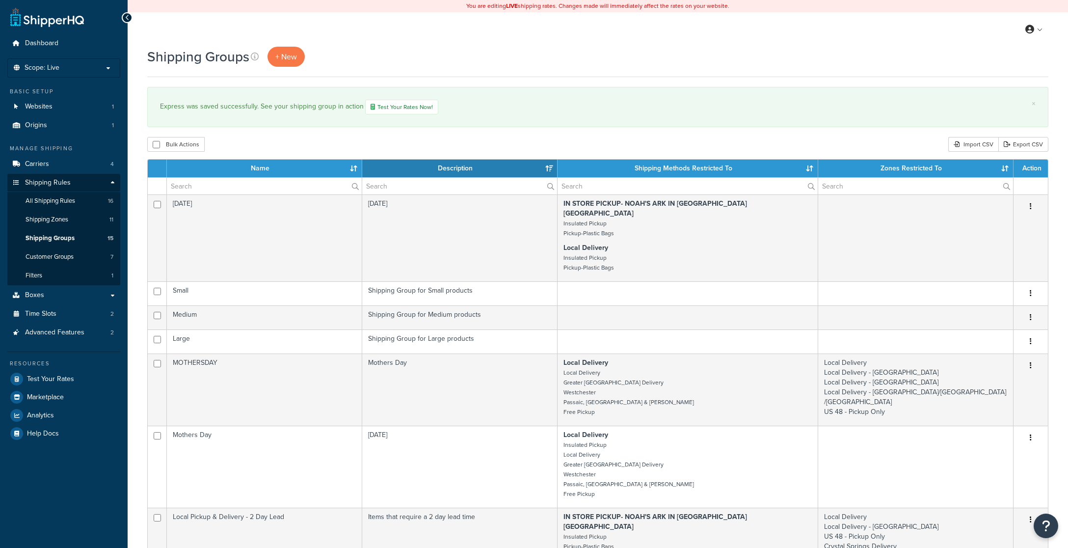
select select "15"
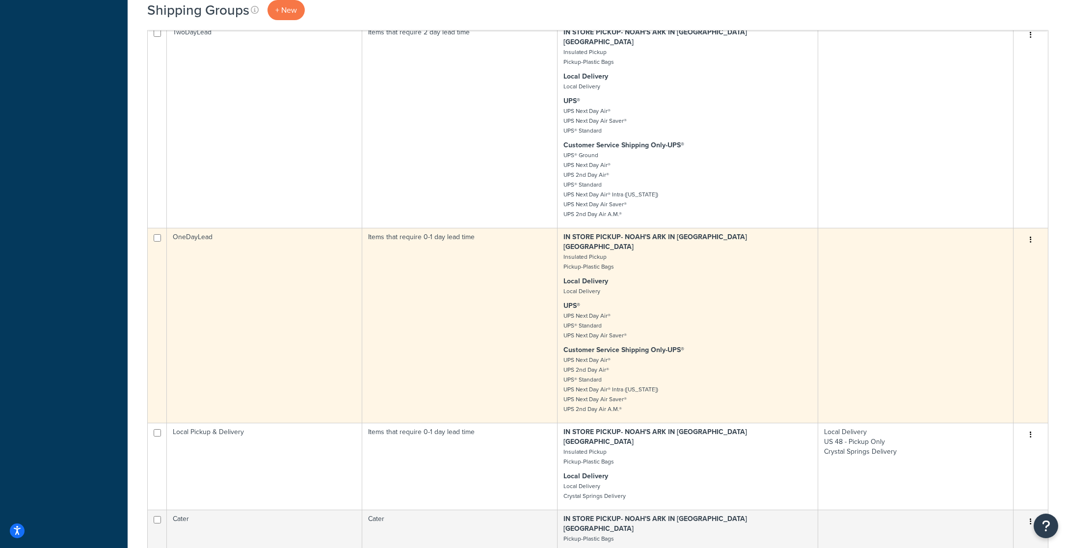
scroll to position [990, 0]
click at [1028, 233] on button "button" at bounding box center [1031, 241] width 14 height 16
click at [985, 213] on link "Edit" at bounding box center [991, 211] width 78 height 20
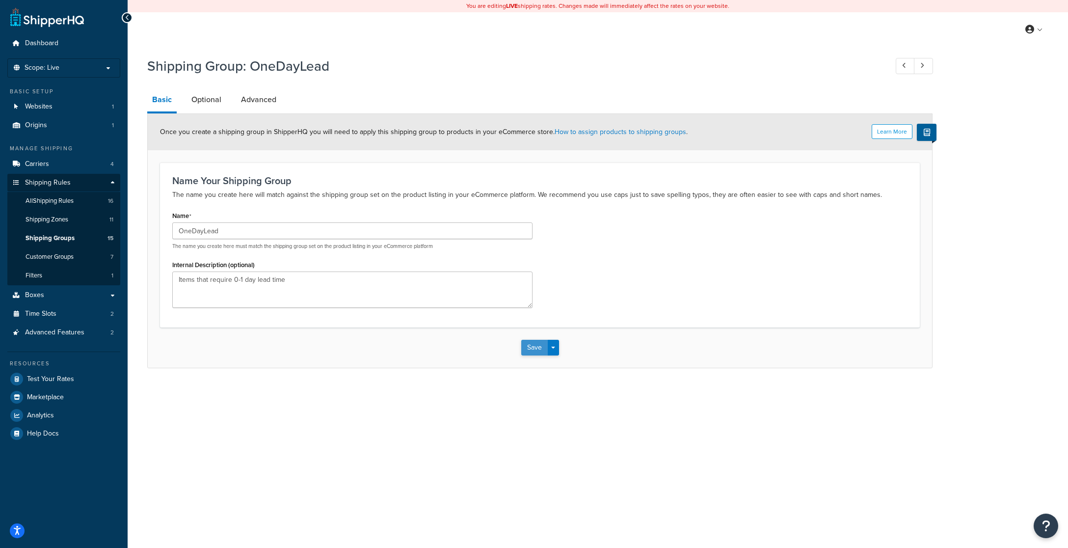
click at [532, 345] on button "Save" at bounding box center [534, 348] width 26 height 16
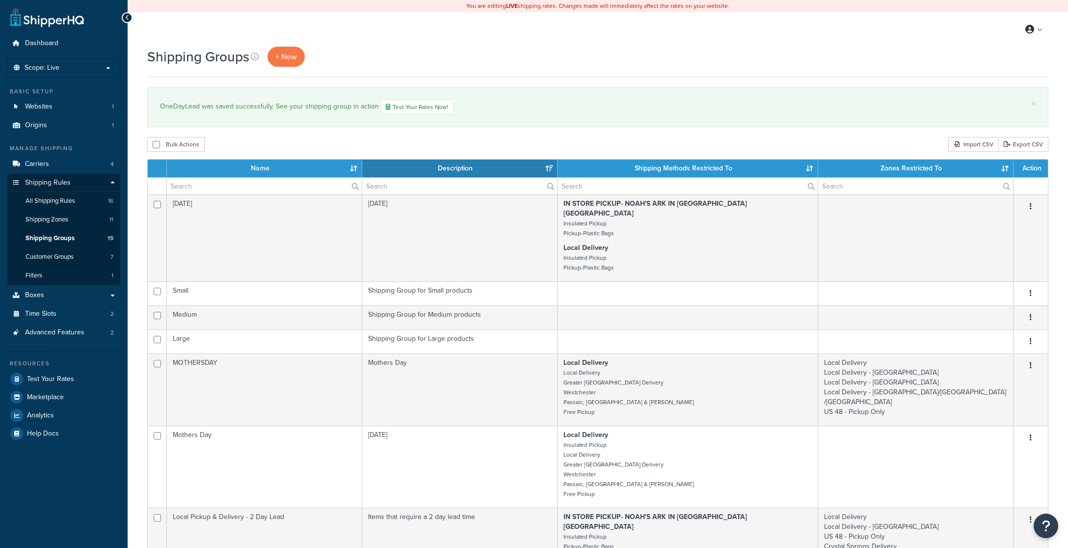
select select "15"
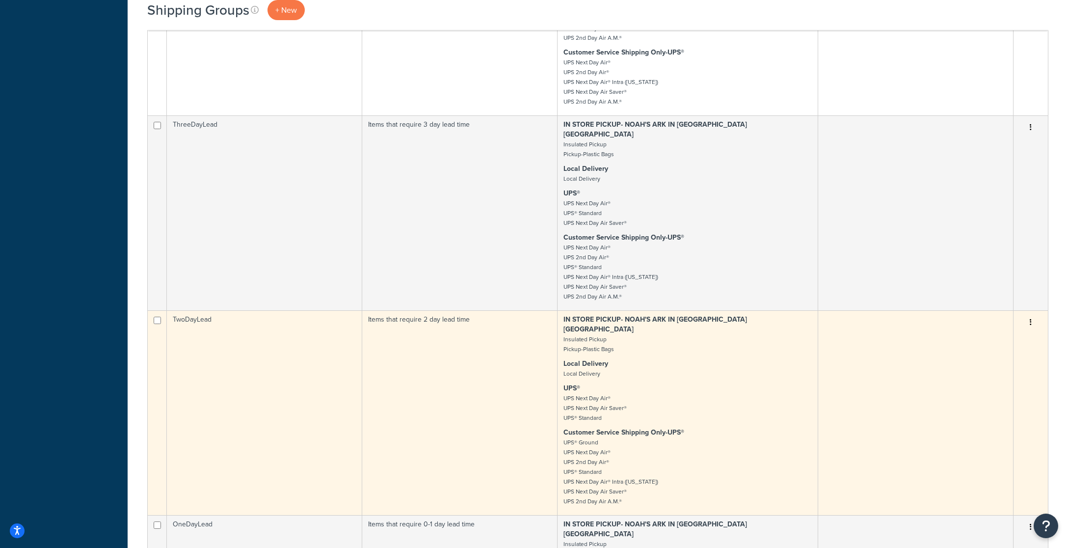
scroll to position [704, 0]
click at [1032, 314] on button "button" at bounding box center [1031, 322] width 14 height 16
click at [981, 303] on link "Edit" at bounding box center [991, 302] width 78 height 20
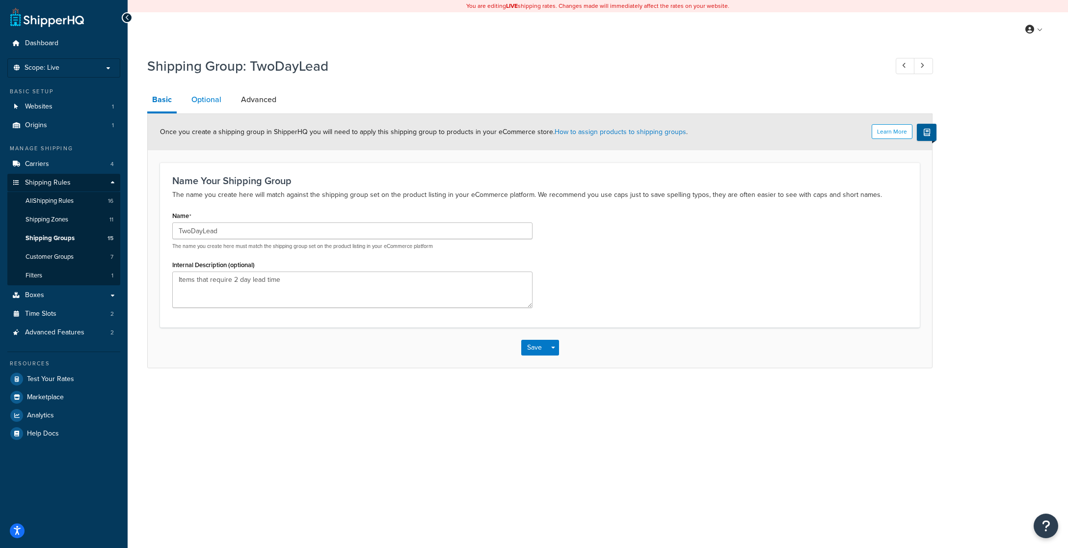
click at [213, 104] on link "Optional" at bounding box center [206, 100] width 40 height 24
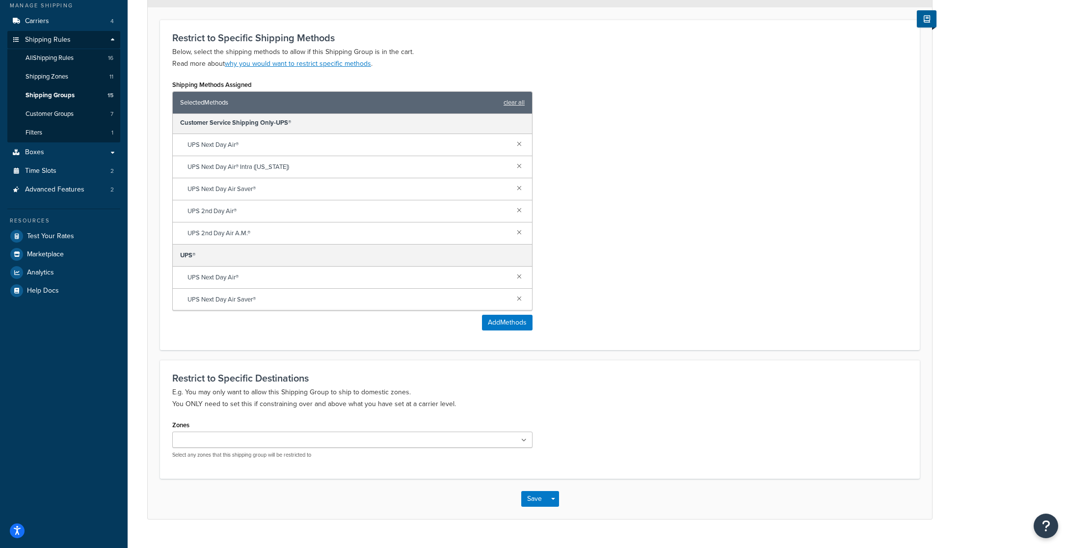
scroll to position [163, 0]
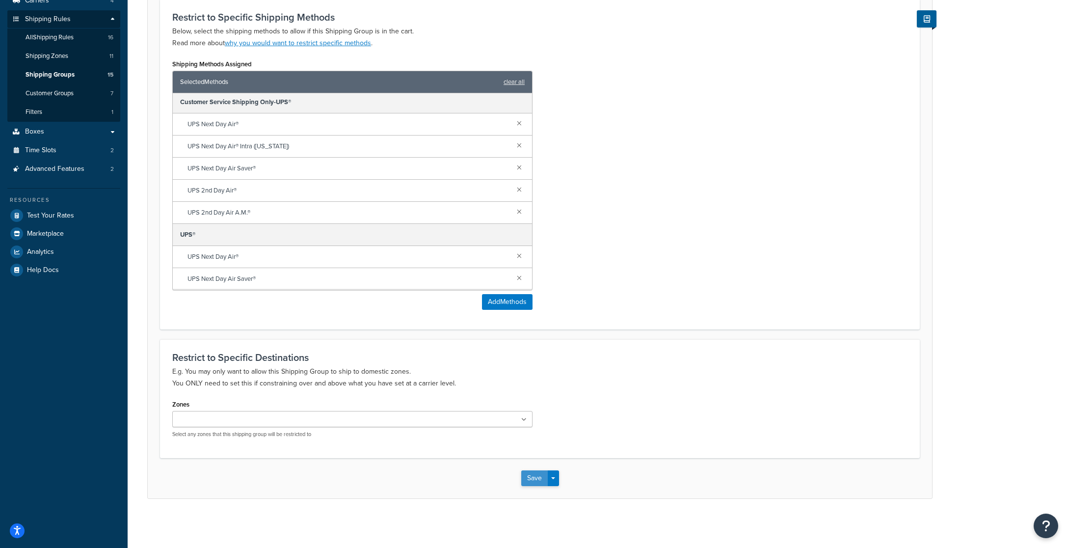
click at [532, 477] on button "Save" at bounding box center [534, 478] width 26 height 16
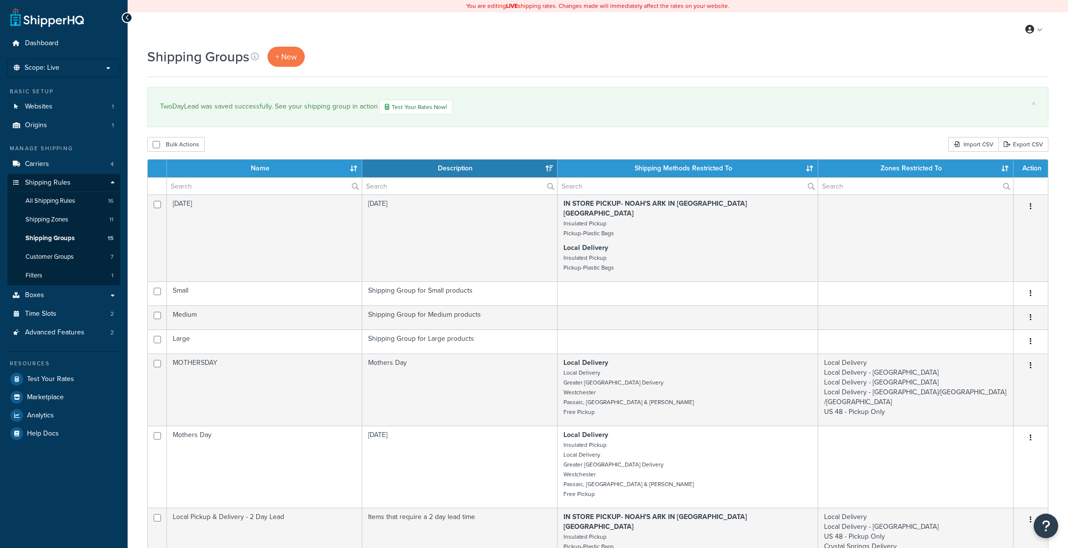
select select "15"
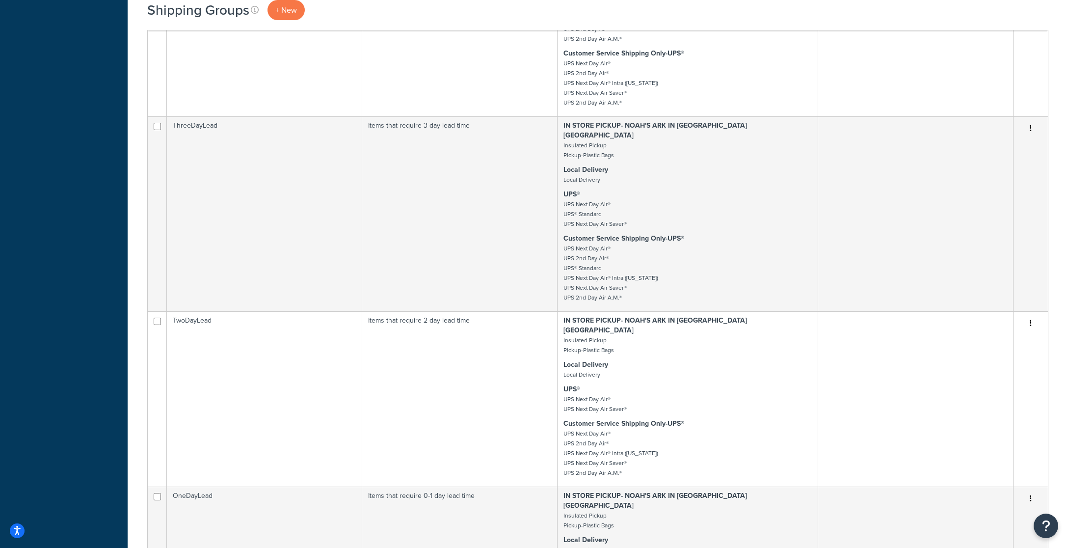
scroll to position [703, 0]
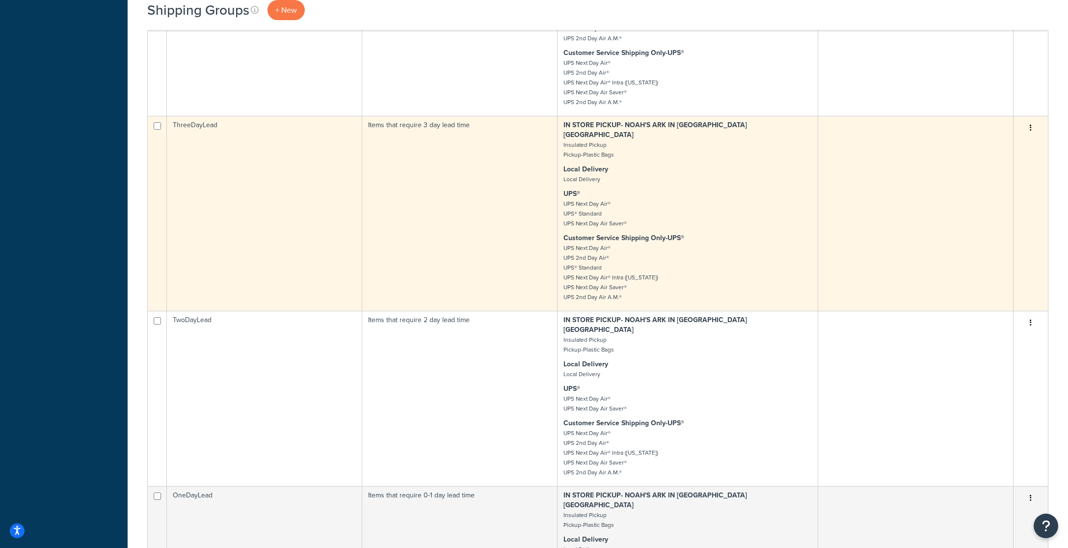
click at [1030, 124] on icon "button" at bounding box center [1031, 127] width 2 height 7
click at [980, 122] on link "Edit" at bounding box center [991, 118] width 78 height 20
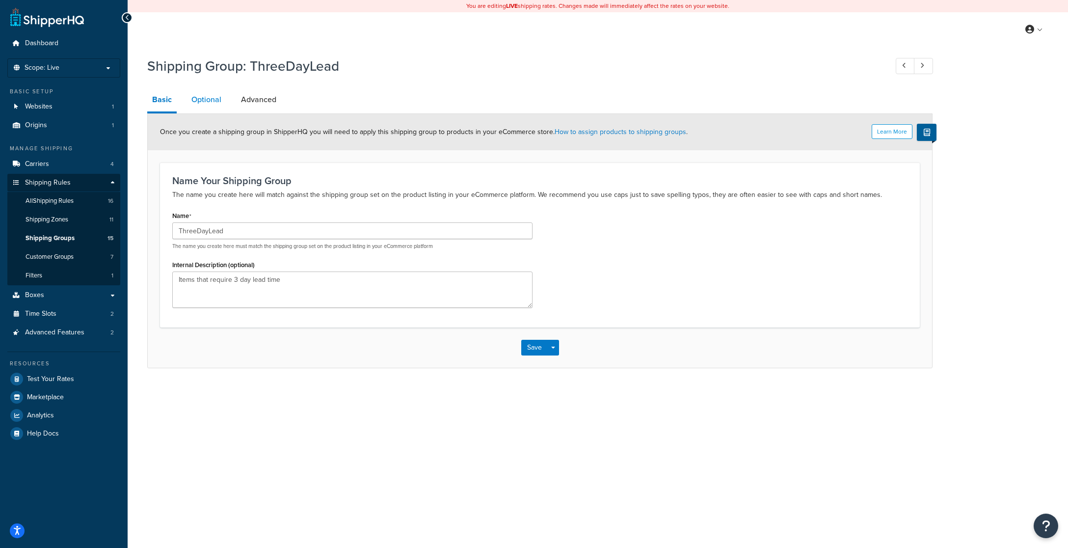
click at [209, 101] on link "Optional" at bounding box center [206, 100] width 40 height 24
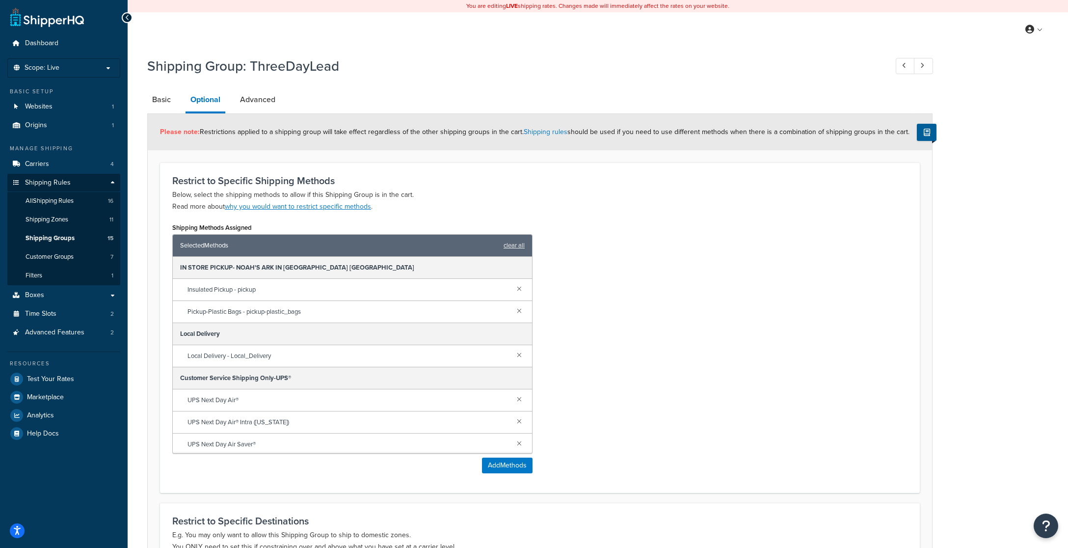
scroll to position [163, 0]
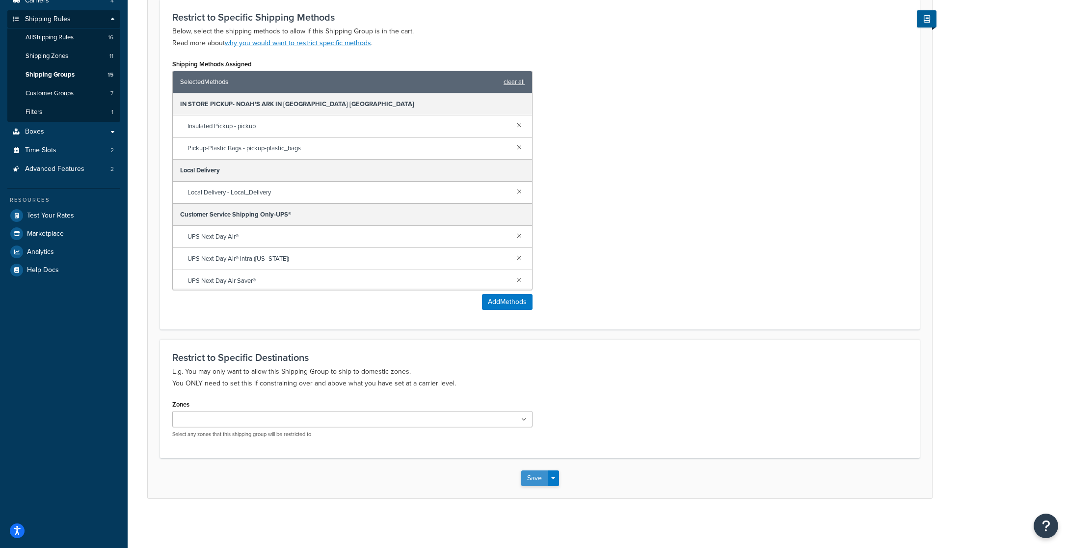
click at [533, 473] on button "Save" at bounding box center [534, 478] width 26 height 16
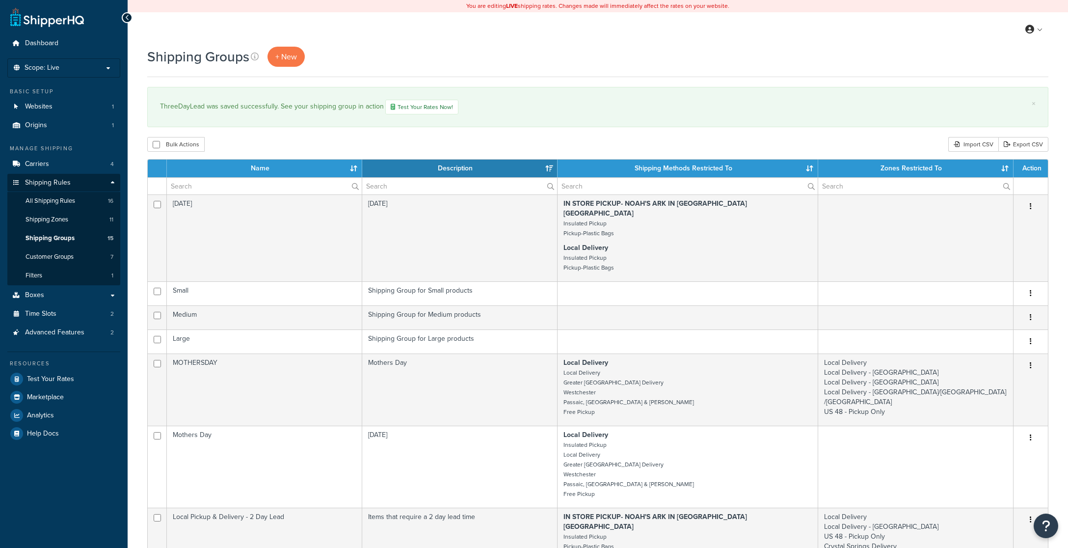
select select "15"
click at [63, 166] on link "Carriers 4" at bounding box center [63, 164] width 113 height 18
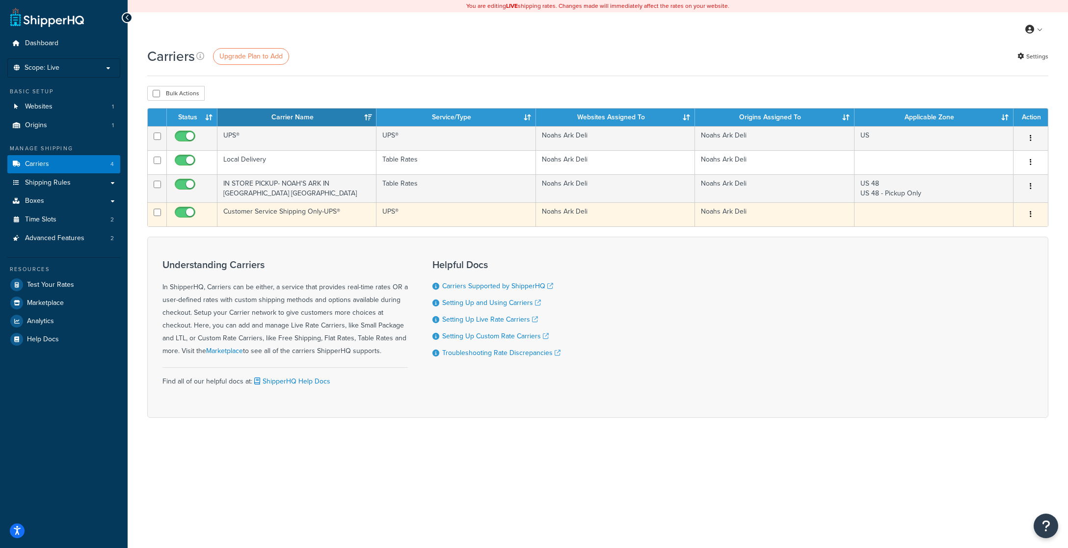
click at [1028, 213] on button "button" at bounding box center [1031, 215] width 14 height 16
click at [992, 230] on link "Edit" at bounding box center [991, 234] width 78 height 20
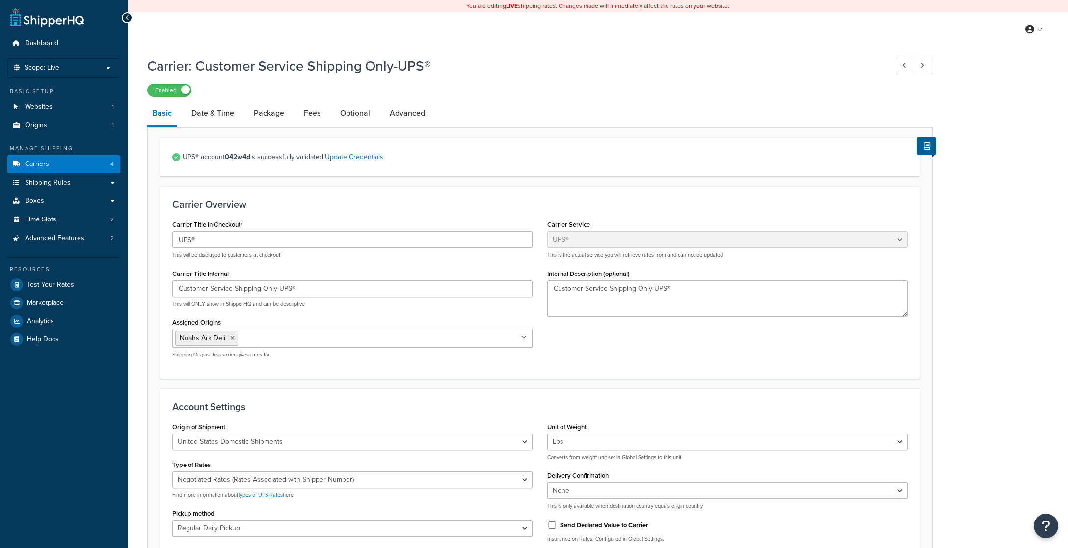
select select "ups"
click at [410, 111] on link "Advanced" at bounding box center [407, 114] width 45 height 24
select select "false"
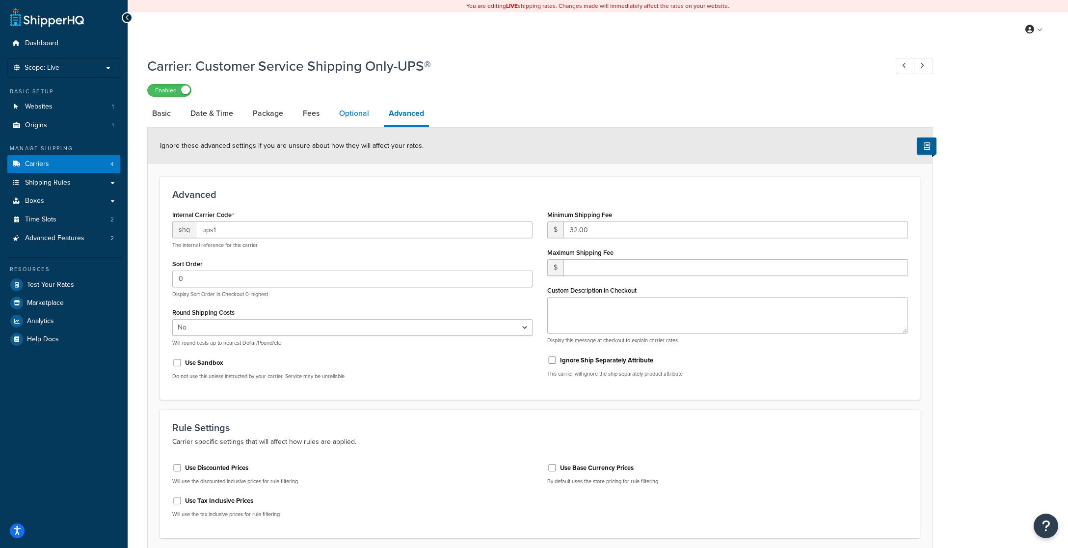
click at [347, 114] on link "Optional" at bounding box center [354, 114] width 40 height 24
select select "business"
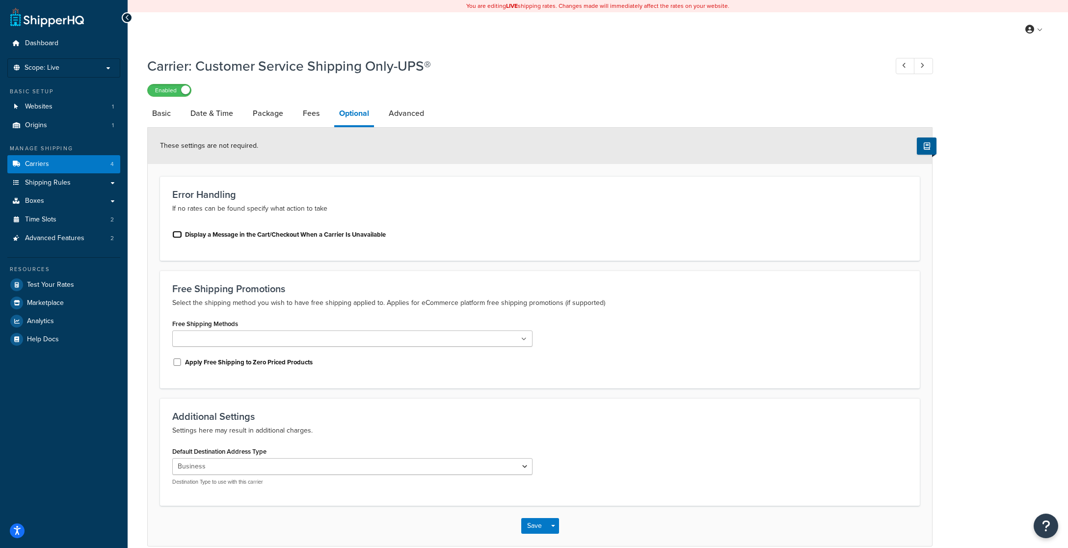
click at [177, 235] on input "Display a Message in the Cart/Checkout When a Carrier Is Unavailable" at bounding box center [177, 234] width 10 height 7
checkbox input "true"
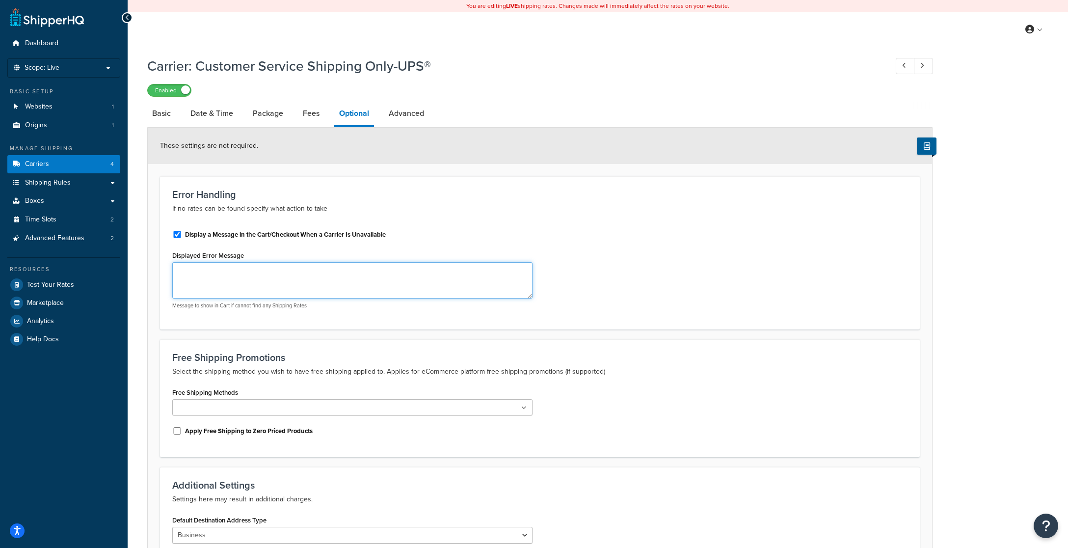
click at [199, 269] on textarea "Displayed Error Message" at bounding box center [352, 280] width 360 height 36
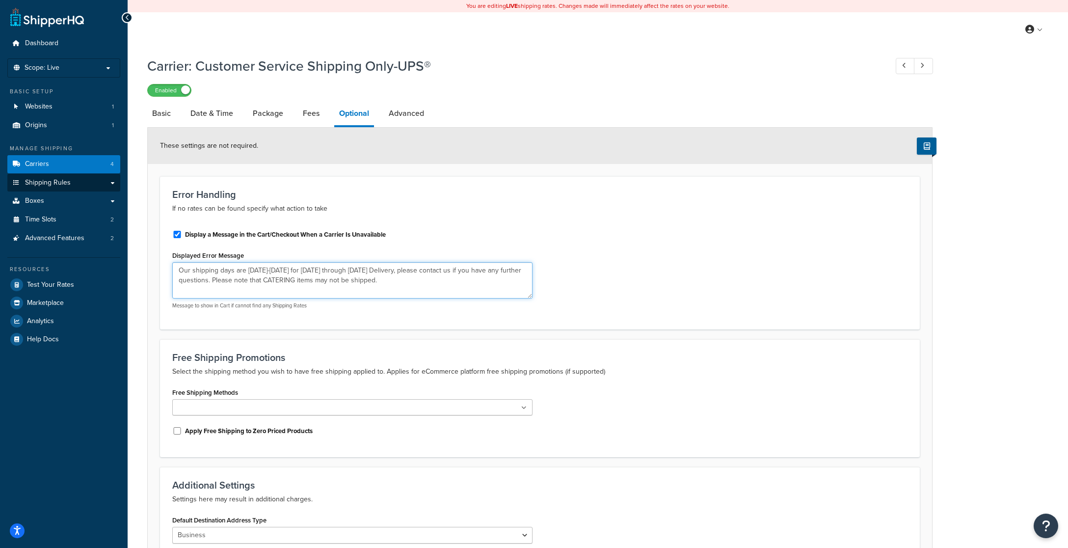
type textarea "Our shipping days are Monday-Friday for Tuesday through Saturday Delivery, plea…"
click at [315, 112] on link "Fees" at bounding box center [311, 114] width 26 height 24
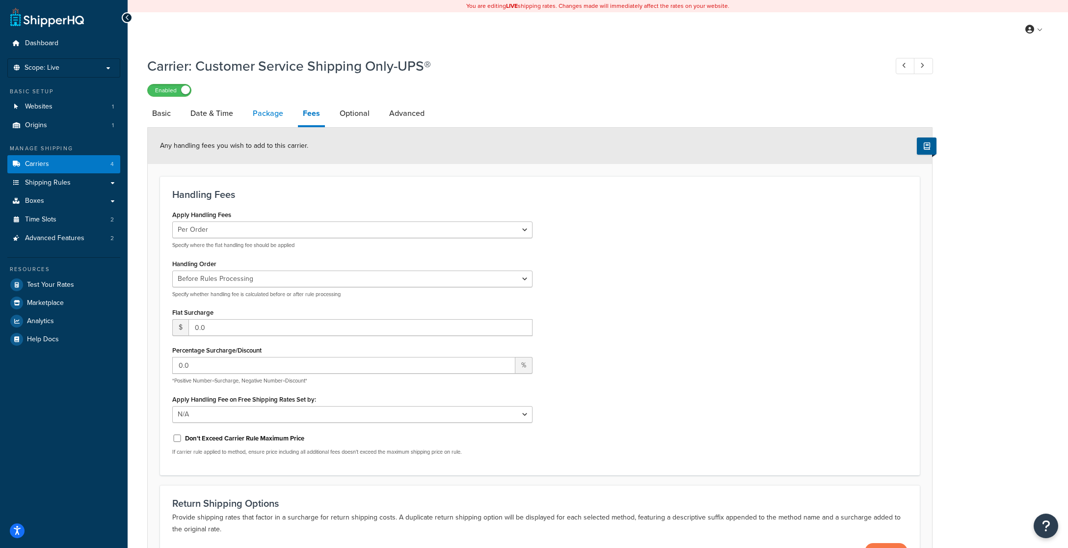
click at [275, 115] on link "Package" at bounding box center [268, 114] width 40 height 24
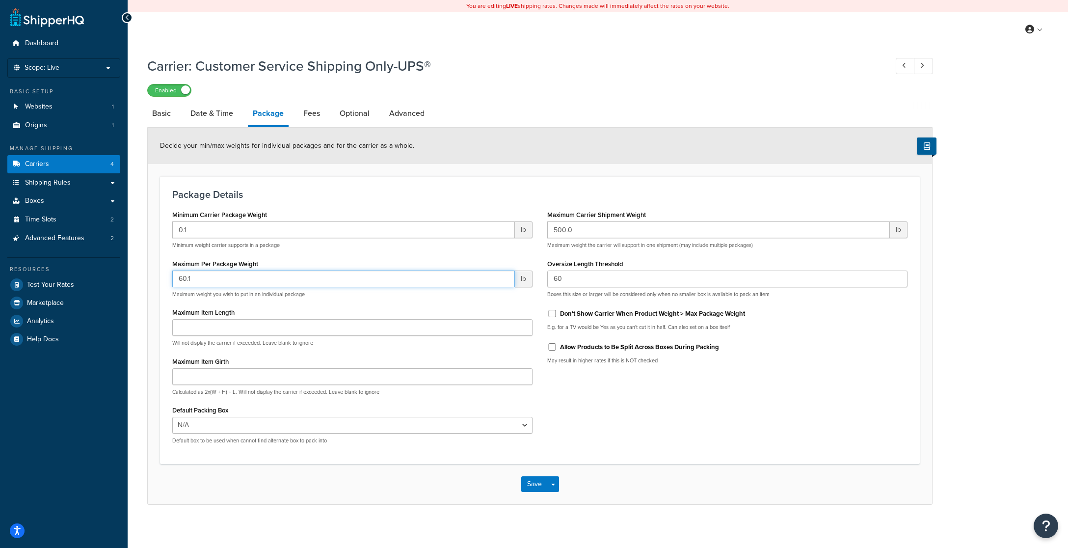
drag, startPoint x: 194, startPoint y: 278, endPoint x: 170, endPoint y: 278, distance: 24.0
click at [170, 278] on div "Minimum Carrier Package Weight 0.1 lb Minimum weight carrier supports in a pack…" at bounding box center [352, 330] width 375 height 244
type input "51.1"
click at [553, 313] on input "Don't Show Carrier When Product Weight > Max Package Weight" at bounding box center [552, 313] width 10 height 7
checkbox input "true"
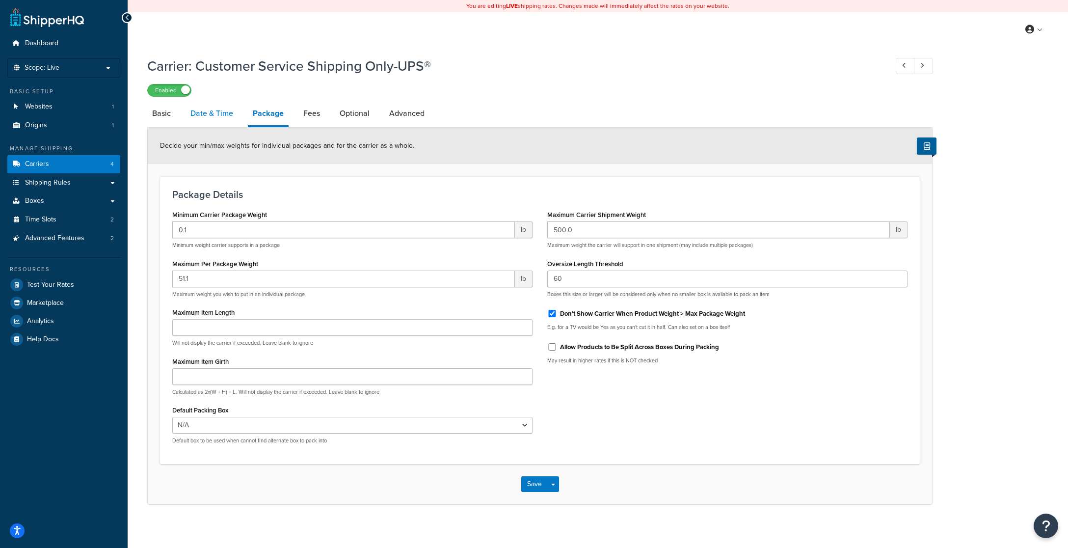
click at [217, 113] on link "Date & Time" at bounding box center [211, 114] width 53 height 24
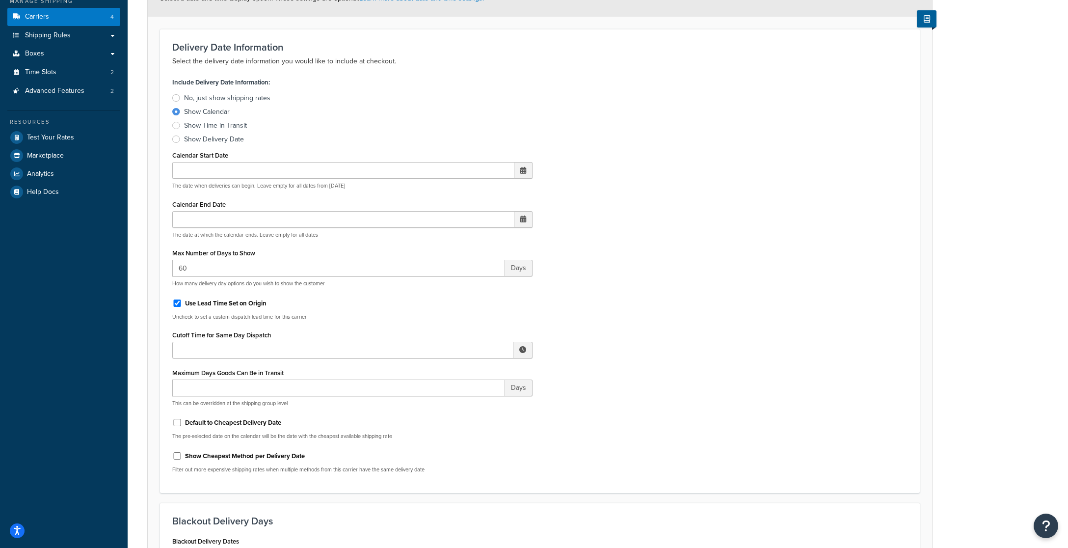
scroll to position [173, 0]
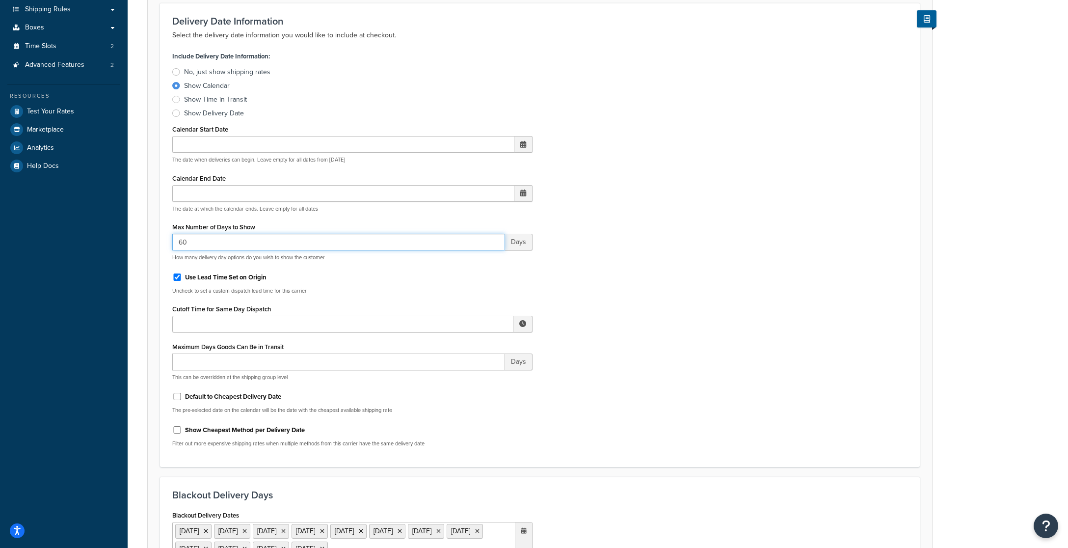
click at [202, 244] on input "60" at bounding box center [338, 242] width 333 height 17
type input "6"
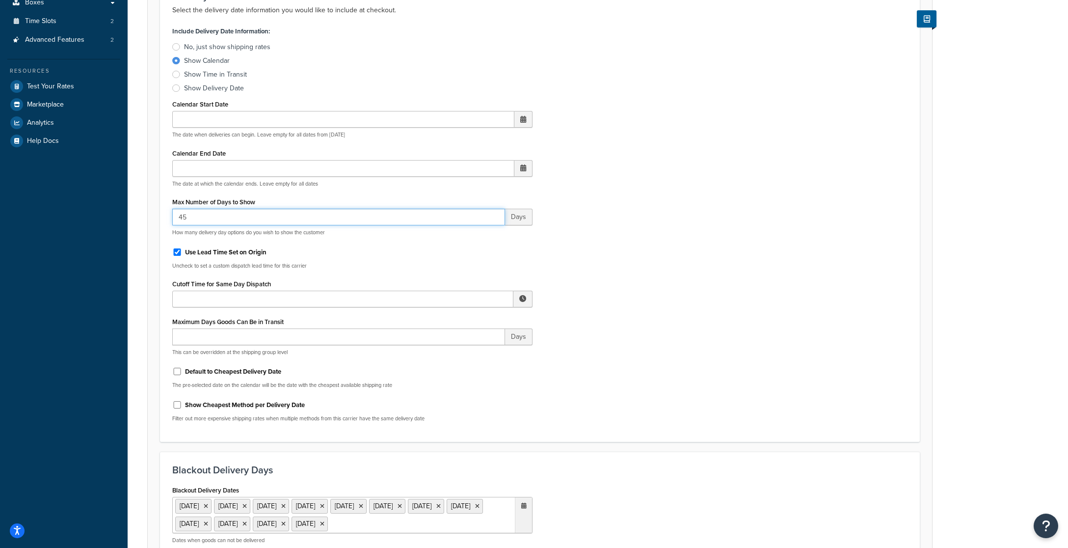
scroll to position [202, 0]
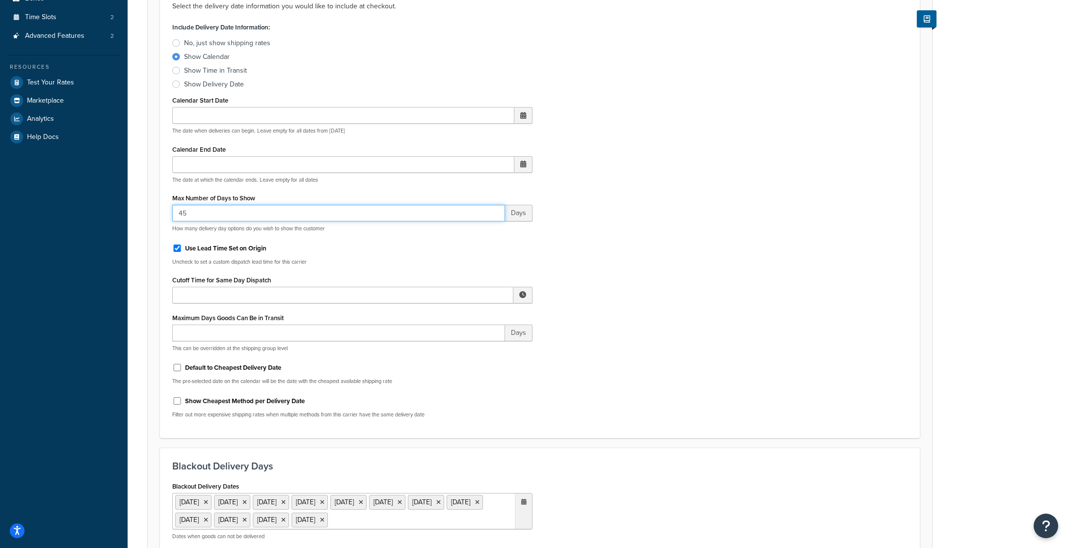
type input "45"
click at [176, 245] on input "Use Lead Time Set on Origin" at bounding box center [177, 247] width 10 height 7
checkbox input "false"
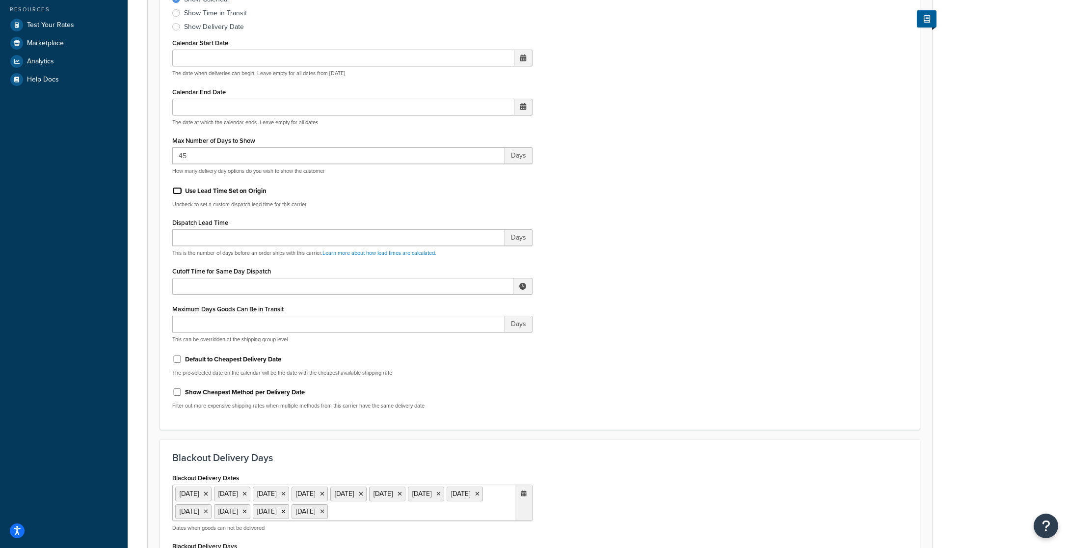
scroll to position [262, 0]
click at [198, 318] on input "Maximum Days Goods Can Be in Transit" at bounding box center [338, 322] width 333 height 17
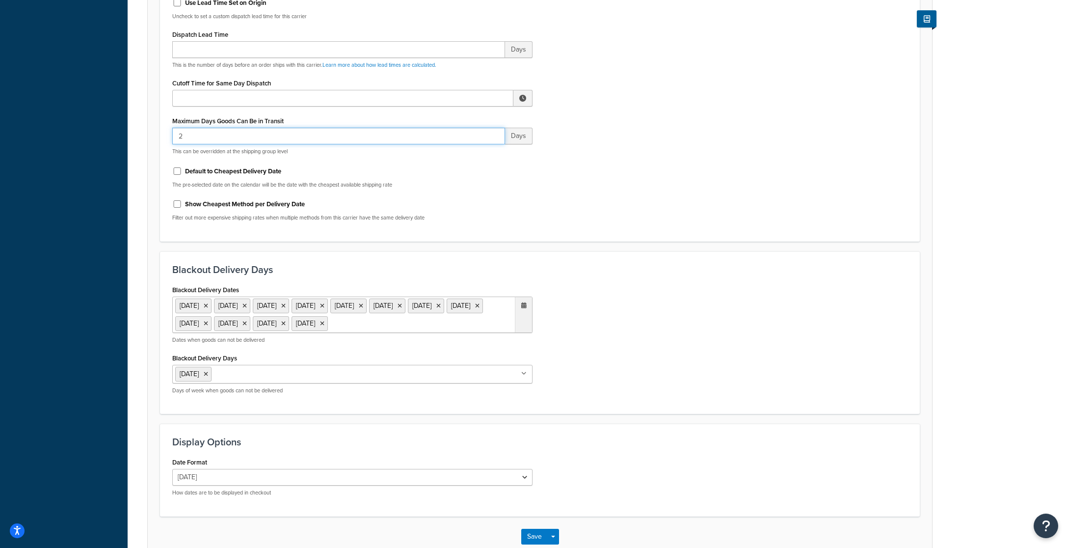
scroll to position [458, 0]
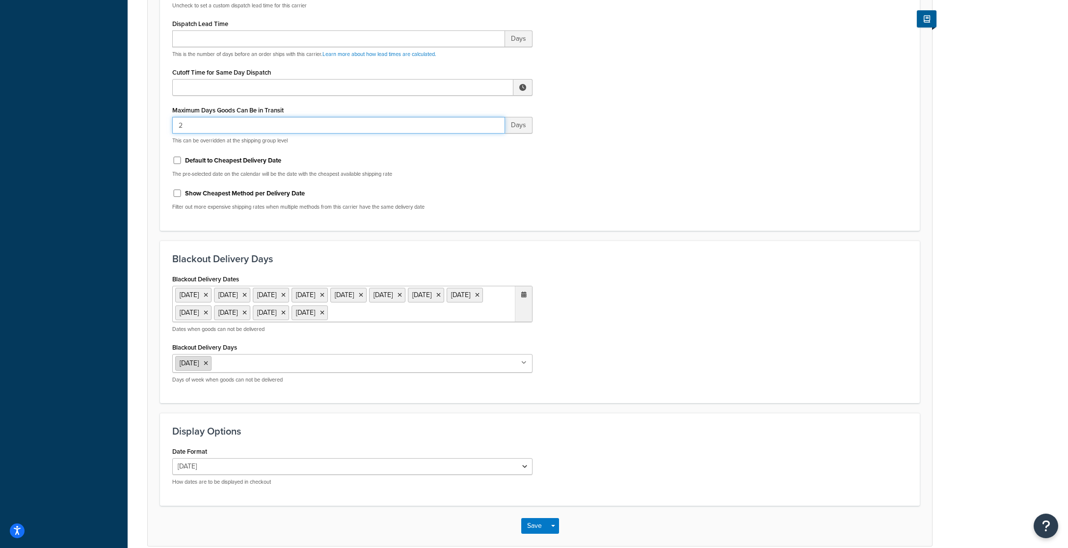
type input "2"
click at [208, 366] on icon at bounding box center [206, 363] width 4 height 6
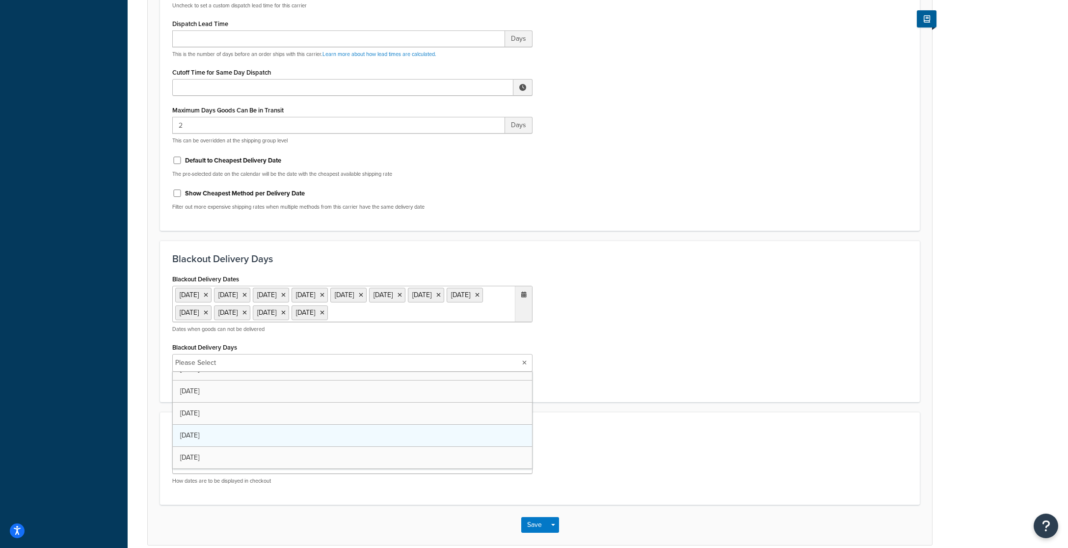
scroll to position [35, 0]
click at [498, 351] on div "Blackout Delivery Dates 11 Nov 2025 27 Nov 2025 25 Dec 2025 1 Jan 2026 19 Jan 2…" at bounding box center [352, 331] width 375 height 119
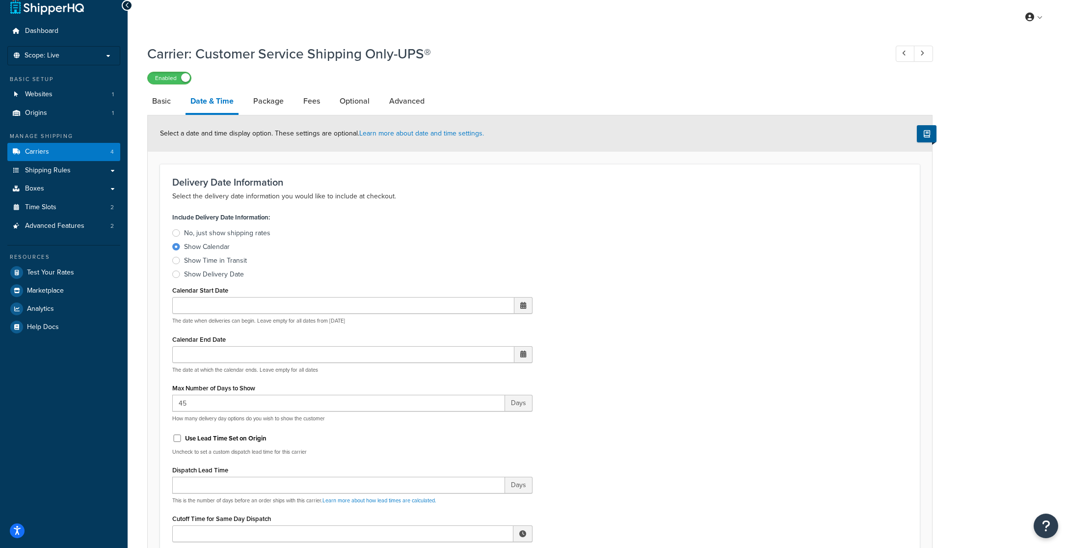
scroll to position [0, 0]
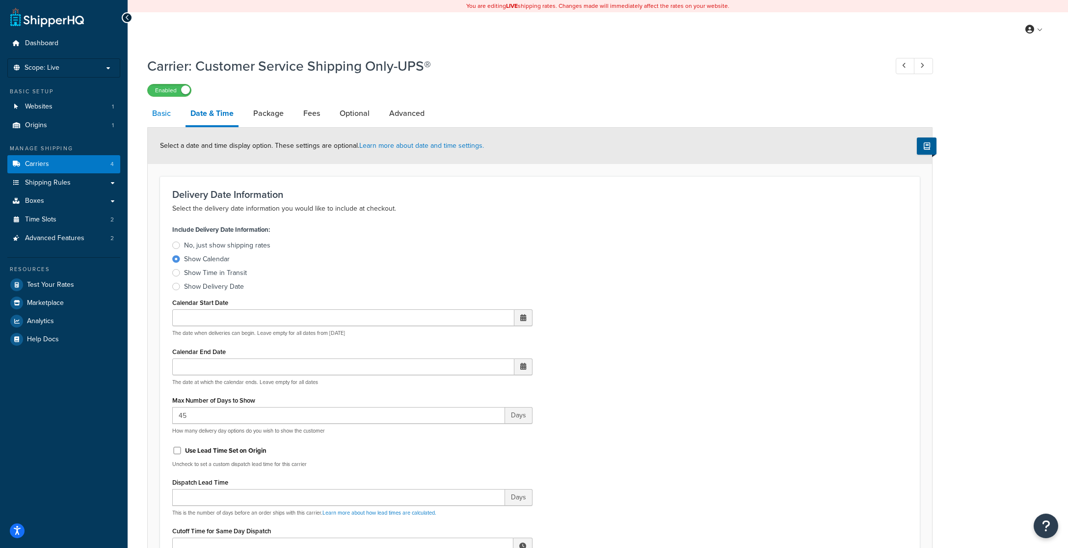
click at [163, 115] on link "Basic" at bounding box center [161, 114] width 28 height 24
select select "ups"
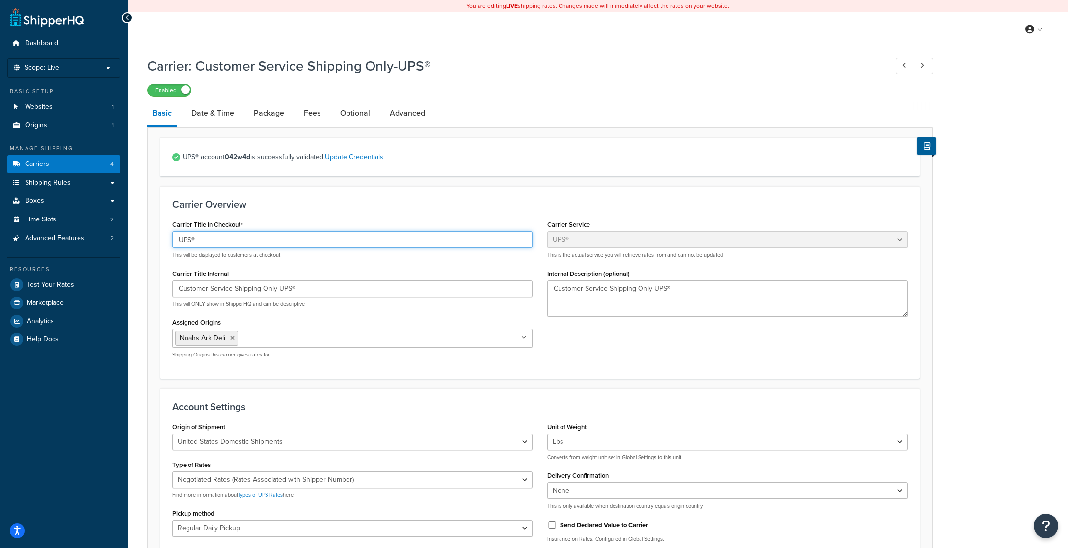
click at [178, 239] on input "UPS®" at bounding box center [352, 239] width 360 height 17
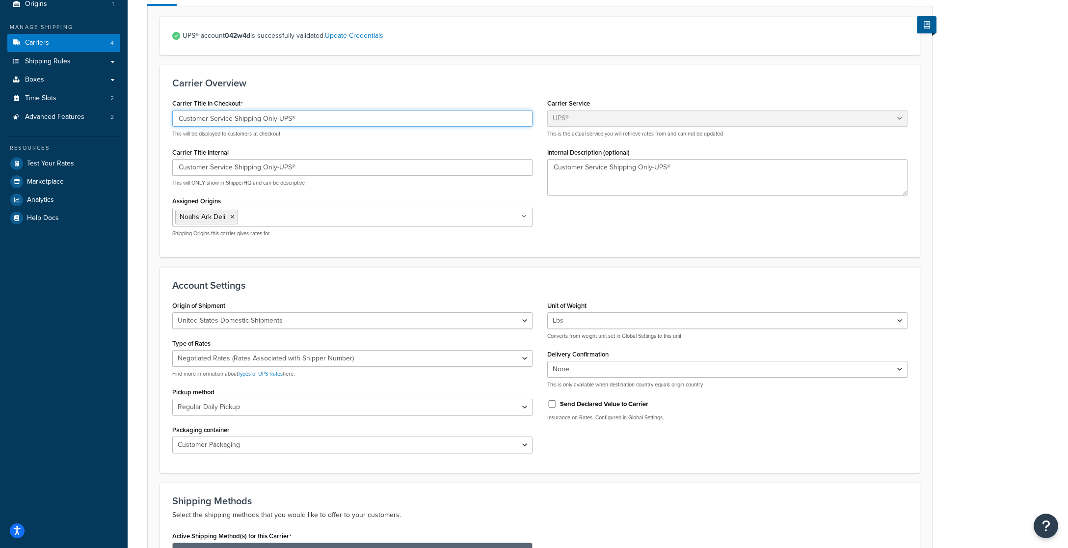
scroll to position [124, 0]
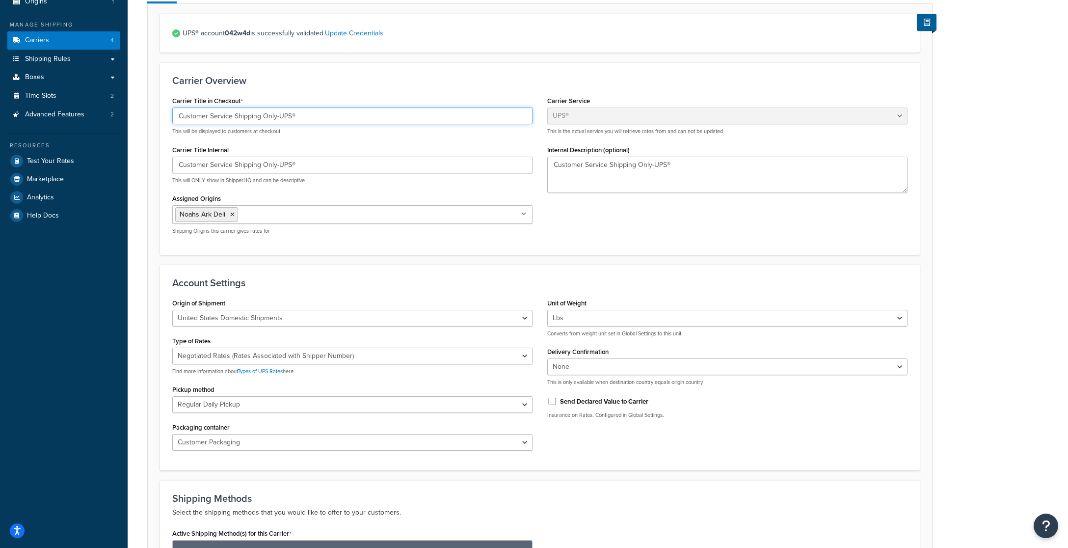
type input "Customer Service Shipping Only-UPS®"
click at [511, 319] on select "United States Domestic Shipments Shipments Originating in United States Shipmen…" at bounding box center [352, 318] width 360 height 17
click at [270, 441] on select "Customer Packaging UPS Letter Envelope Customer Supplied Package UPS Tube UPS P…" at bounding box center [352, 442] width 360 height 17
click at [172, 434] on select "Customer Packaging UPS Letter Envelope Customer Supplied Package UPS Tube UPS P…" at bounding box center [352, 442] width 360 height 17
click at [551, 400] on input "Send Declared Value to Carrier" at bounding box center [552, 400] width 10 height 7
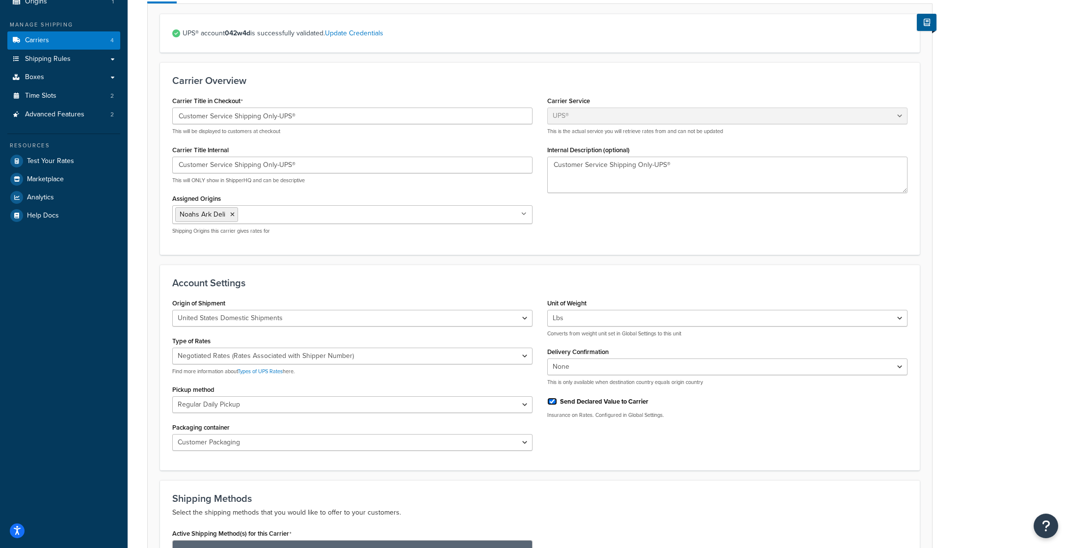
checkbox input "true"
click at [522, 356] on select "Negotiated Rates (Rates Associated with Shipper Number) Daily Rates Retail Rate…" at bounding box center [352, 355] width 360 height 17
click at [172, 347] on select "Negotiated Rates (Rates Associated with Shipper Number) Daily Rates Retail Rate…" at bounding box center [352, 355] width 360 height 17
click at [486, 356] on select "Negotiated Rates (Rates Associated with Shipper Number) Daily Rates Retail Rate…" at bounding box center [352, 355] width 360 height 17
select select "53"
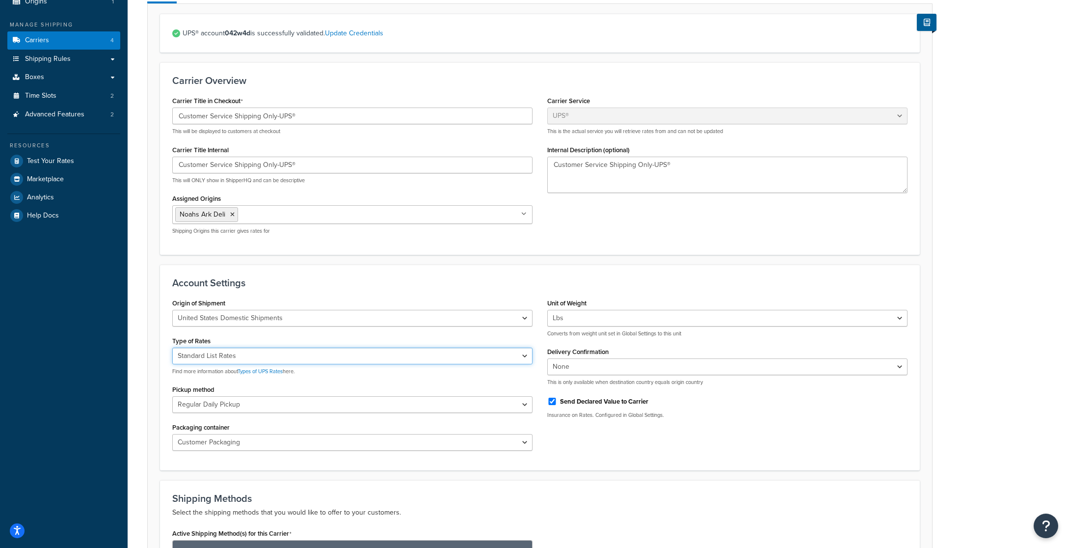
click at [172, 347] on select "Negotiated Rates (Rates Associated with Shipper Number) Daily Rates Retail Rate…" at bounding box center [352, 355] width 360 height 17
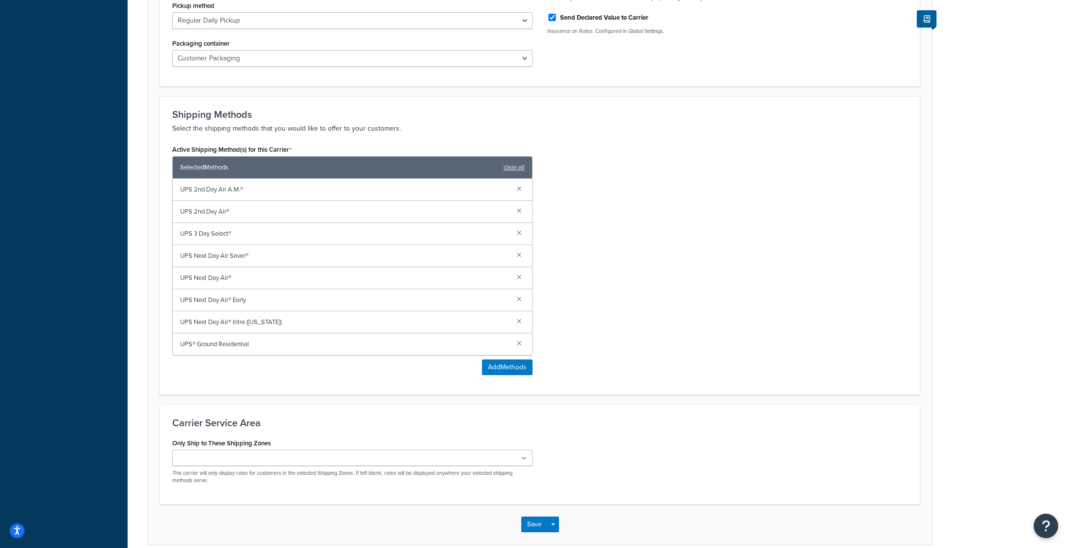
scroll to position [554, 0]
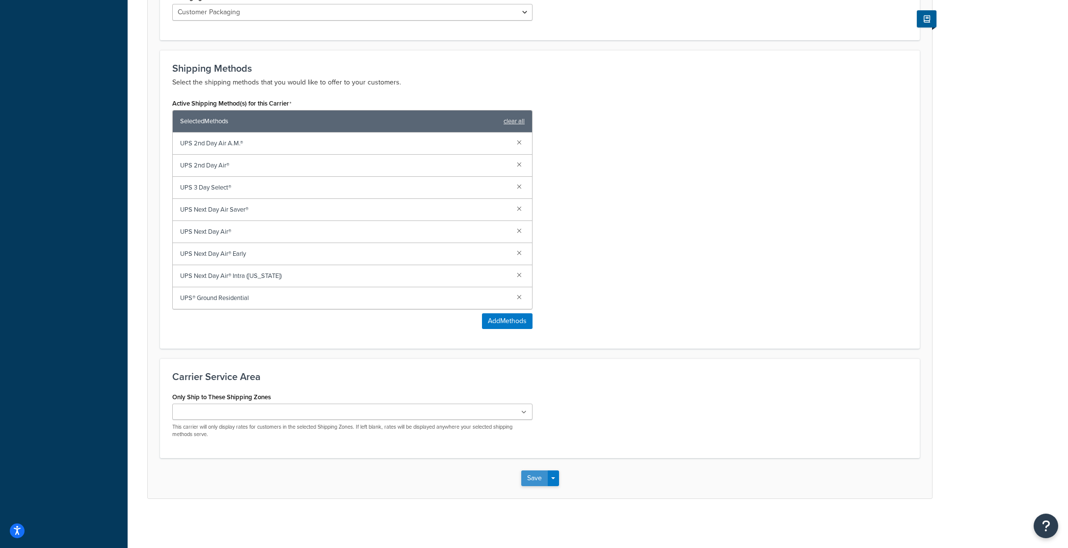
click at [536, 481] on button "Save" at bounding box center [534, 478] width 26 height 16
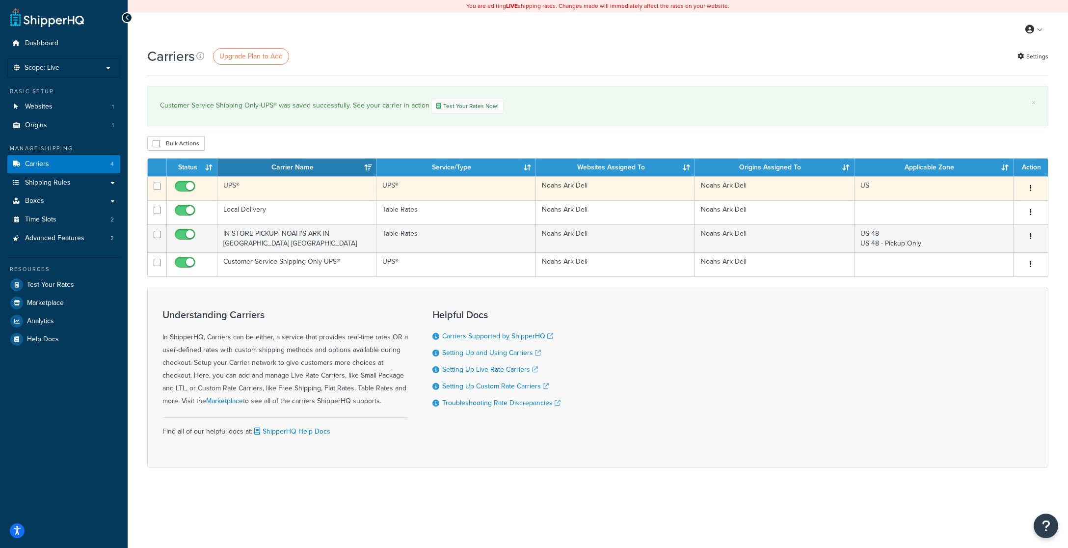
click at [1032, 189] on button "button" at bounding box center [1031, 189] width 14 height 16
click at [987, 209] on link "Edit" at bounding box center [991, 208] width 78 height 20
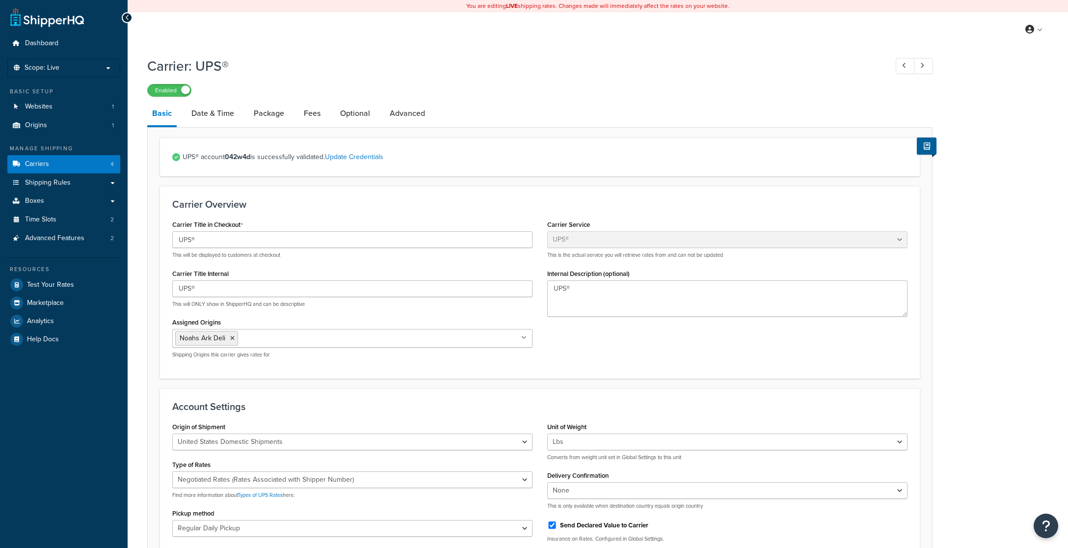
select select "ups"
click at [397, 113] on link "Advanced" at bounding box center [407, 114] width 45 height 24
select select "false"
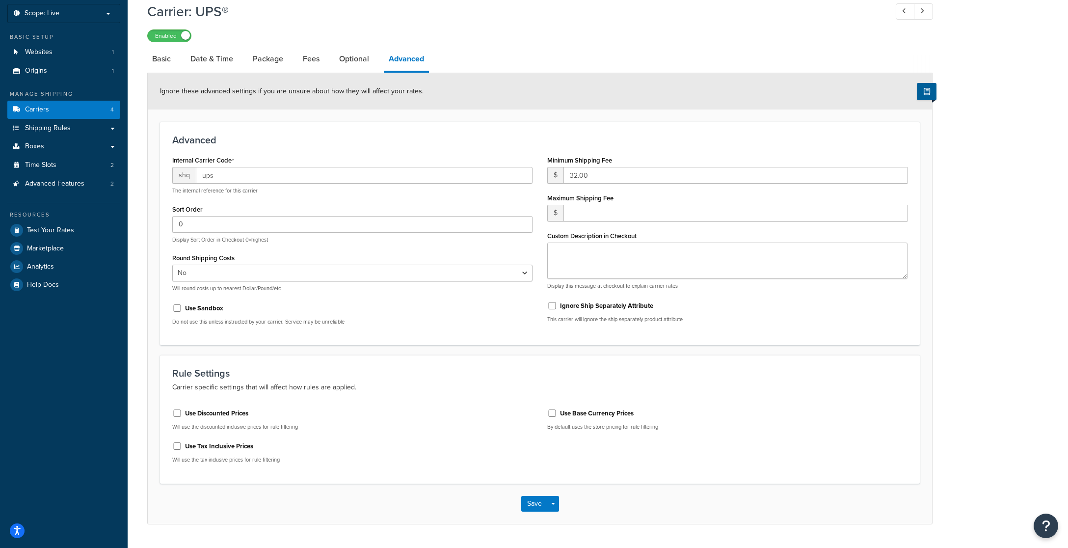
scroll to position [52, 0]
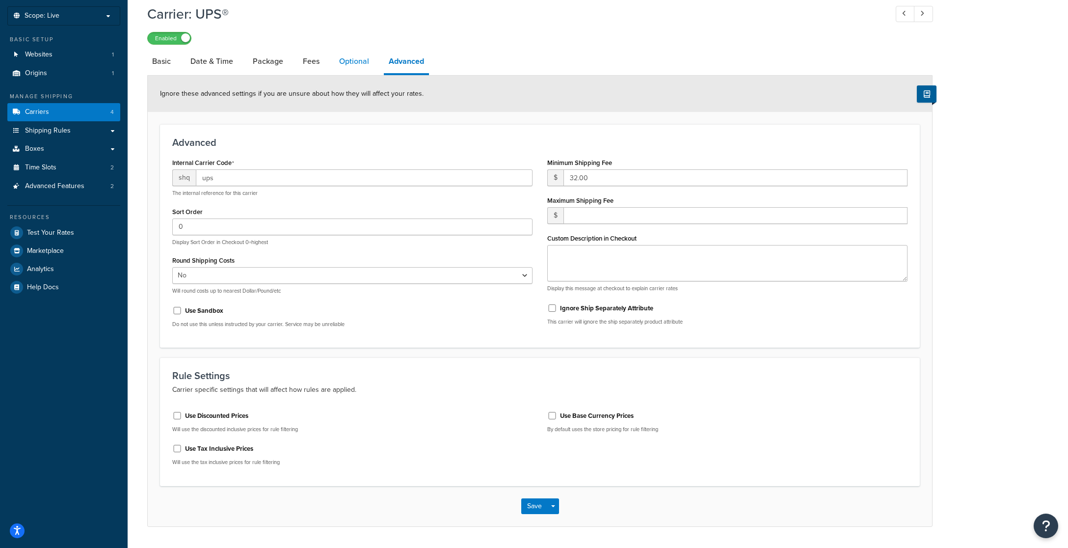
click at [356, 61] on link "Optional" at bounding box center [354, 62] width 40 height 24
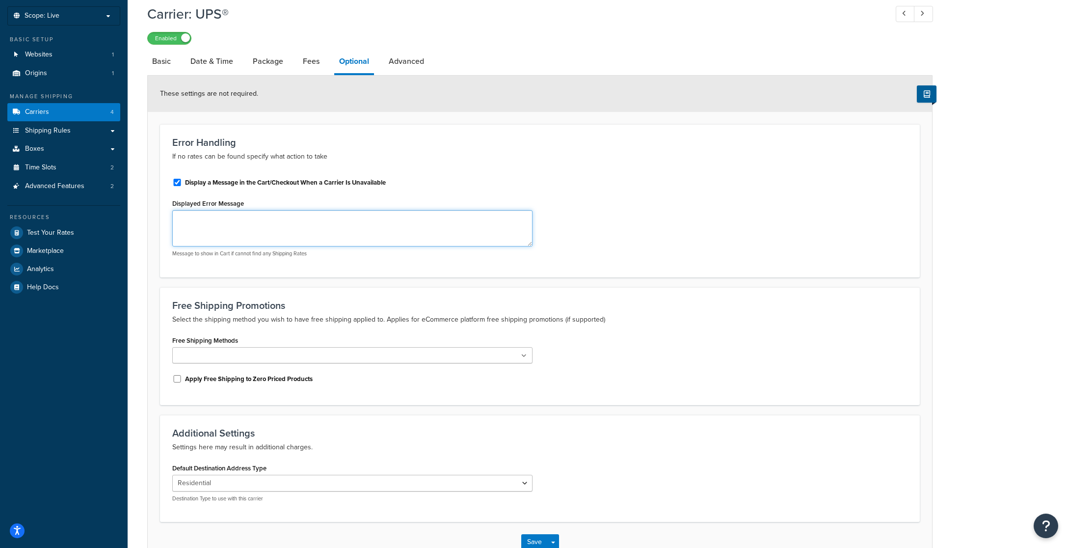
click at [193, 228] on textarea "Displayed Error Message" at bounding box center [352, 228] width 360 height 36
click at [194, 220] on textarea "Our Shipping days are" at bounding box center [352, 228] width 360 height 36
click at [259, 221] on textarea "Our shipping days are" at bounding box center [352, 228] width 360 height 36
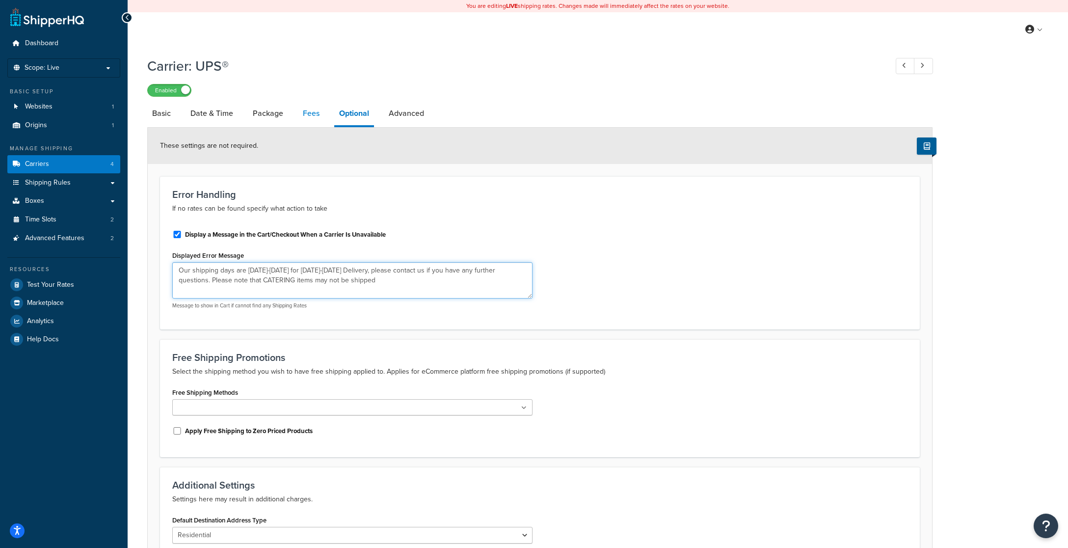
type textarea "Our shipping days are [DATE]-[DATE] for [DATE]-[DATE] Delivery, please contact …"
click at [310, 114] on link "Fees" at bounding box center [311, 114] width 26 height 24
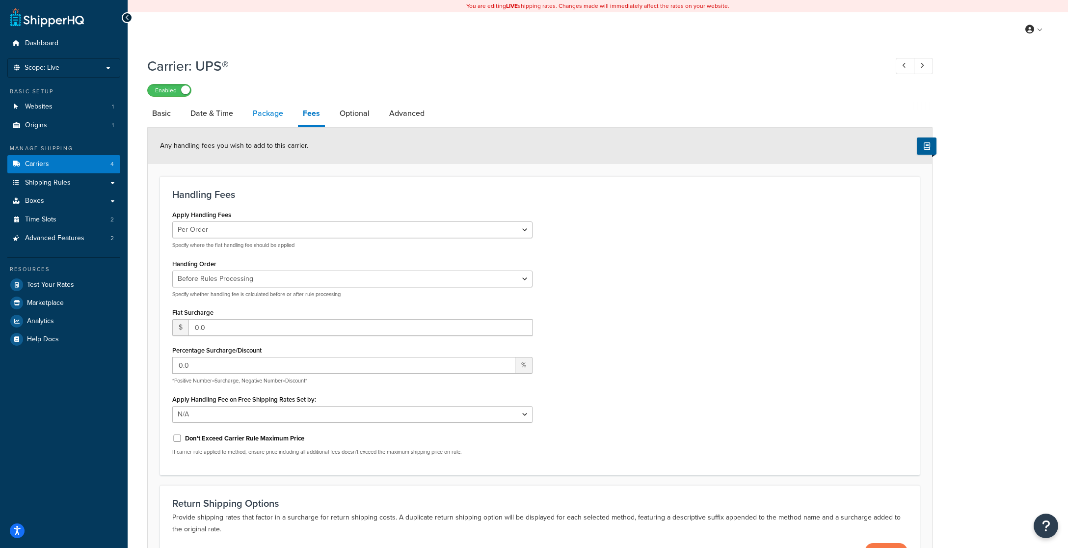
click at [264, 113] on link "Package" at bounding box center [268, 114] width 40 height 24
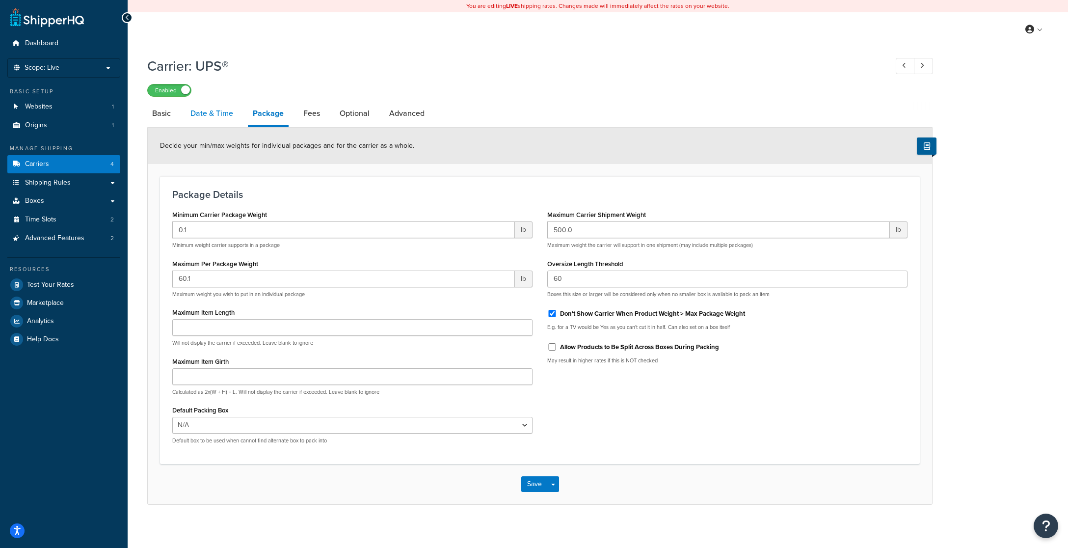
click at [219, 116] on link "Date & Time" at bounding box center [211, 114] width 53 height 24
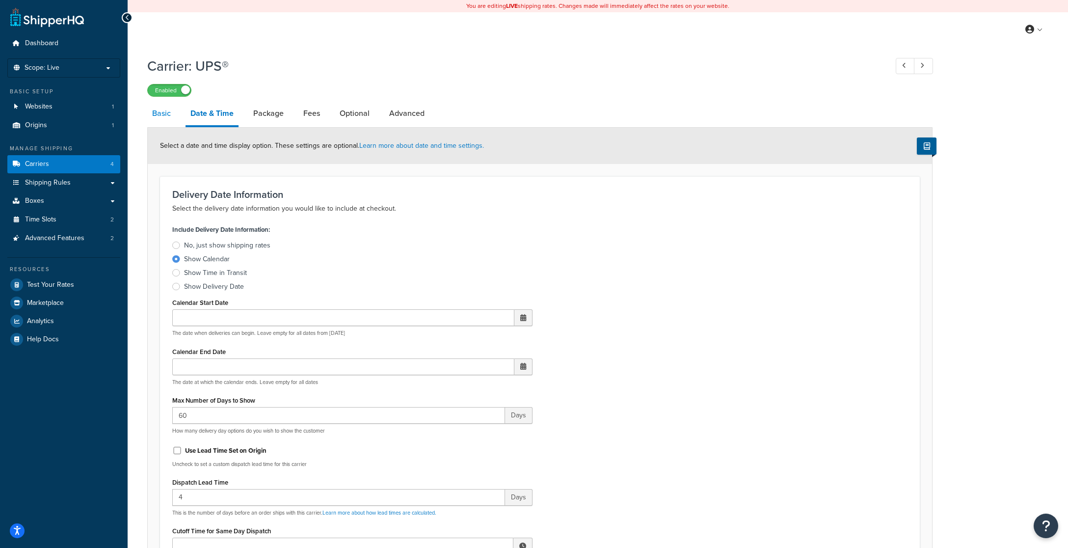
click at [161, 111] on link "Basic" at bounding box center [161, 114] width 28 height 24
select select "ups"
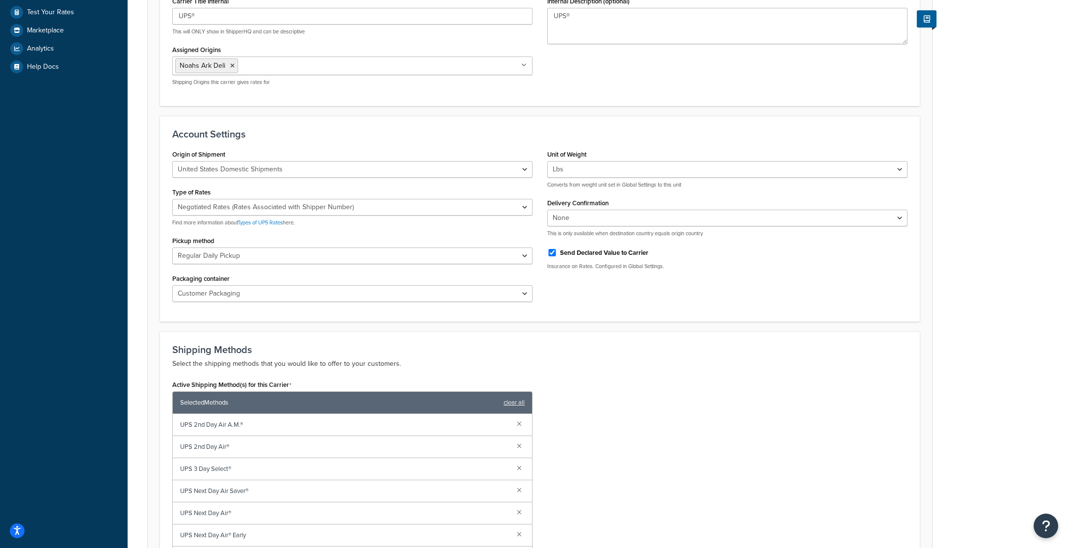
scroll to position [275, 0]
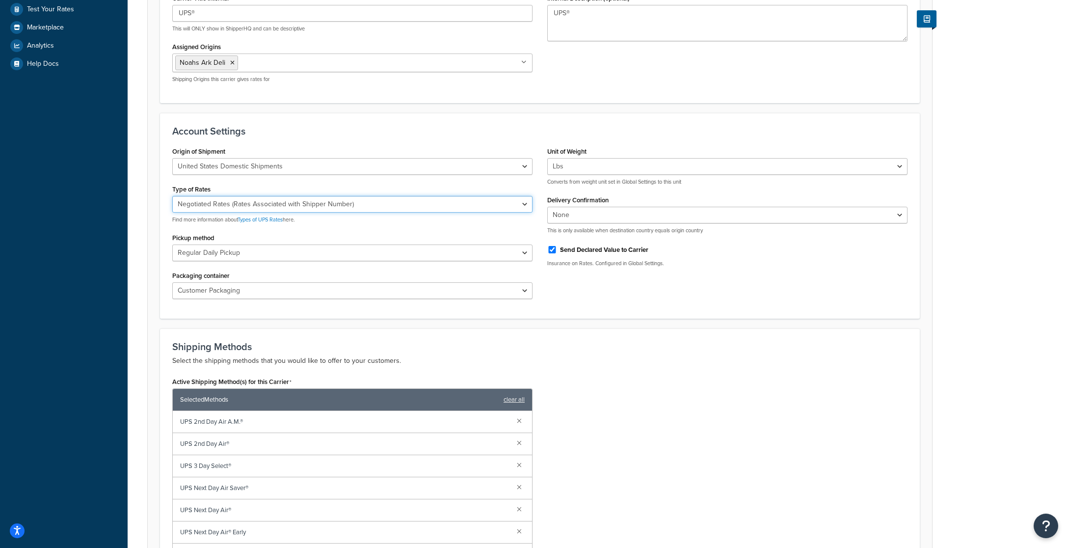
click at [405, 203] on select "Negotiated Rates (Rates Associated with Shipper Number) Daily Rates Retail Rate…" at bounding box center [352, 204] width 360 height 17
select select "53"
click at [172, 196] on select "Negotiated Rates (Rates Associated with Shipper Number) Daily Rates Retail Rate…" at bounding box center [352, 204] width 360 height 17
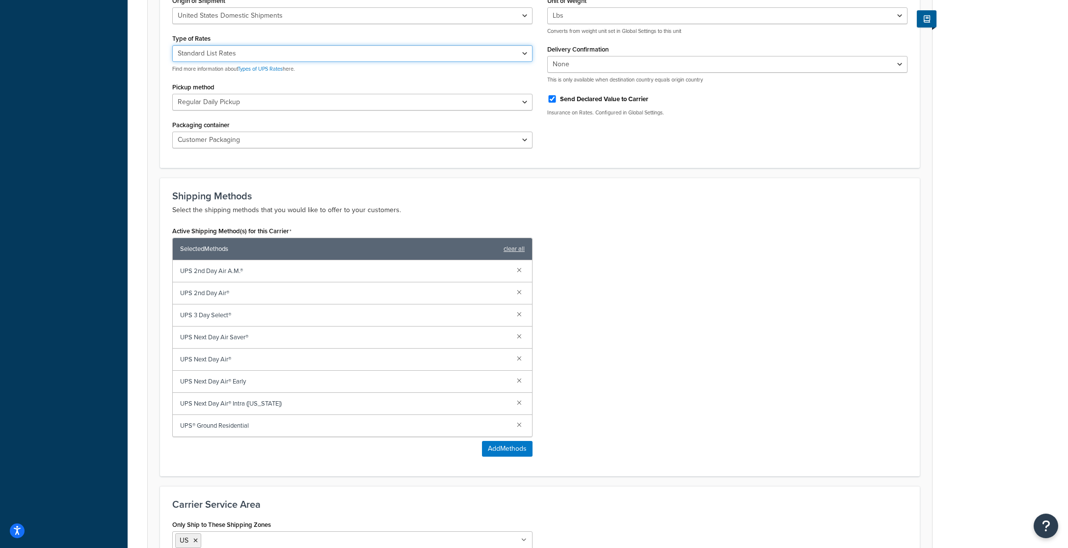
scroll to position [556, 0]
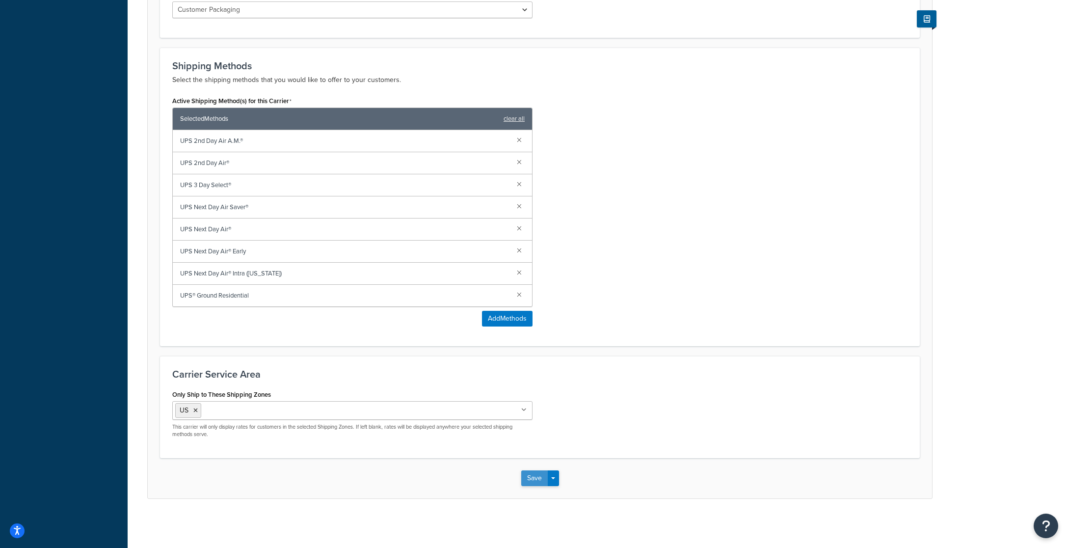
click at [534, 474] on button "Save" at bounding box center [534, 478] width 26 height 16
